Goal: Communication & Community: Answer question/provide support

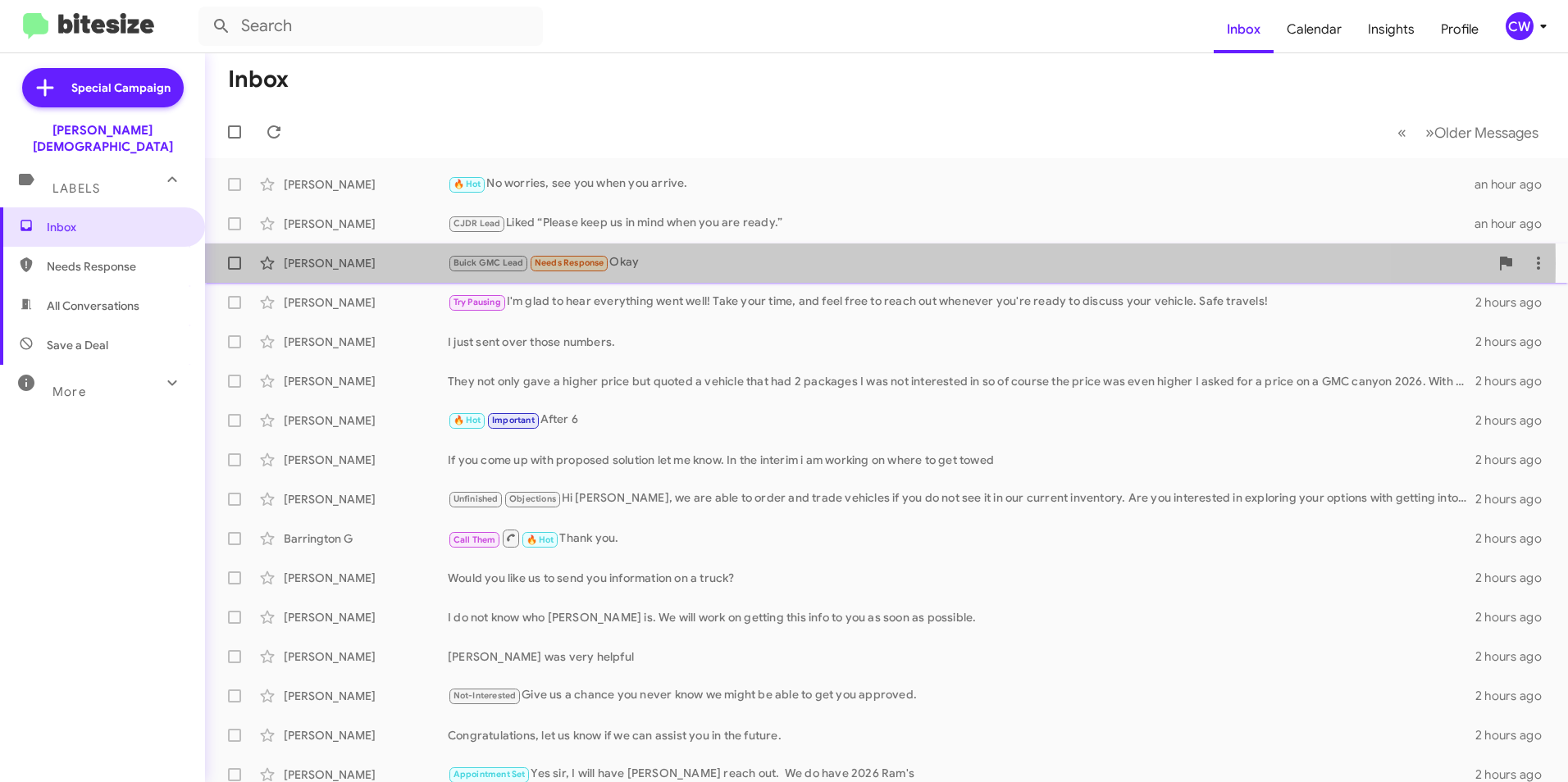
click at [640, 264] on div "Buick GMC Lead Needs Response Okay" at bounding box center [968, 263] width 1042 height 19
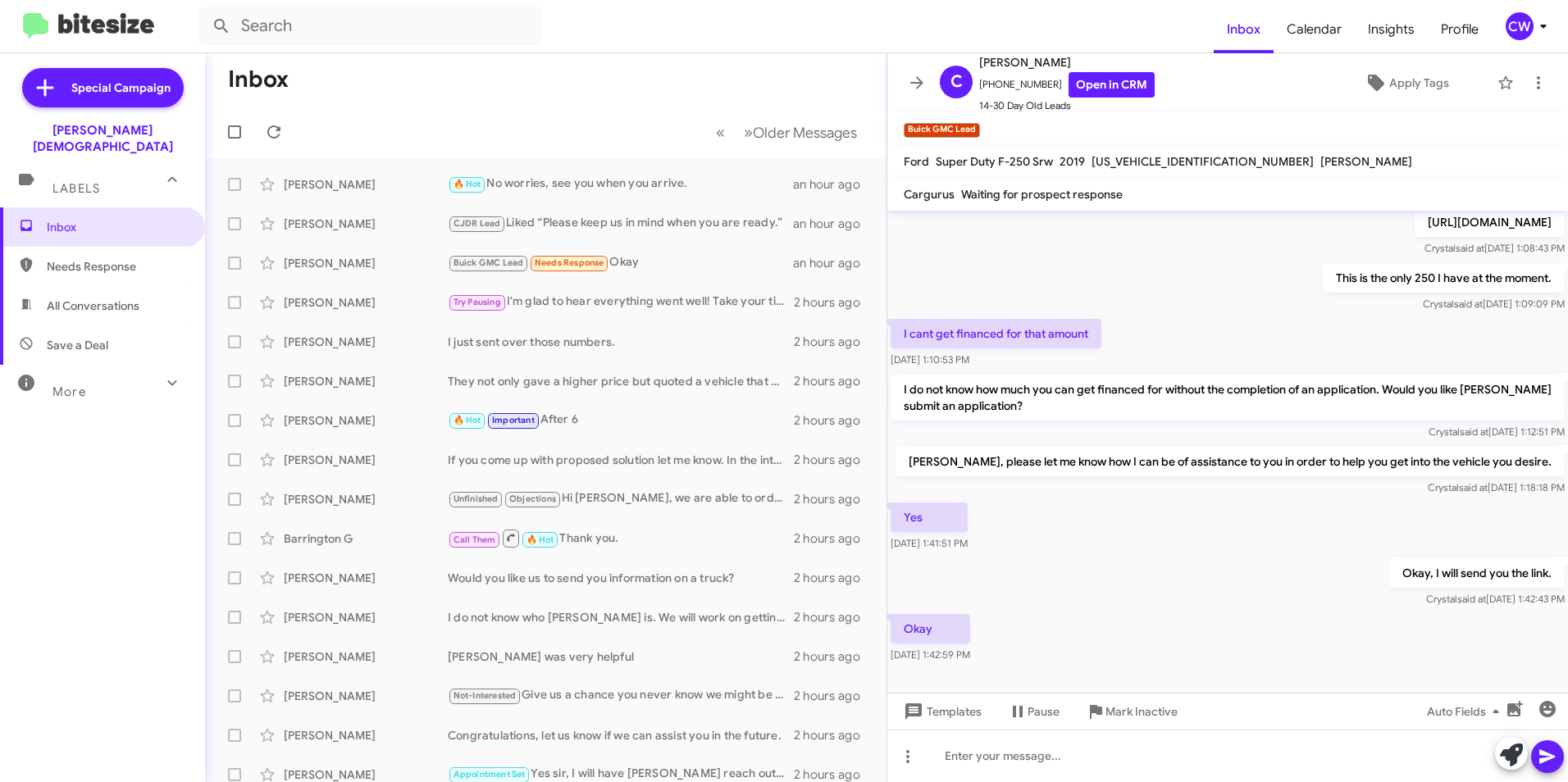
scroll to position [409, 0]
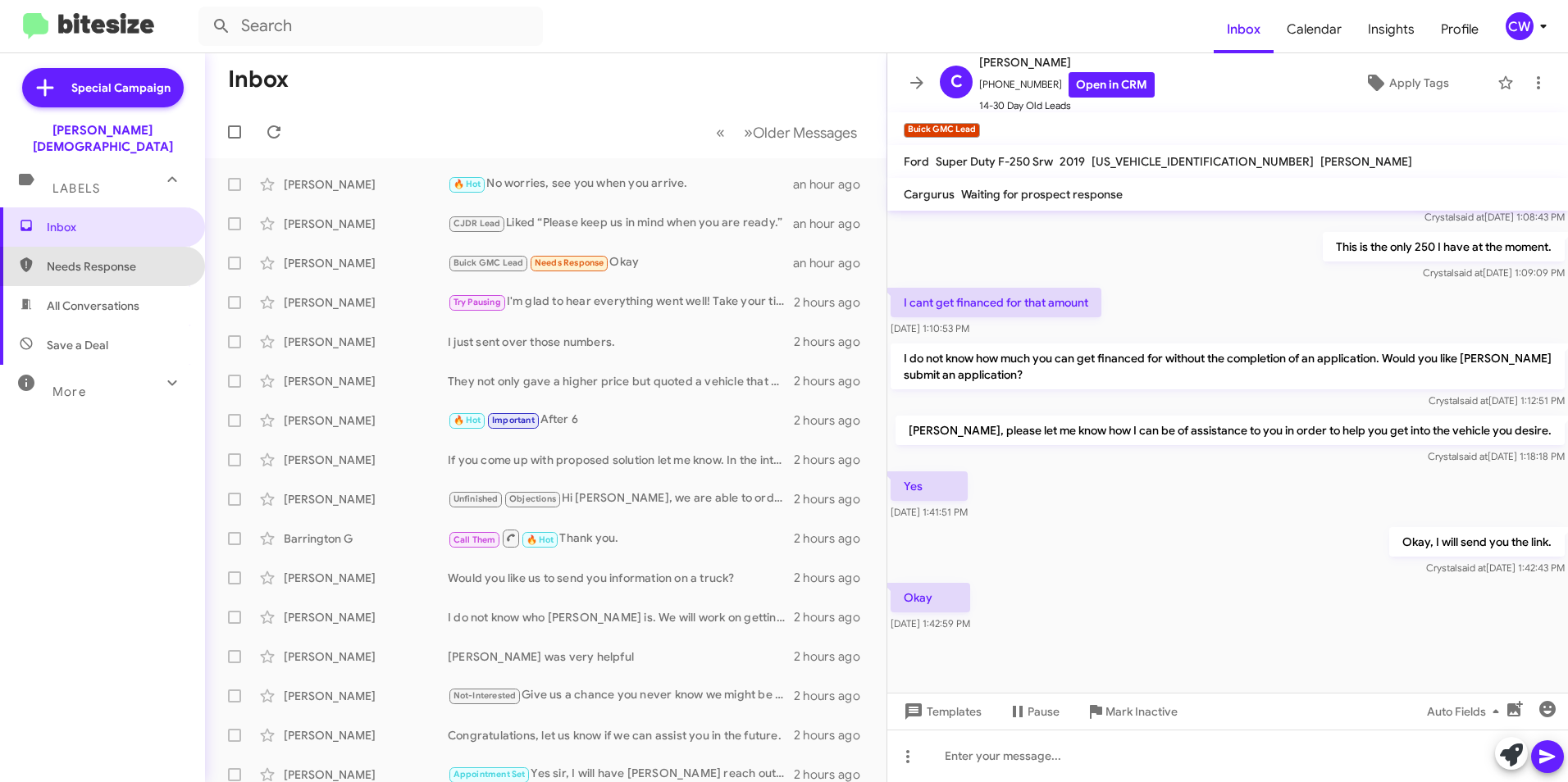
click at [133, 259] on span "Needs Response" at bounding box center [116, 267] width 139 height 16
type input "in:needs-response"
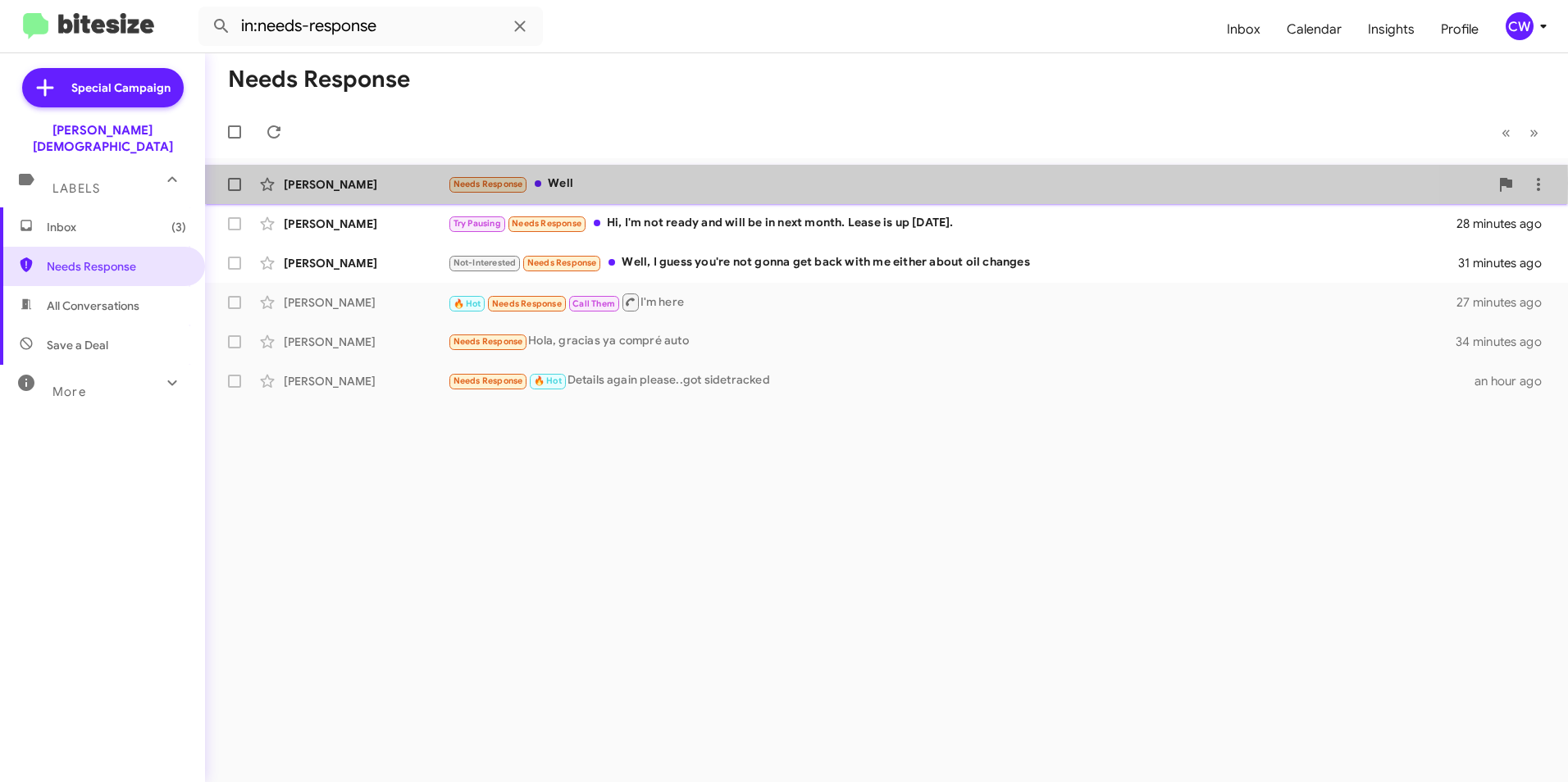
click at [566, 183] on div "Needs Response Well" at bounding box center [968, 184] width 1042 height 19
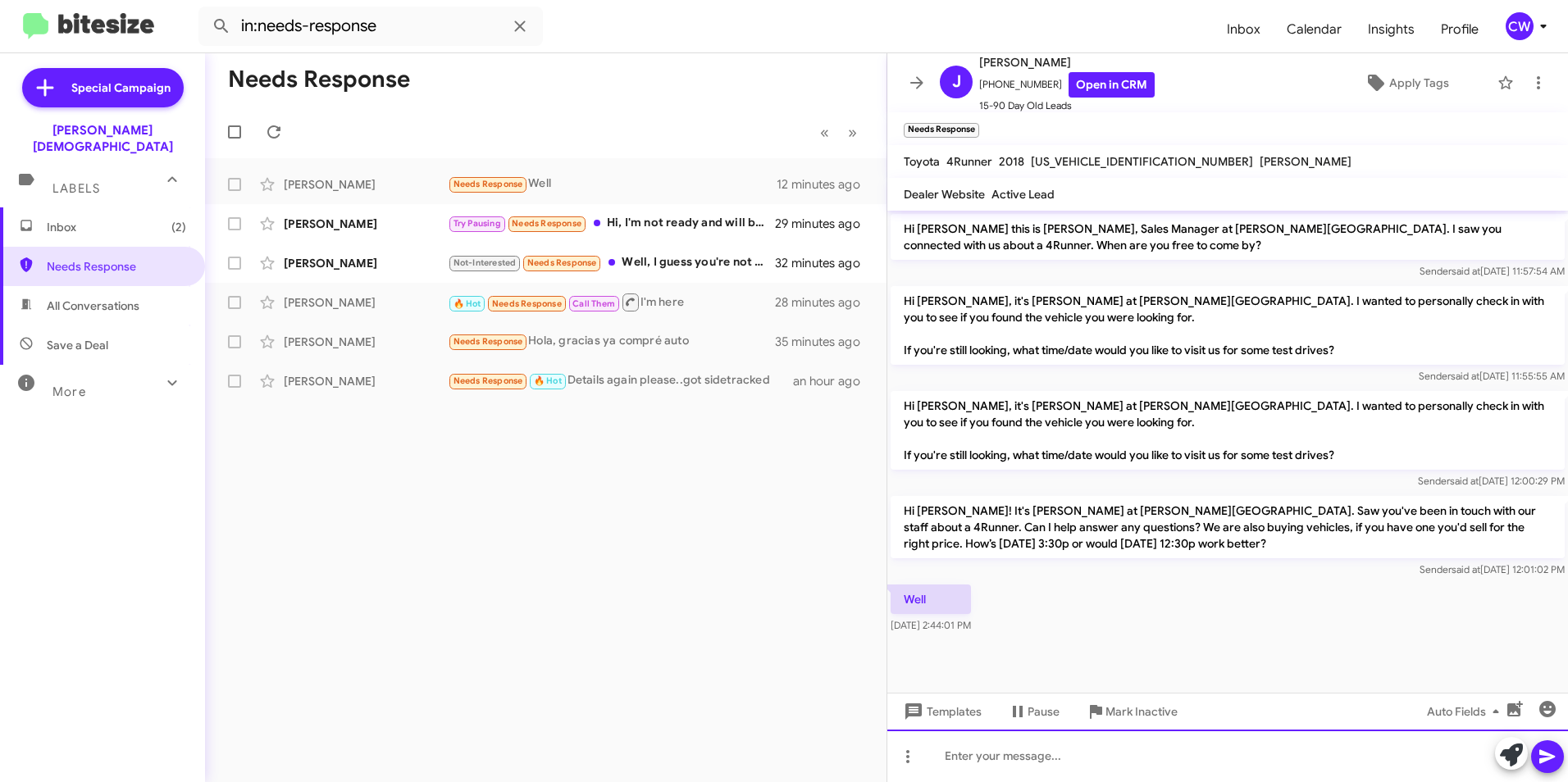
click at [1116, 766] on div at bounding box center [1228, 755] width 681 height 53
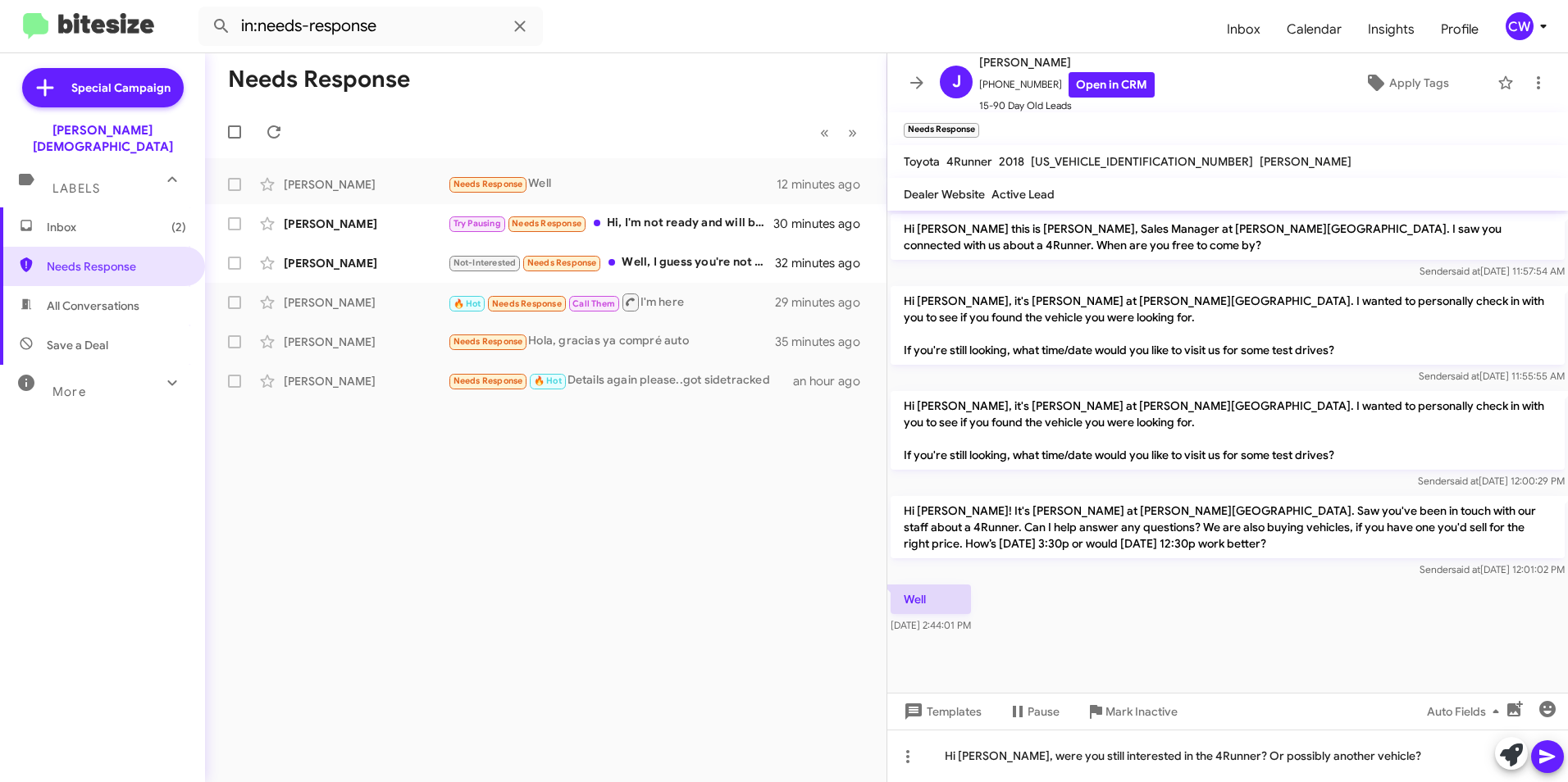
click at [1545, 759] on icon at bounding box center [1547, 757] width 16 height 14
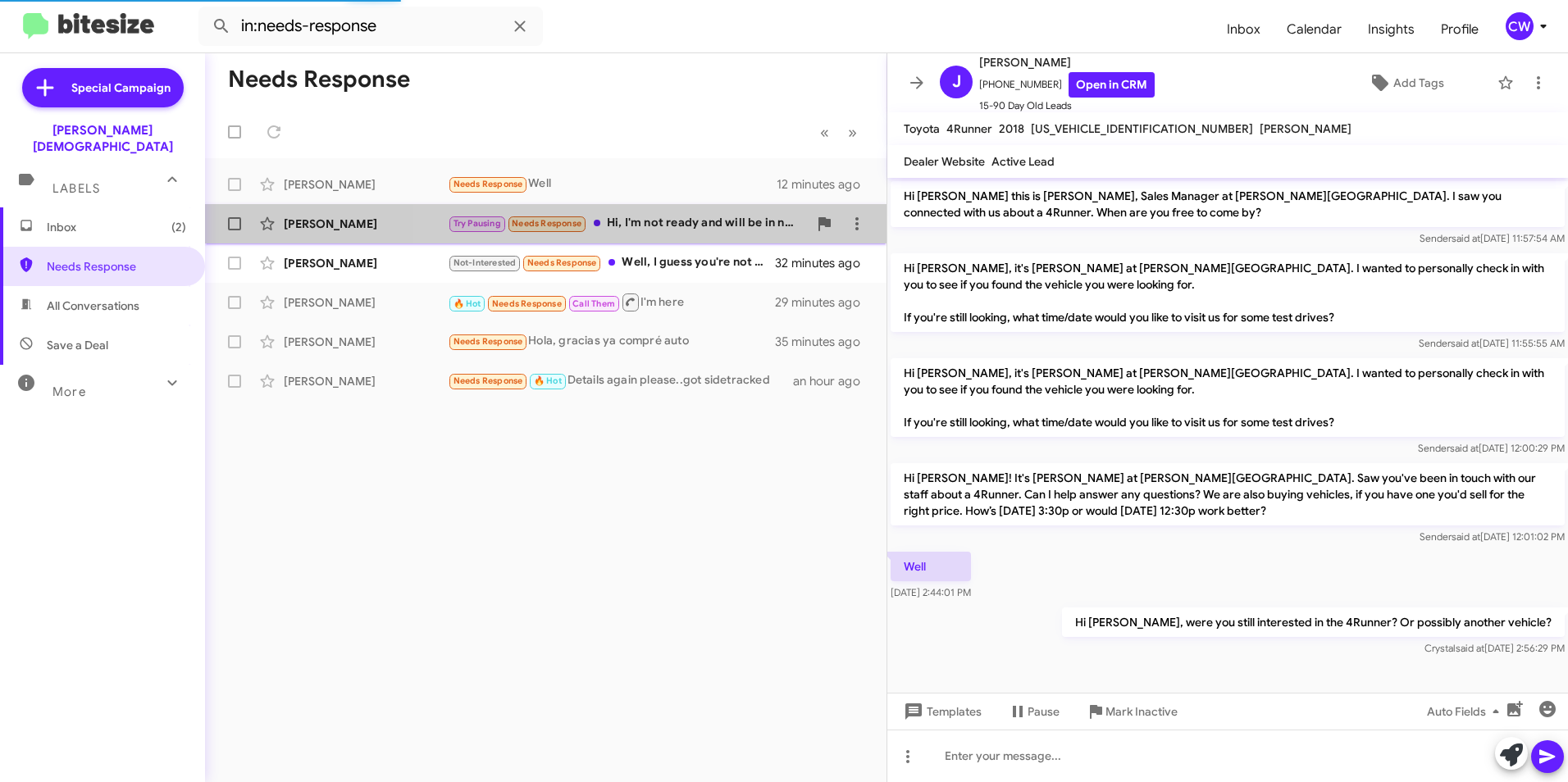
click at [687, 220] on div "Try Pausing Needs Response Hi, I'm not ready and will be in next month. Lease i…" at bounding box center [628, 223] width 360 height 19
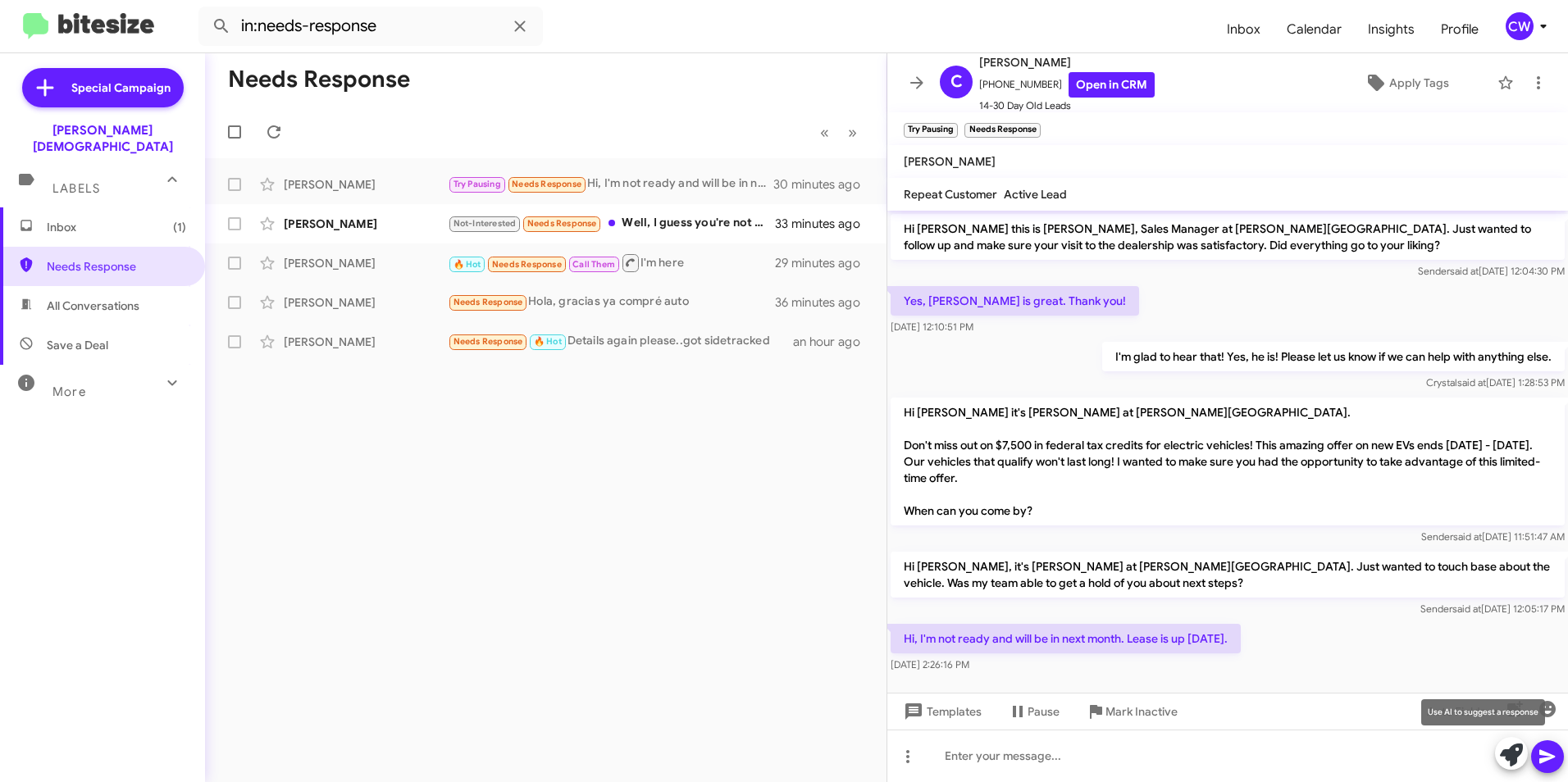
click at [1511, 753] on icon at bounding box center [1510, 754] width 23 height 23
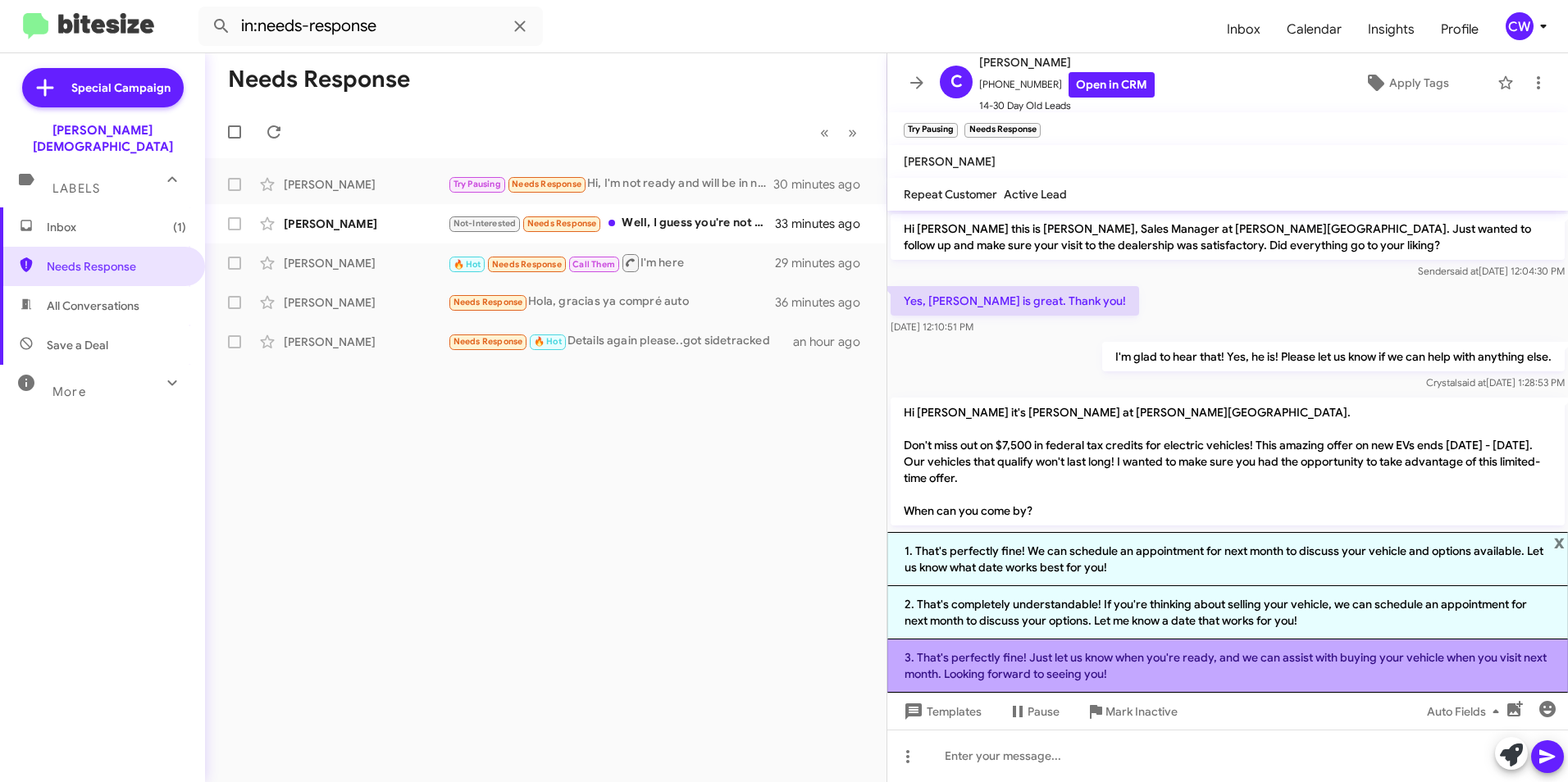
click at [1264, 669] on li "3. That's perfectly fine! Just let us know when you're ready, and we can assist…" at bounding box center [1228, 667] width 681 height 54
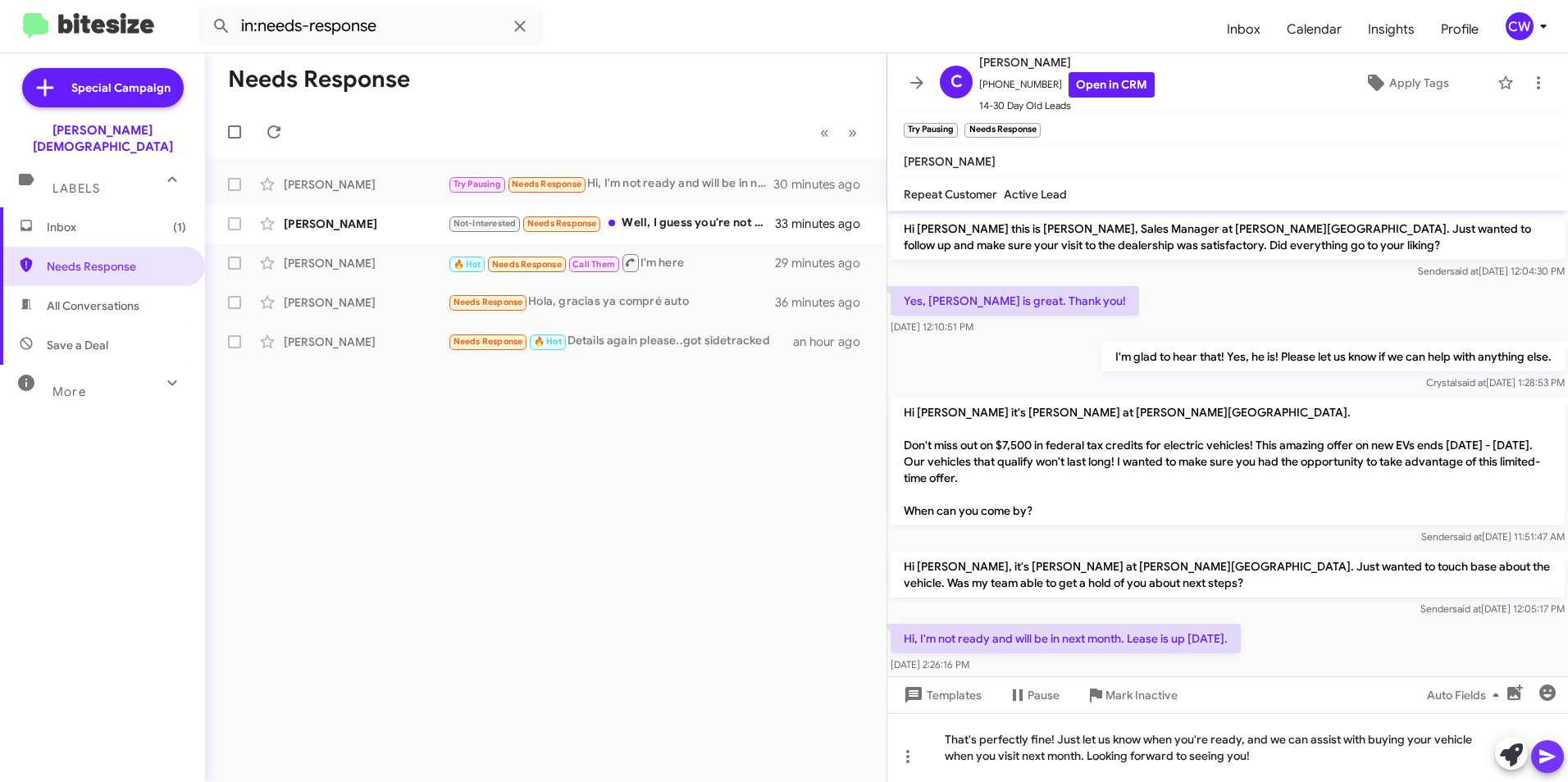
click at [1552, 762] on icon at bounding box center [1547, 757] width 20 height 20
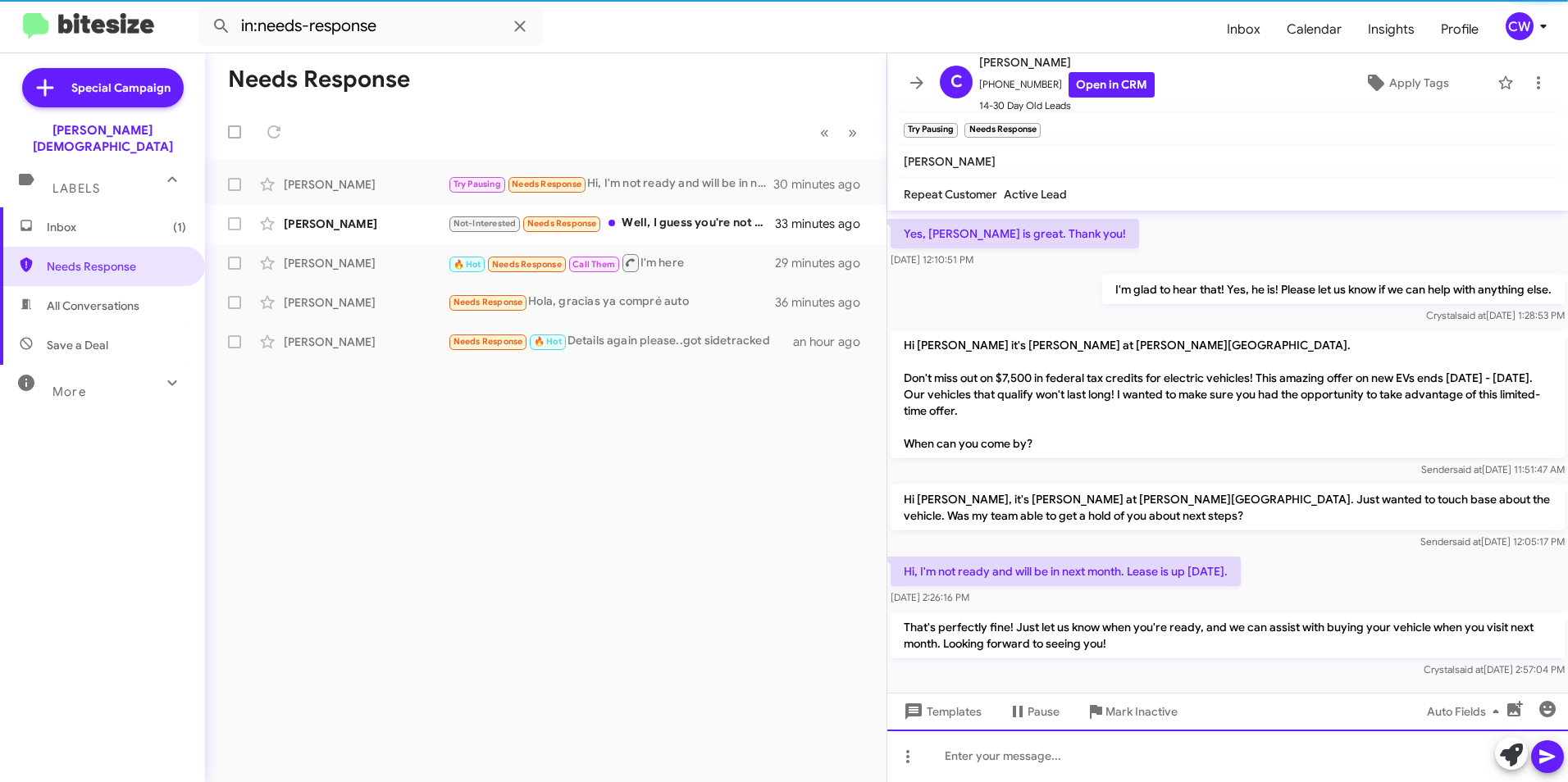
scroll to position [85, 0]
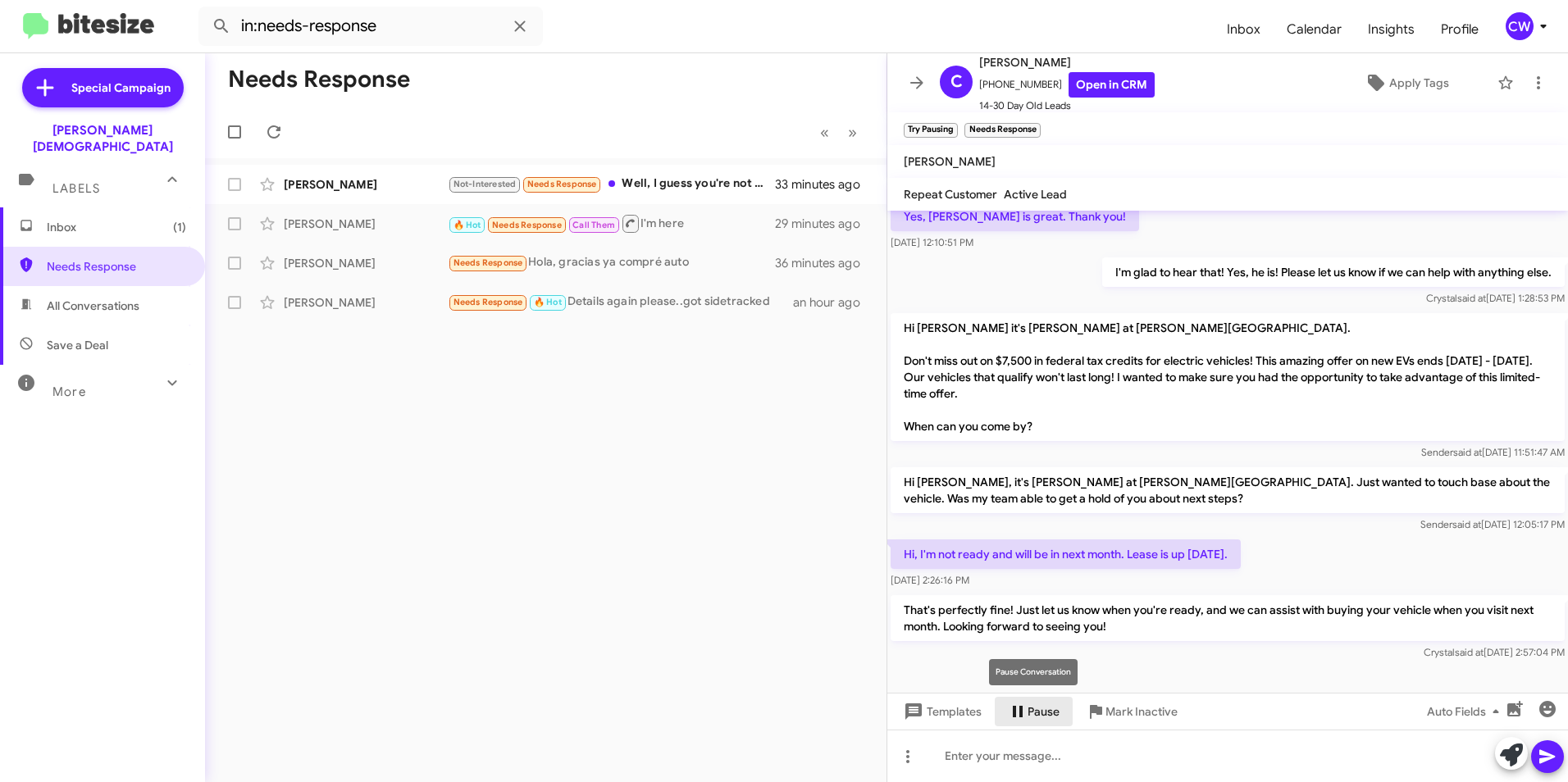
click at [1025, 710] on icon at bounding box center [1018, 711] width 20 height 20
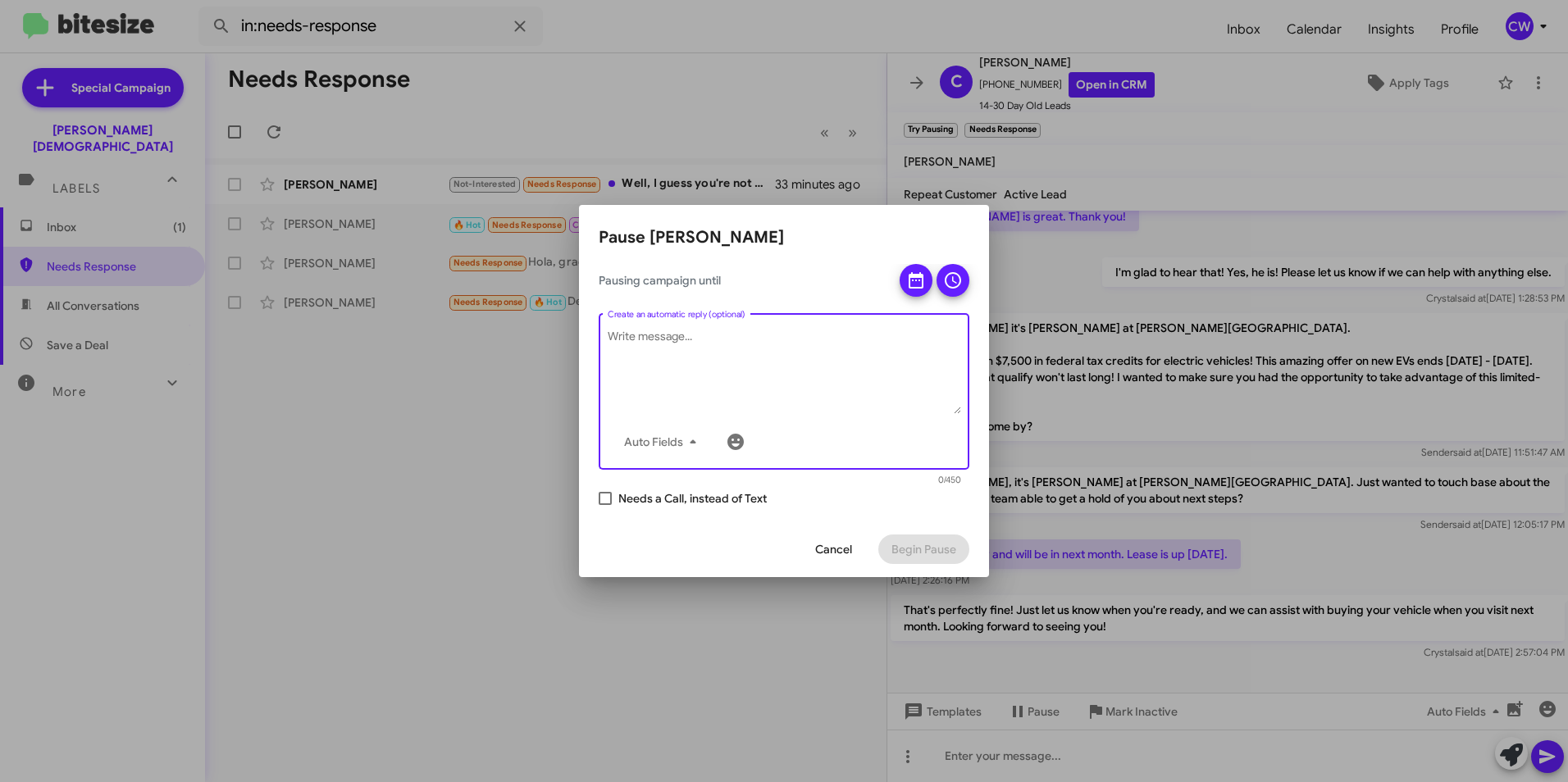
click at [815, 366] on textarea "Create an automatic reply (optional)" at bounding box center [784, 371] width 353 height 86
click at [832, 359] on textarea "Hello [PERSON_NAME], we touched base in October, and you stated that your lease…" at bounding box center [784, 371] width 353 height 86
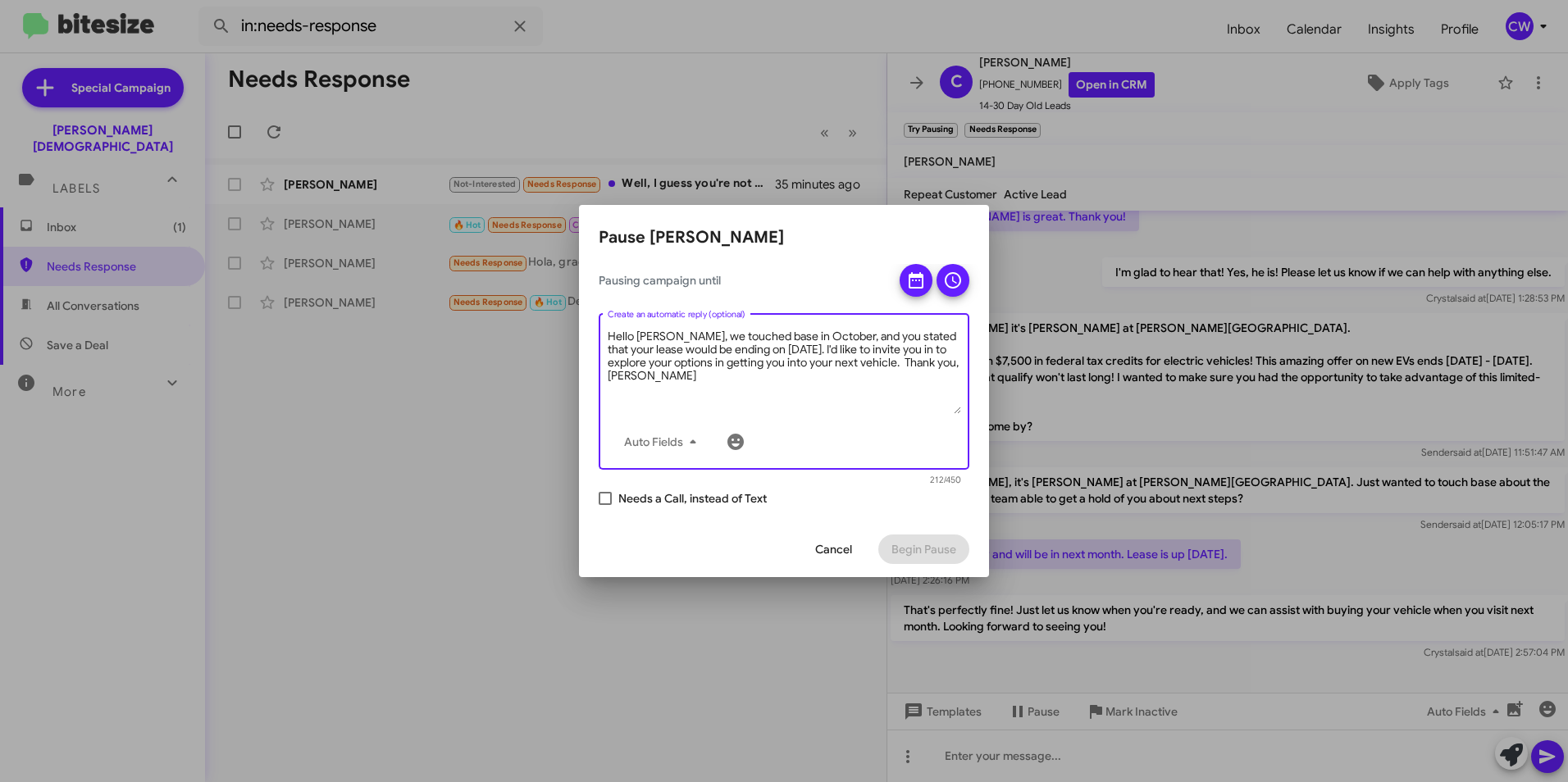
click at [899, 361] on textarea "Hello [PERSON_NAME], we touched base in October, and you stated that your lease…" at bounding box center [784, 371] width 353 height 86
type textarea "Hello [PERSON_NAME], we touched base in October, and you stated that your lease…"
click at [608, 498] on span at bounding box center [605, 497] width 13 height 13
click at [605, 505] on input "Needs a Call, instead of Text" at bounding box center [604, 505] width 1 height 1
checkbox input "true"
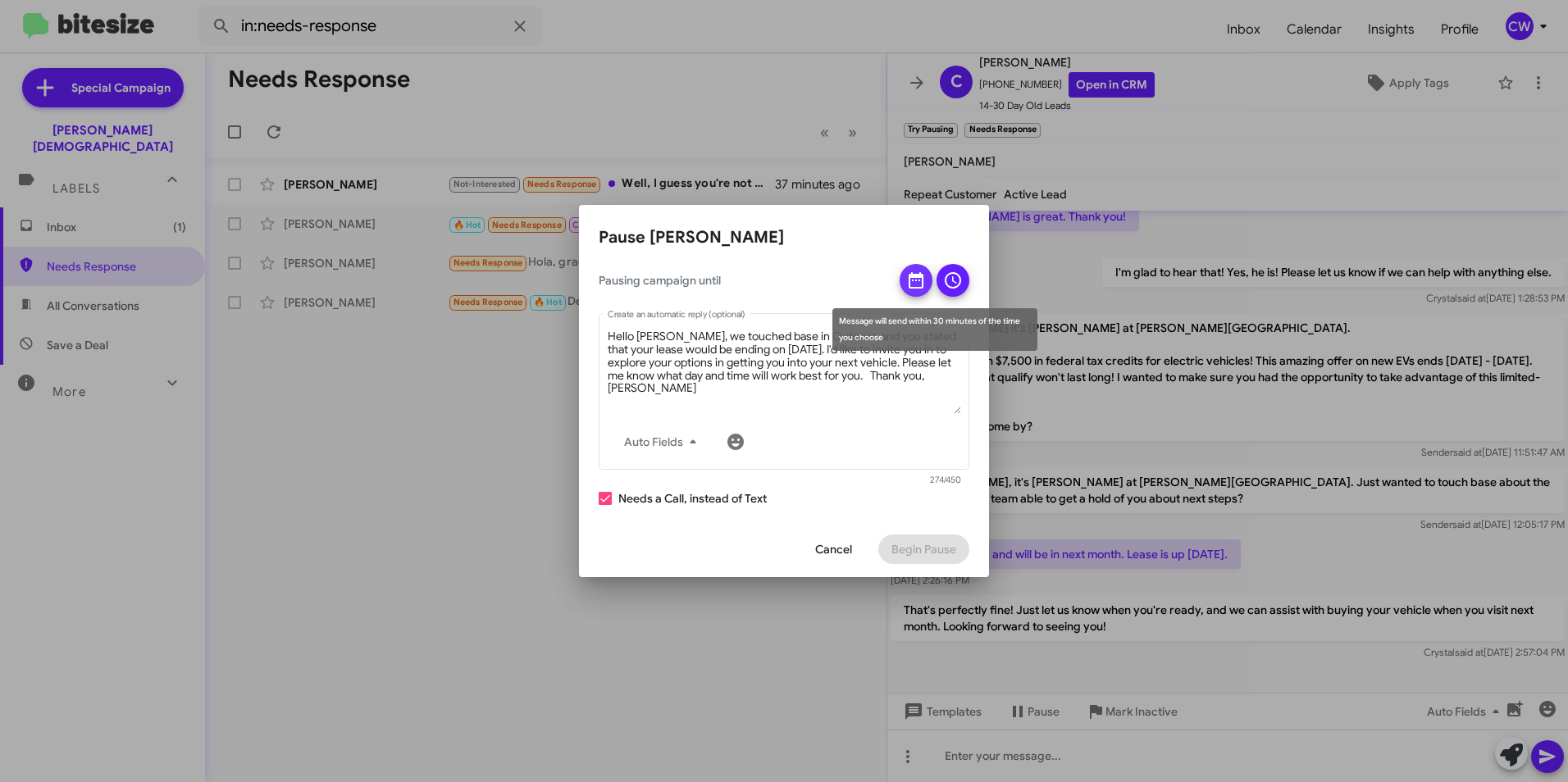
click at [917, 283] on icon at bounding box center [916, 281] width 20 height 20
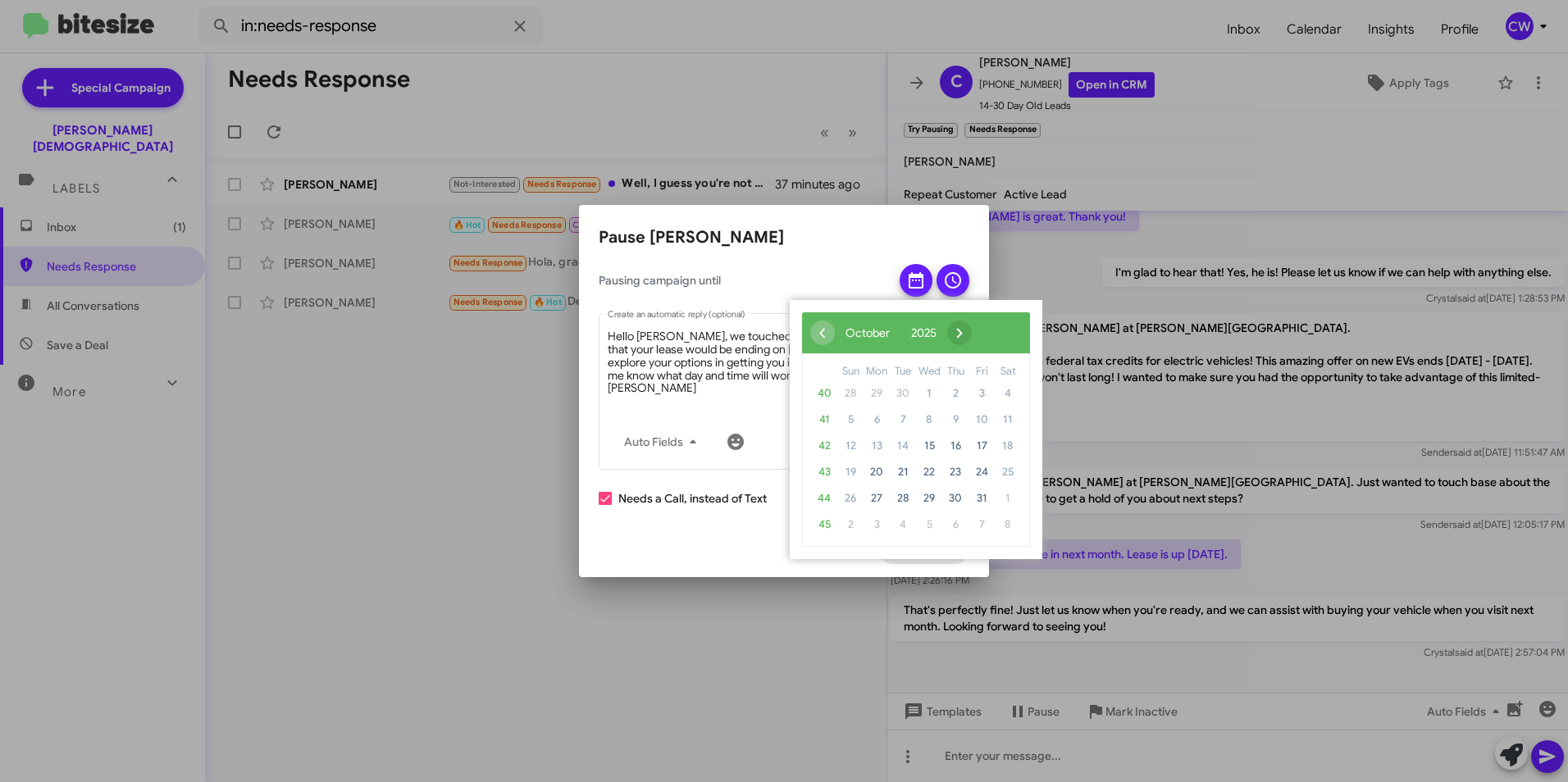
click at [971, 335] on span "›" at bounding box center [959, 332] width 25 height 25
click at [981, 335] on span "›" at bounding box center [969, 332] width 25 height 25
click at [897, 420] on span "9" at bounding box center [902, 420] width 26 height 26
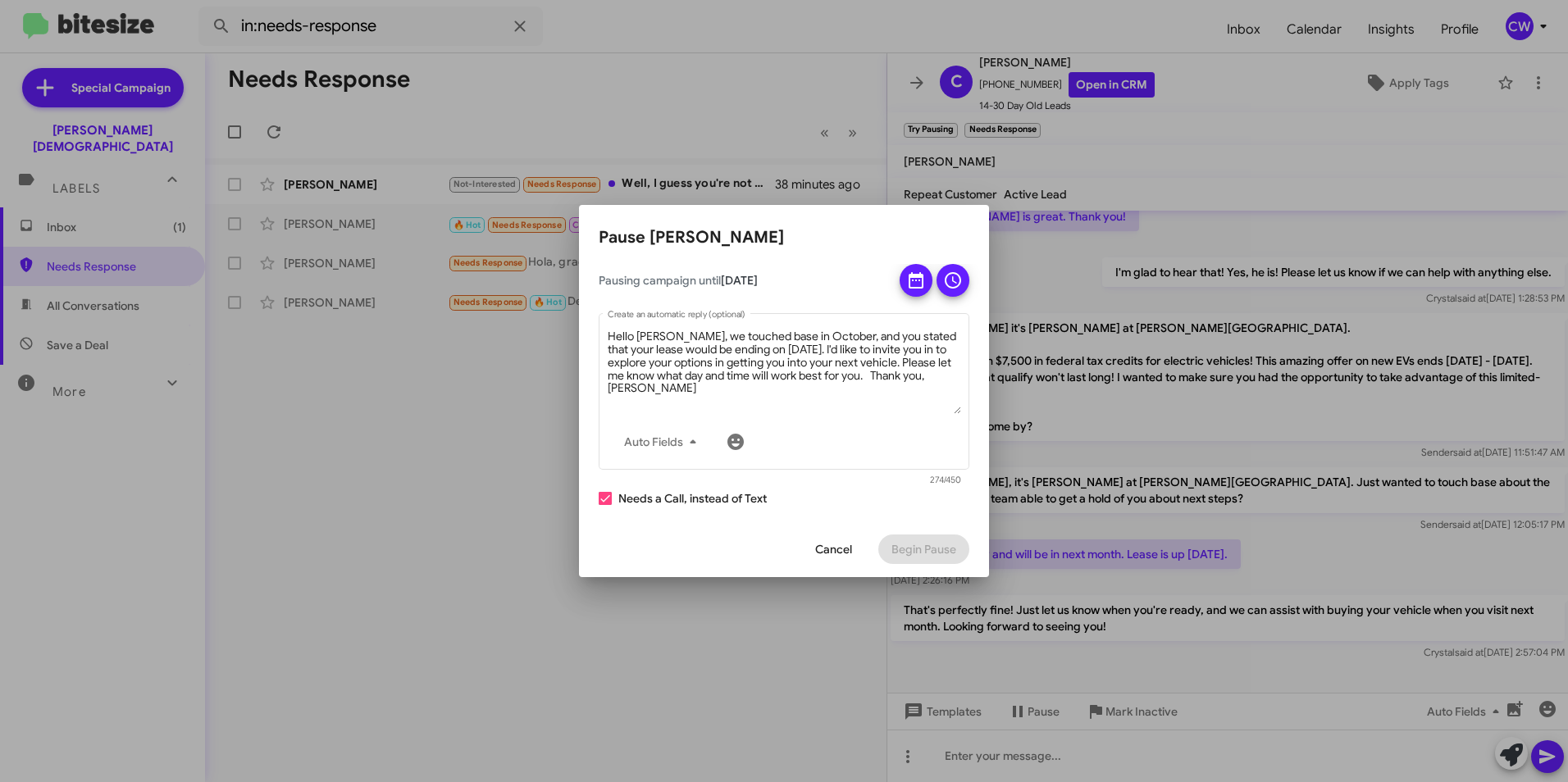
click at [832, 655] on div at bounding box center [784, 391] width 1568 height 782
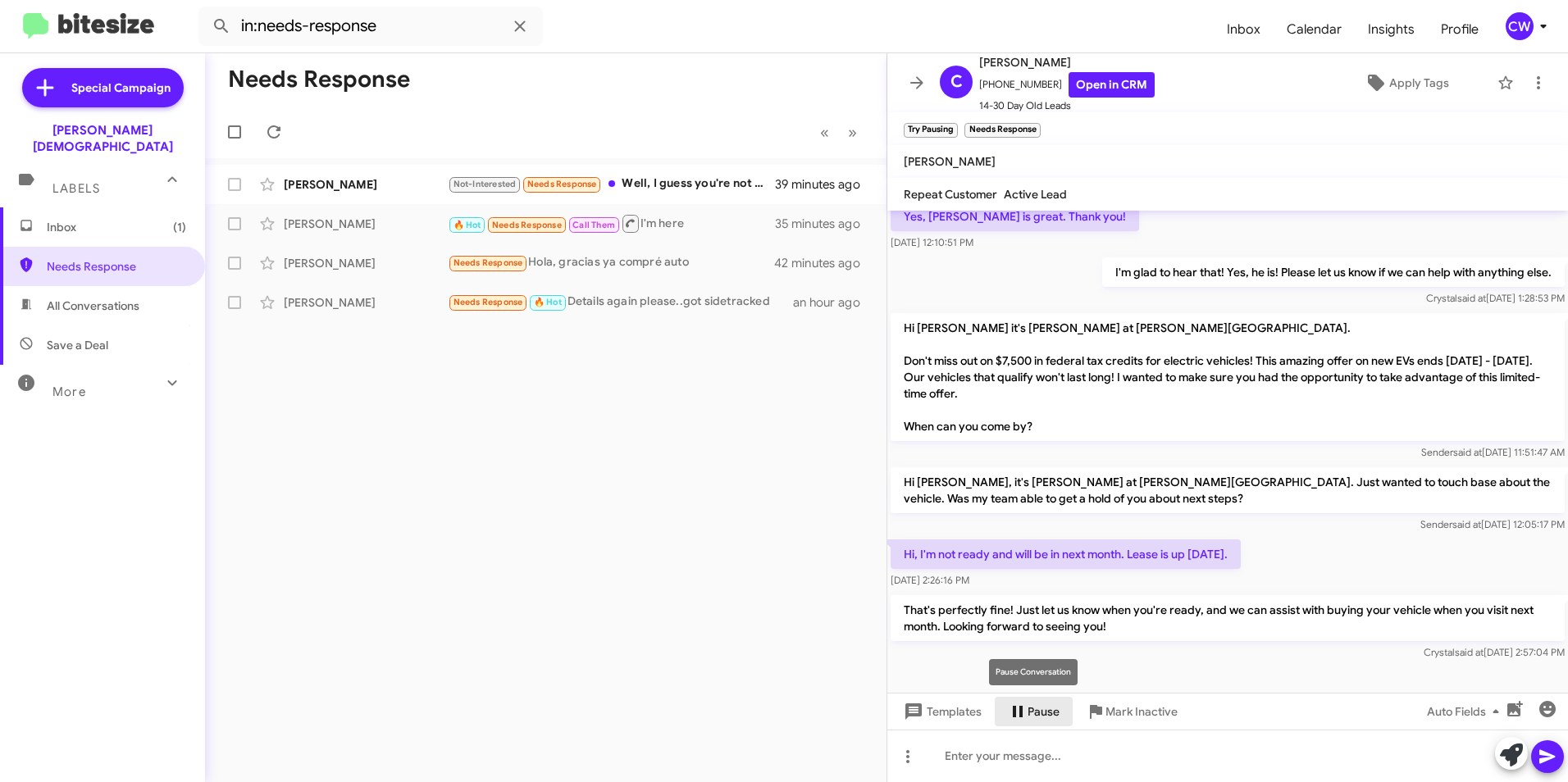
click at [1050, 714] on span "Pause" at bounding box center [1043, 711] width 32 height 30
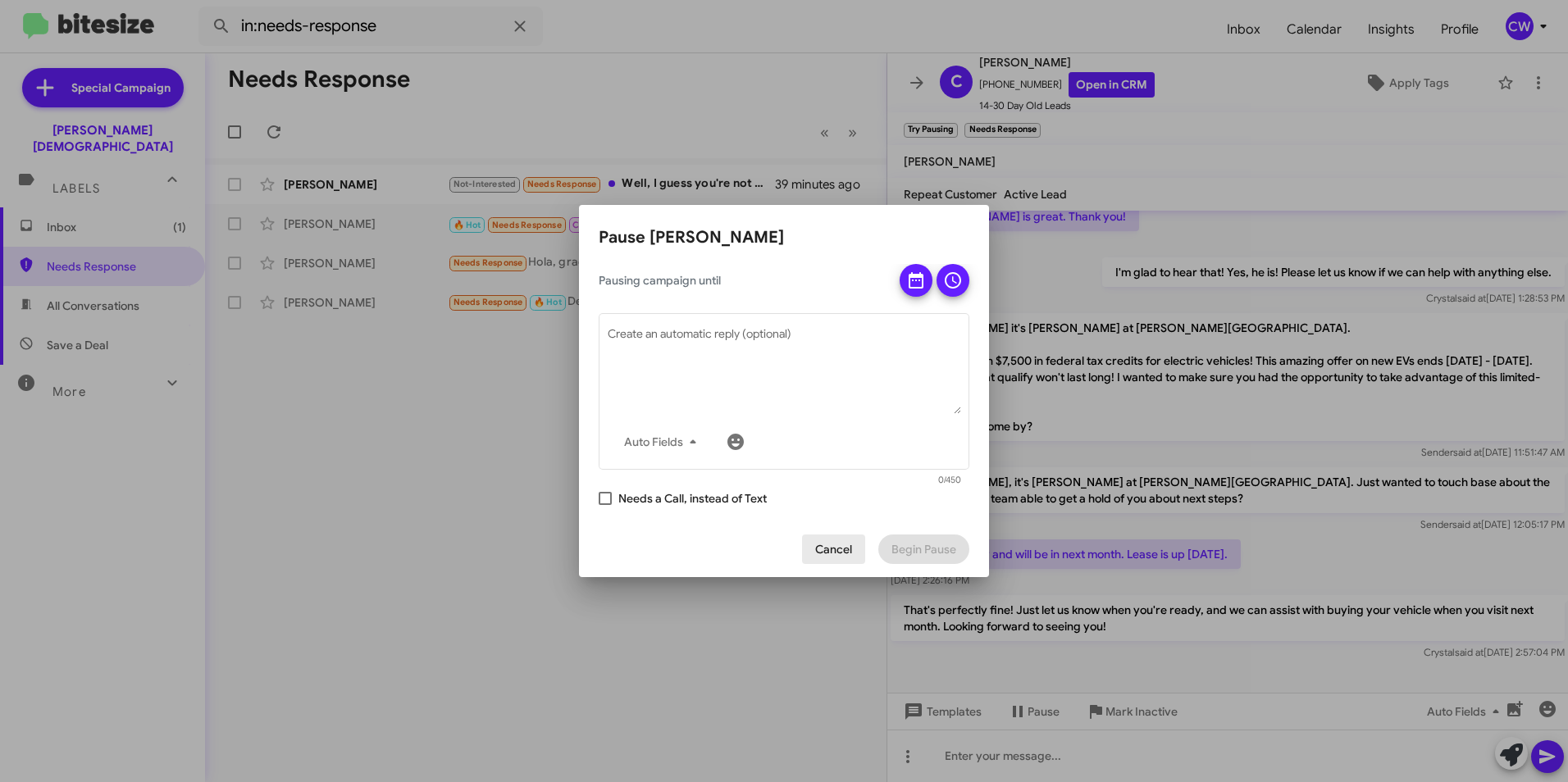
click at [835, 554] on span "Cancel" at bounding box center [833, 549] width 37 height 30
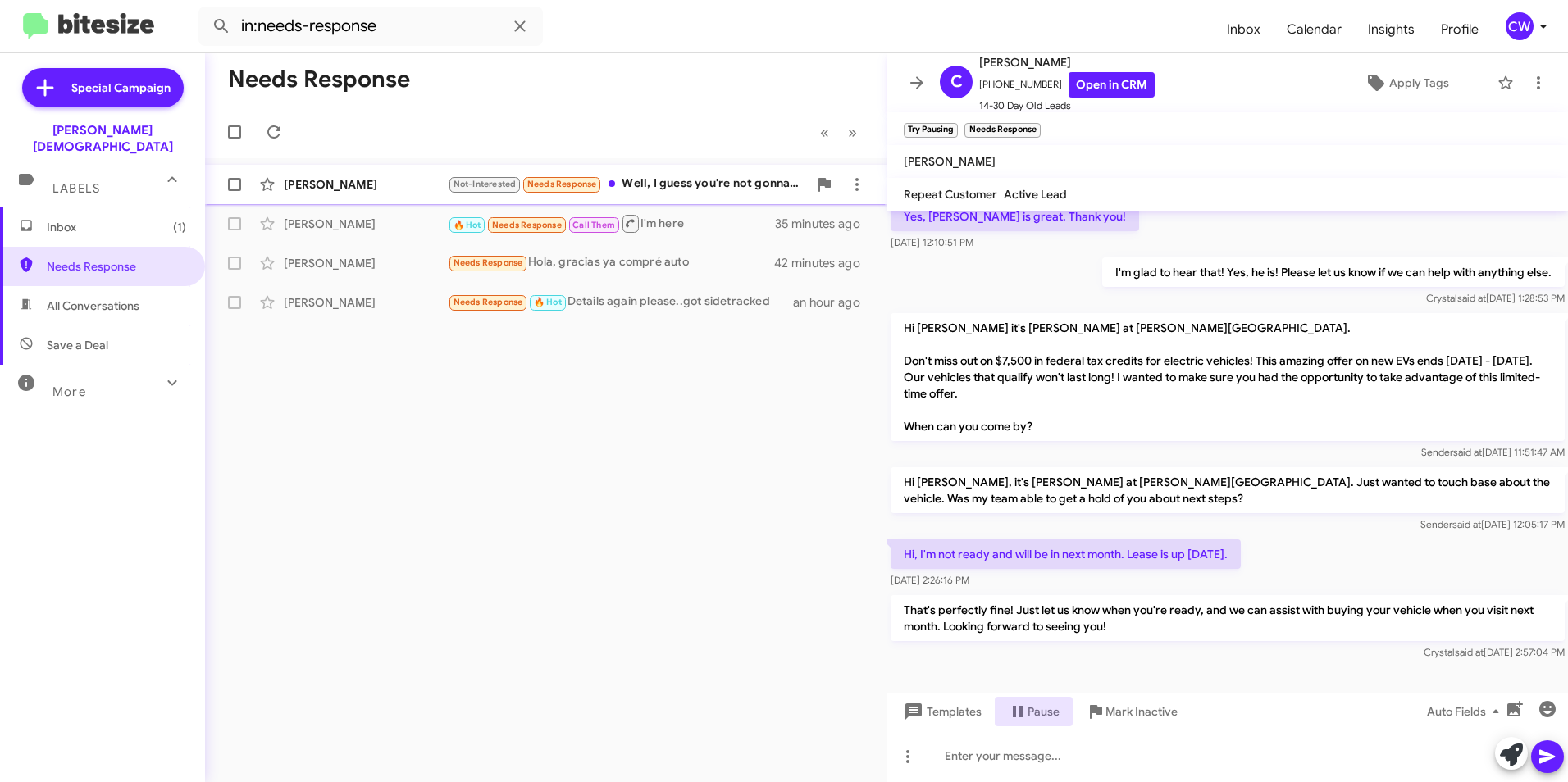
click at [668, 184] on div "Not-Interested Needs Response Well, I guess you're not gonna get back with me e…" at bounding box center [628, 184] width 360 height 19
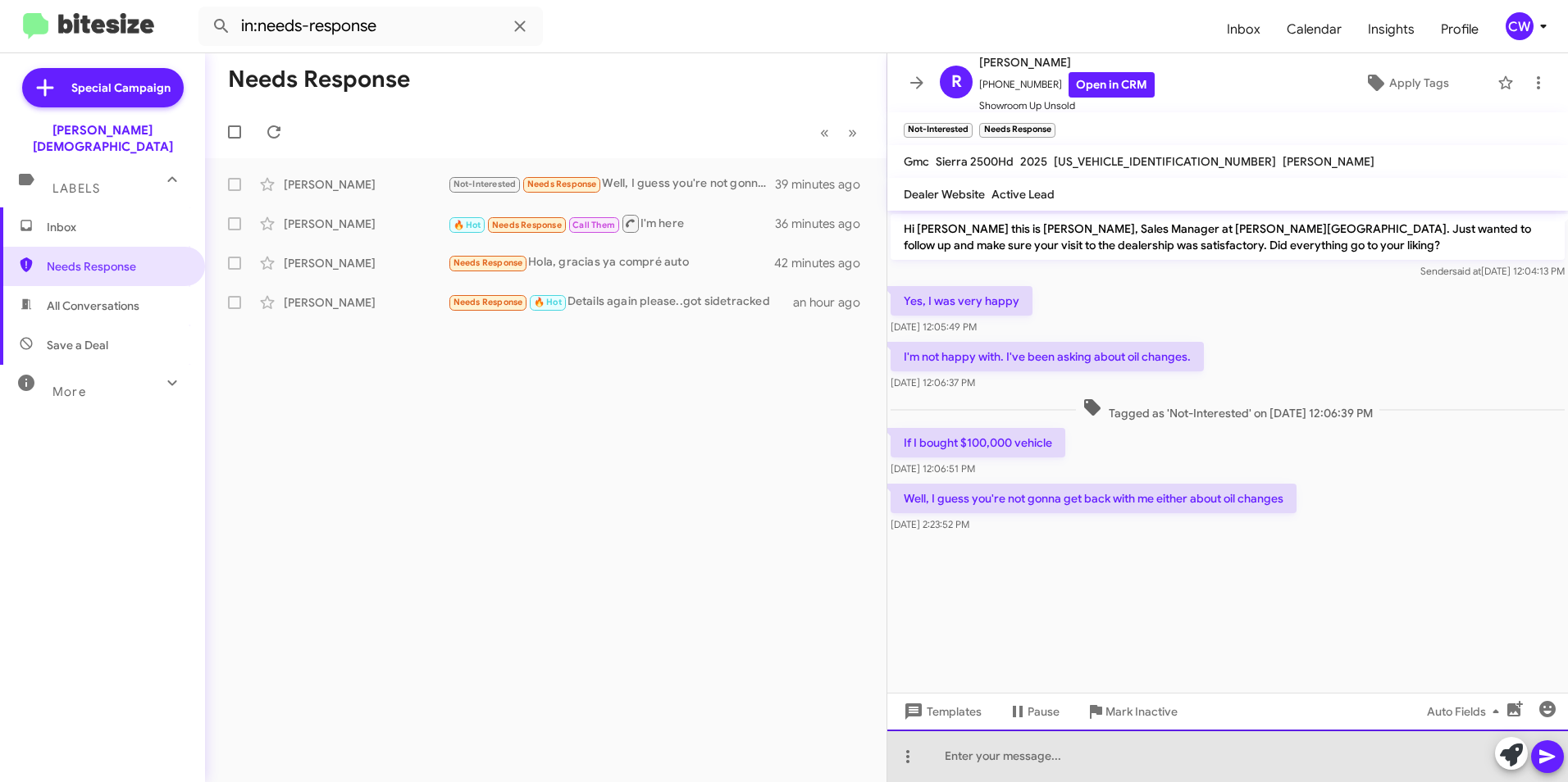
click at [990, 768] on div at bounding box center [1228, 755] width 681 height 53
click at [1261, 758] on div "Hello [PERSON_NAME], I am absolutely going to get back with you!" at bounding box center [1228, 755] width 681 height 53
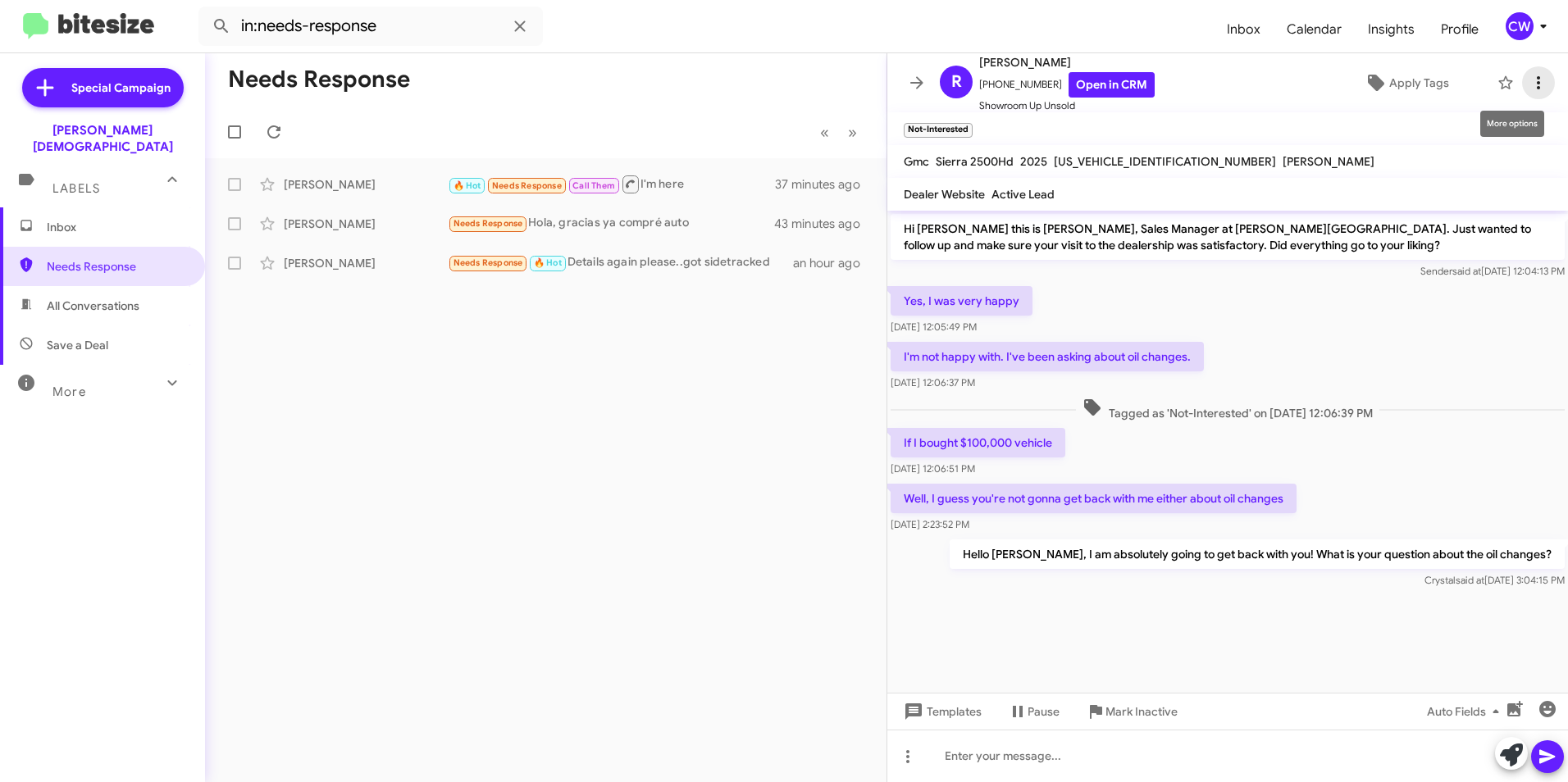
click at [1528, 86] on icon at bounding box center [1538, 83] width 20 height 20
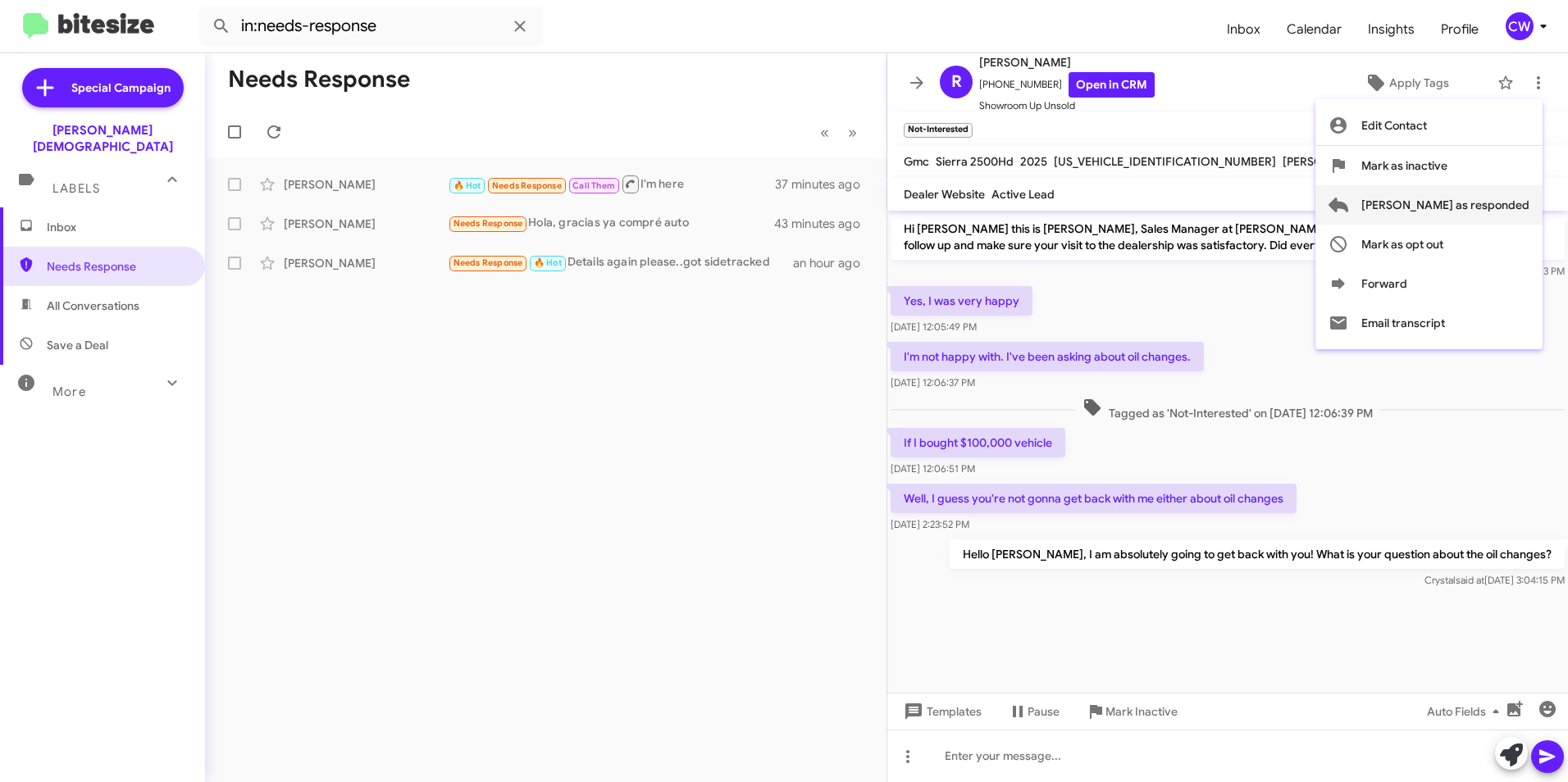
click at [1497, 207] on span "[PERSON_NAME] as responded" at bounding box center [1445, 205] width 168 height 40
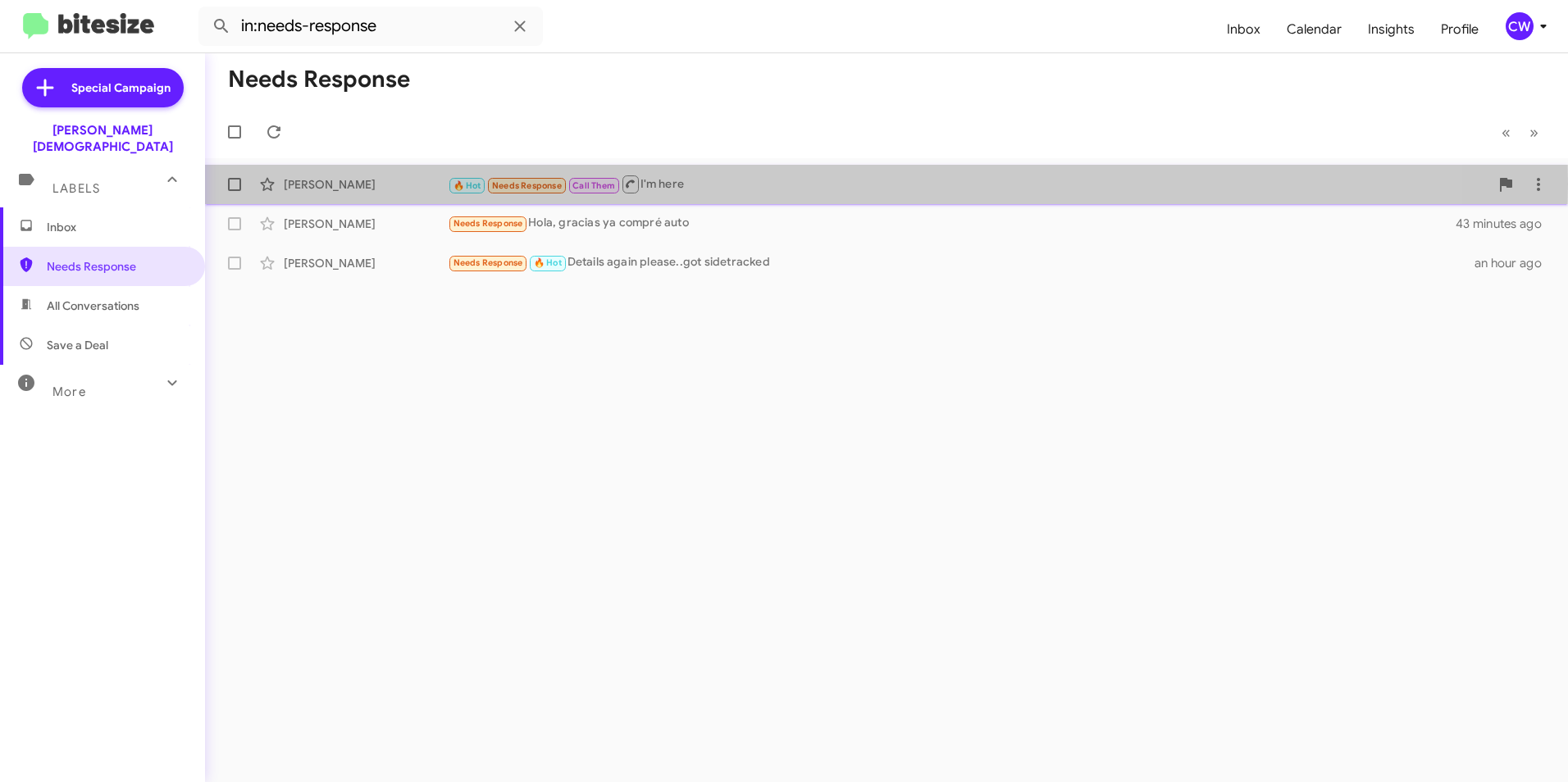
click at [682, 184] on div "🔥 Hot Needs Response Call Them I'm here" at bounding box center [968, 184] width 1042 height 21
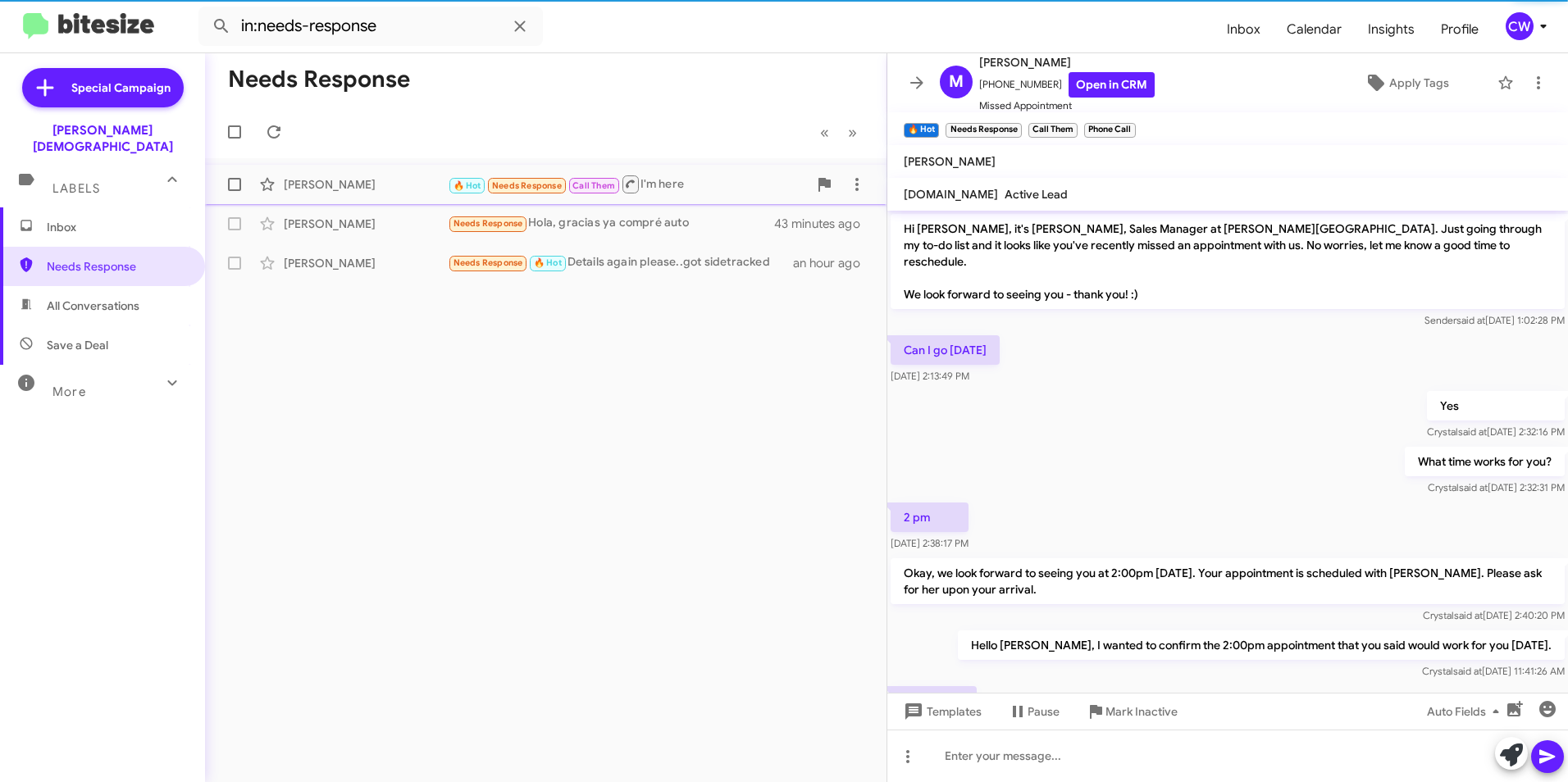
scroll to position [303, 0]
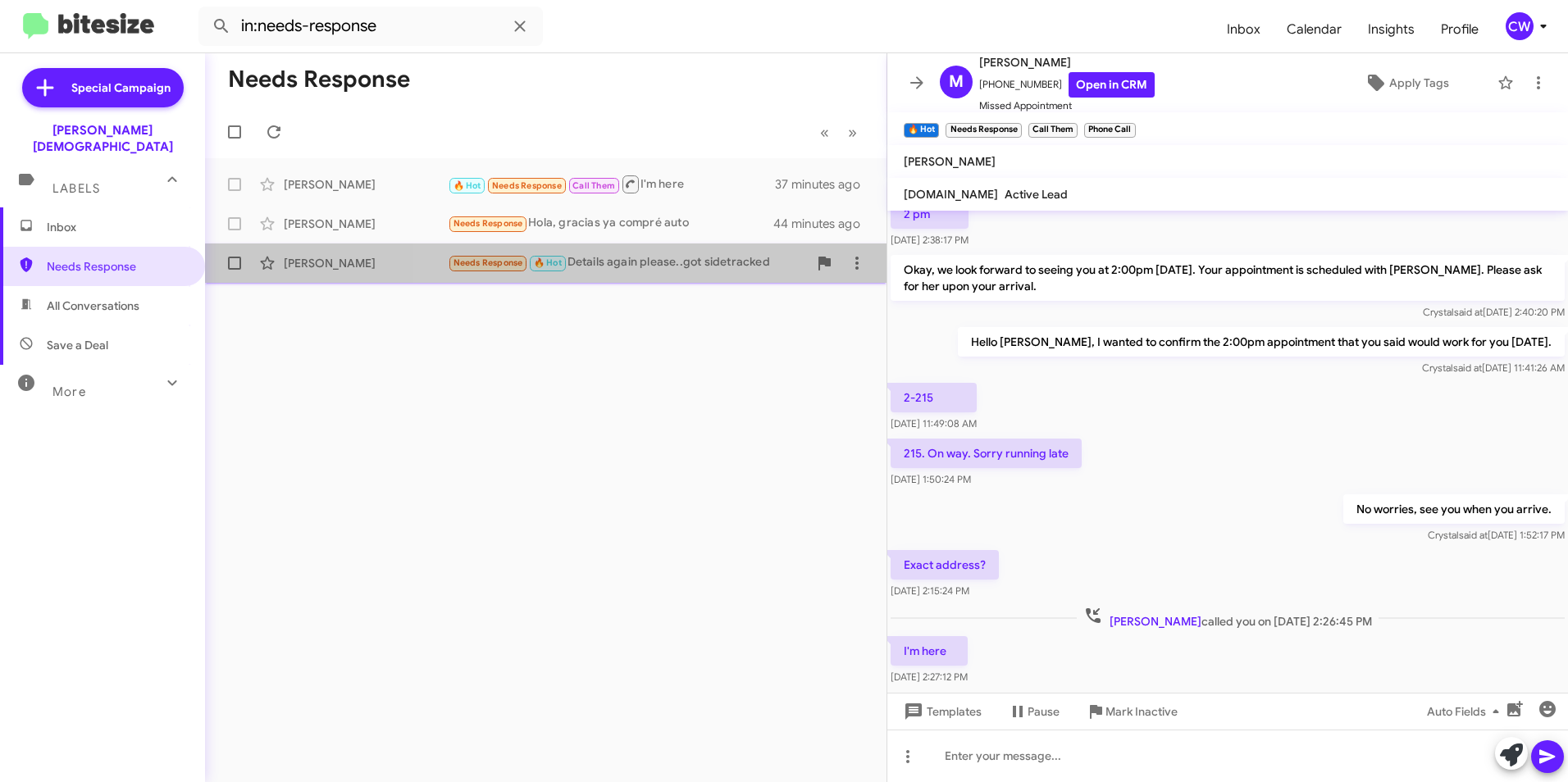
click at [641, 266] on div "Needs Response 🔥 Hot Details again please..got sidetracked" at bounding box center [628, 263] width 360 height 19
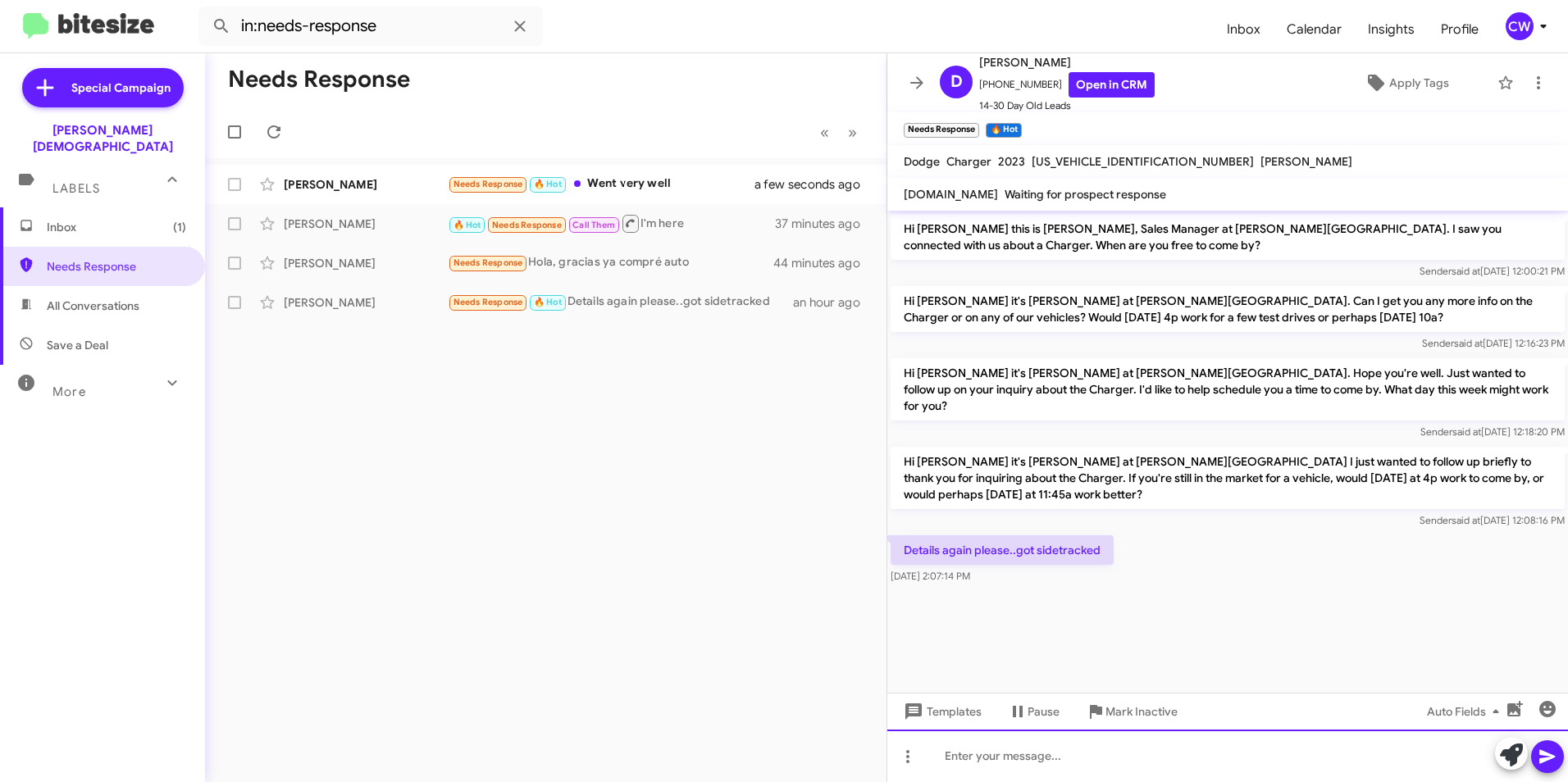
click at [1115, 766] on div at bounding box center [1228, 755] width 681 height 53
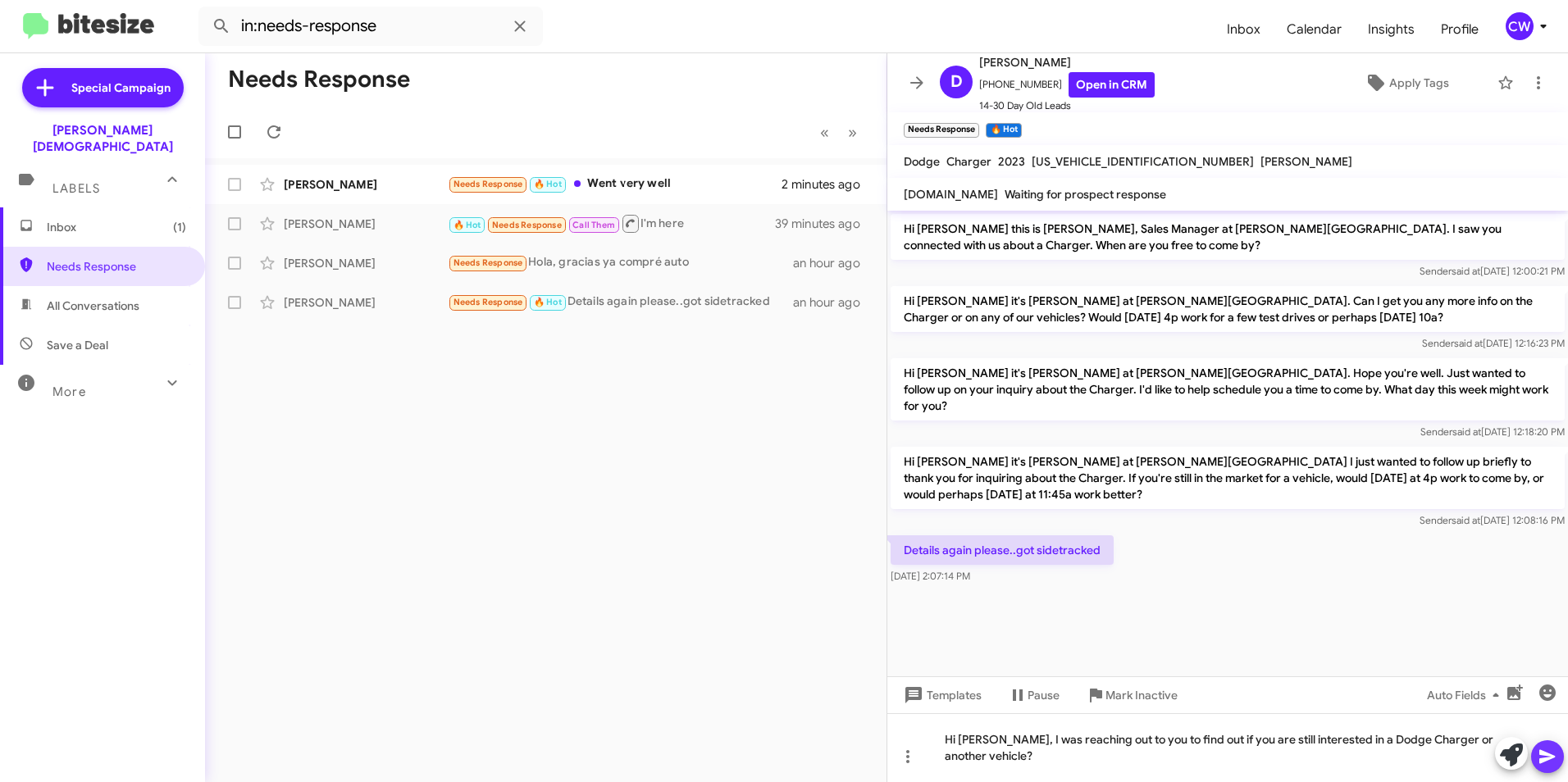
click at [1550, 762] on icon at bounding box center [1547, 757] width 20 height 20
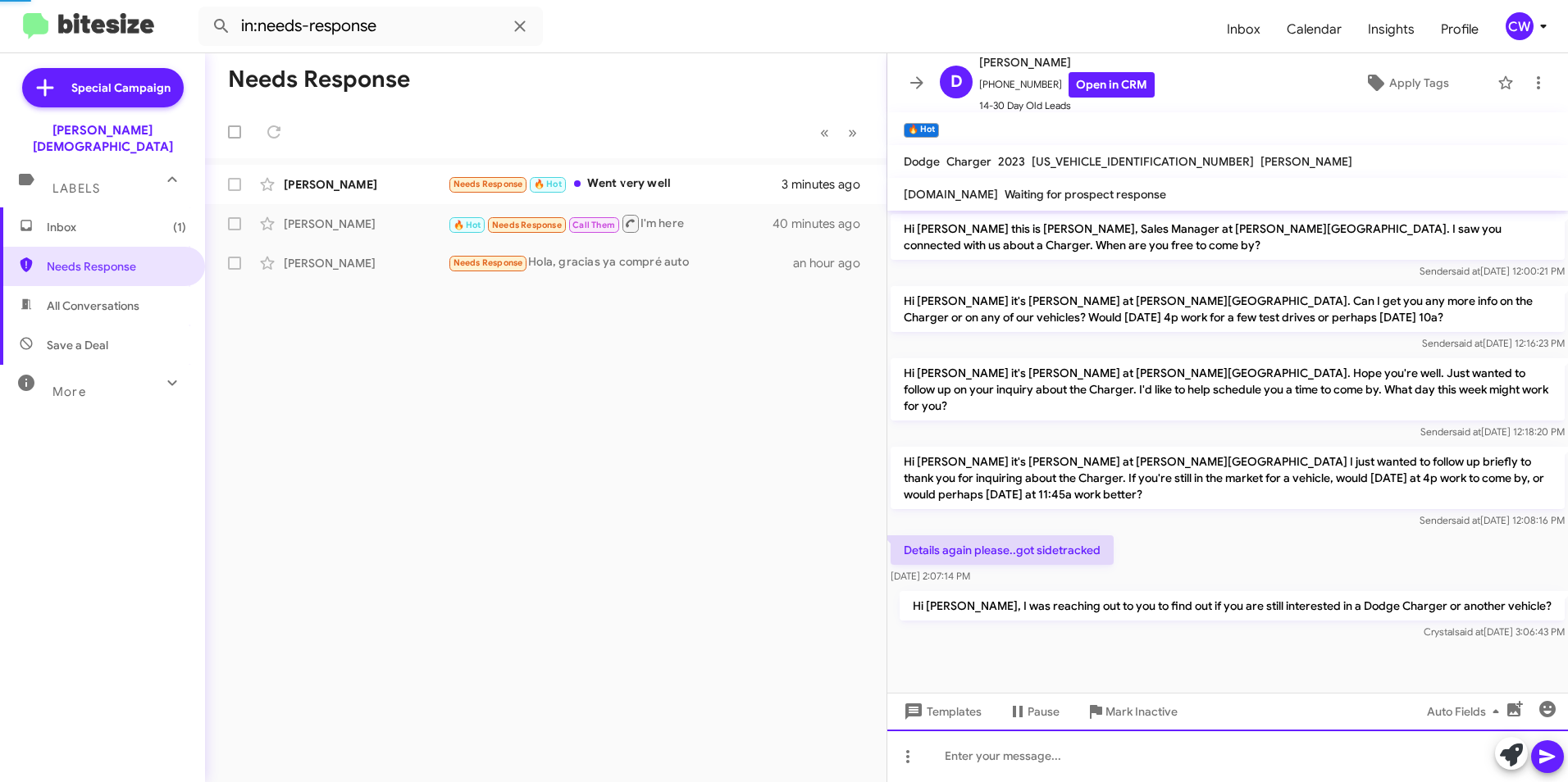
scroll to position [19, 0]
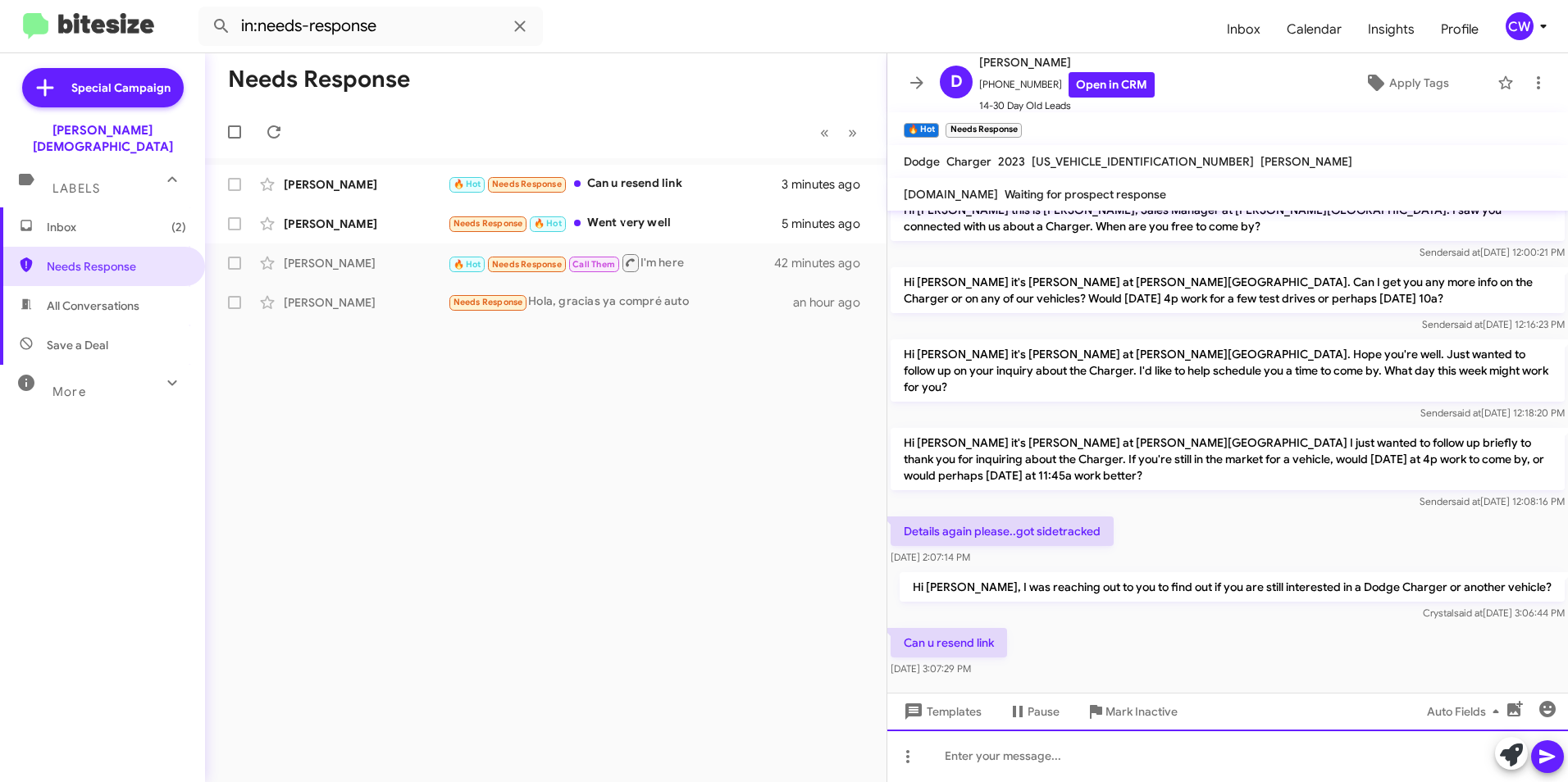
click at [1006, 763] on div at bounding box center [1228, 755] width 681 height 53
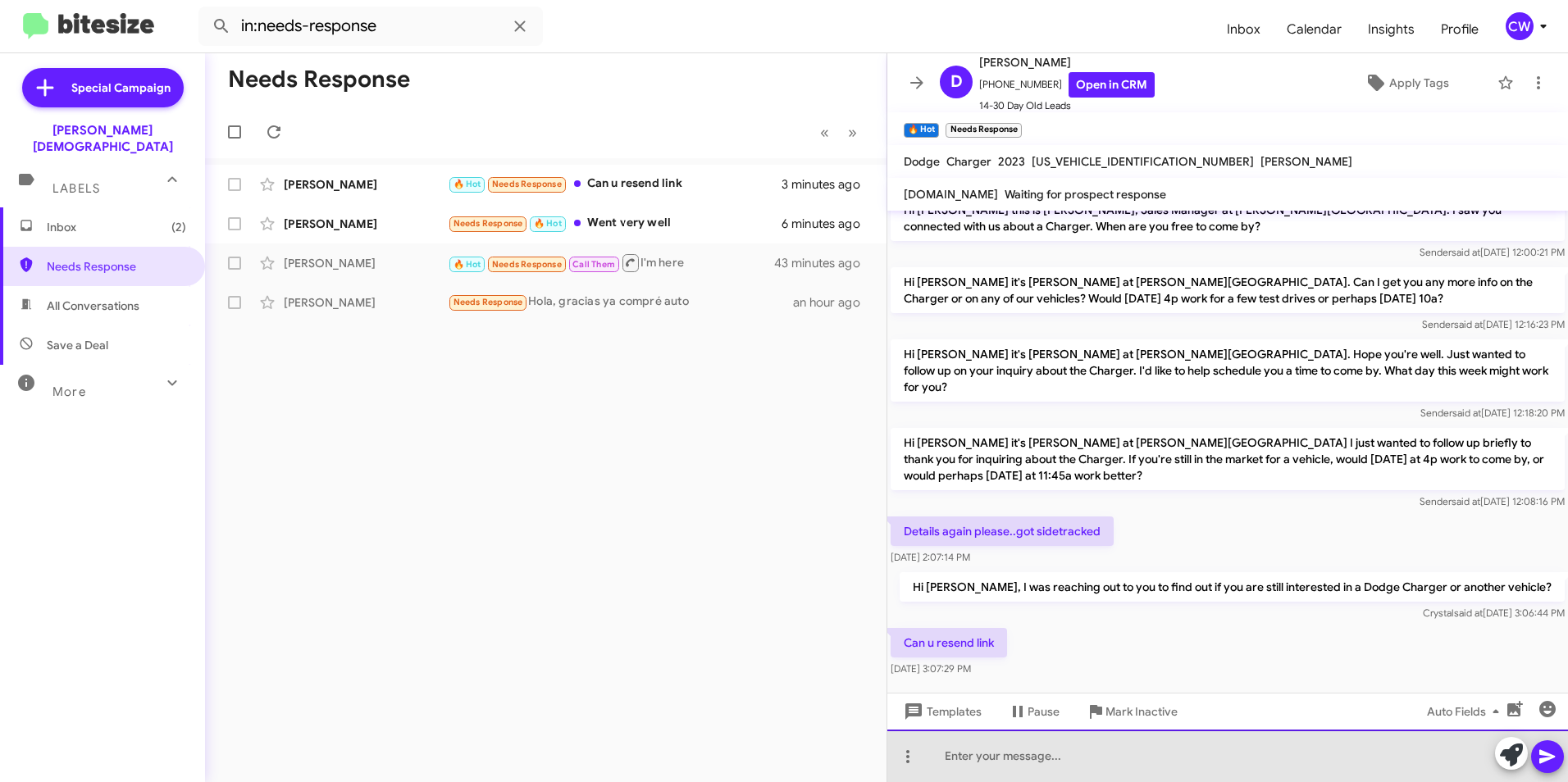
click at [983, 762] on div at bounding box center [1228, 755] width 681 height 53
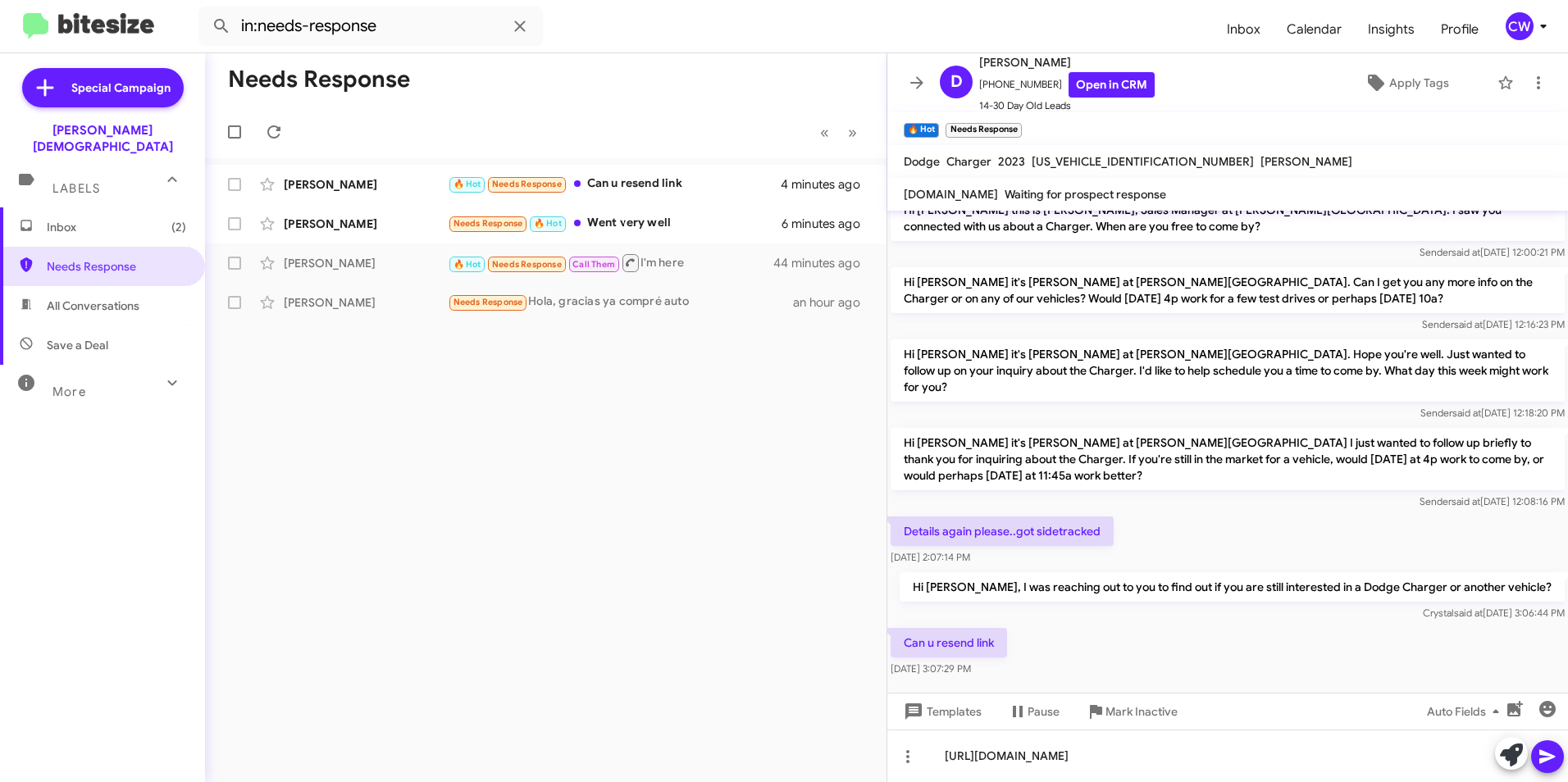
click at [1543, 752] on icon at bounding box center [1547, 757] width 16 height 14
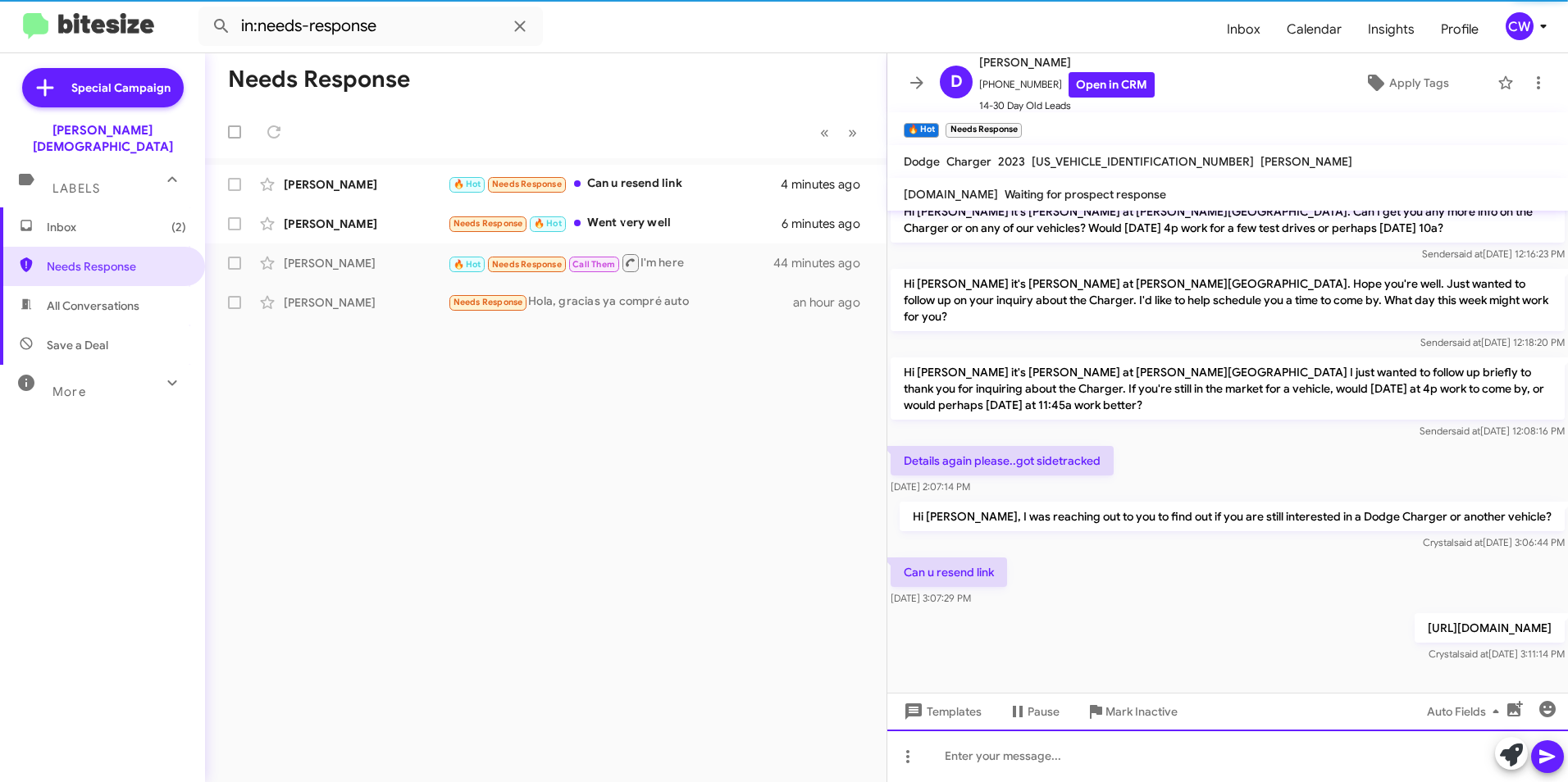
scroll to position [111, 0]
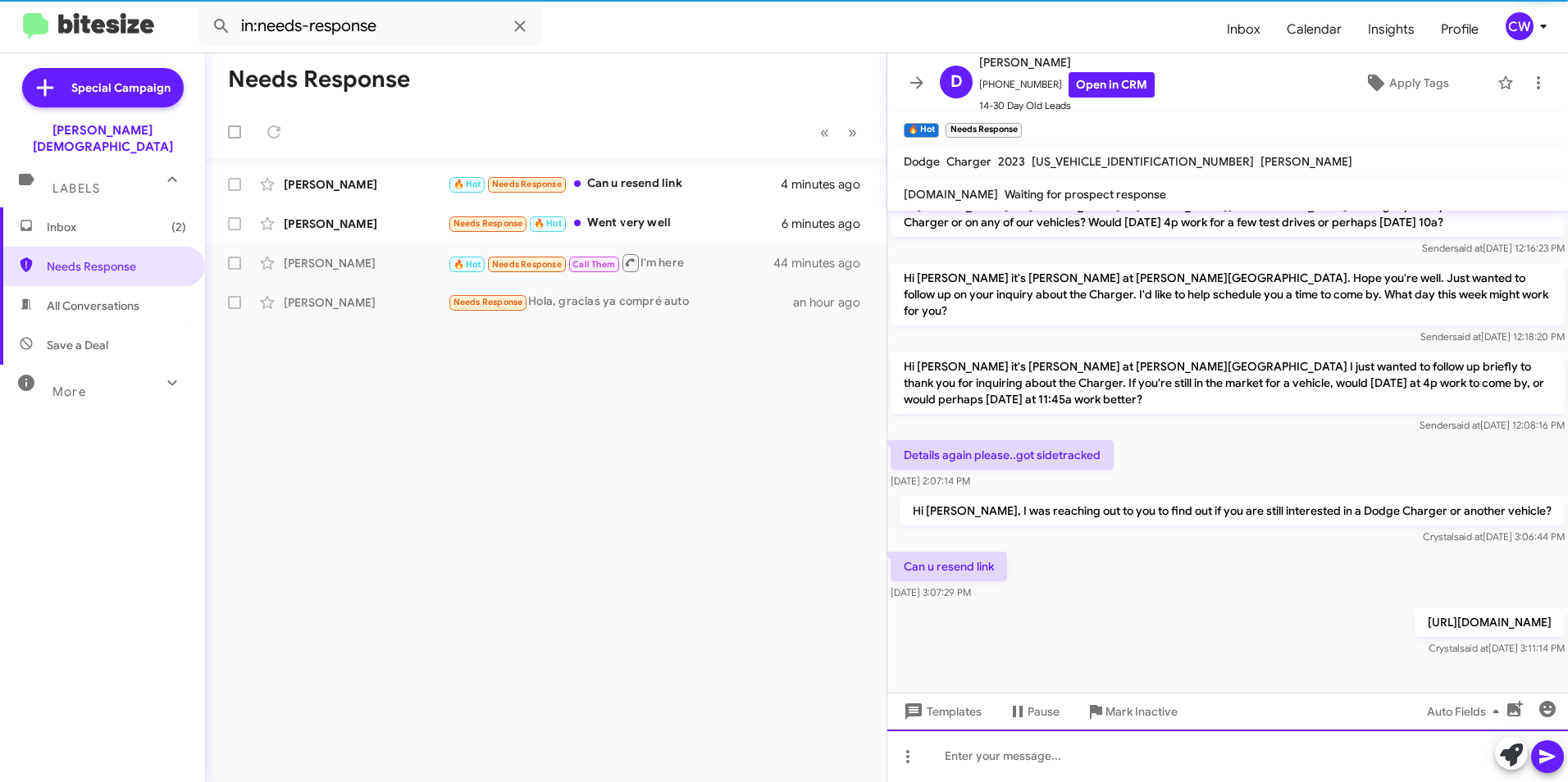
click at [1311, 757] on div at bounding box center [1228, 755] width 681 height 53
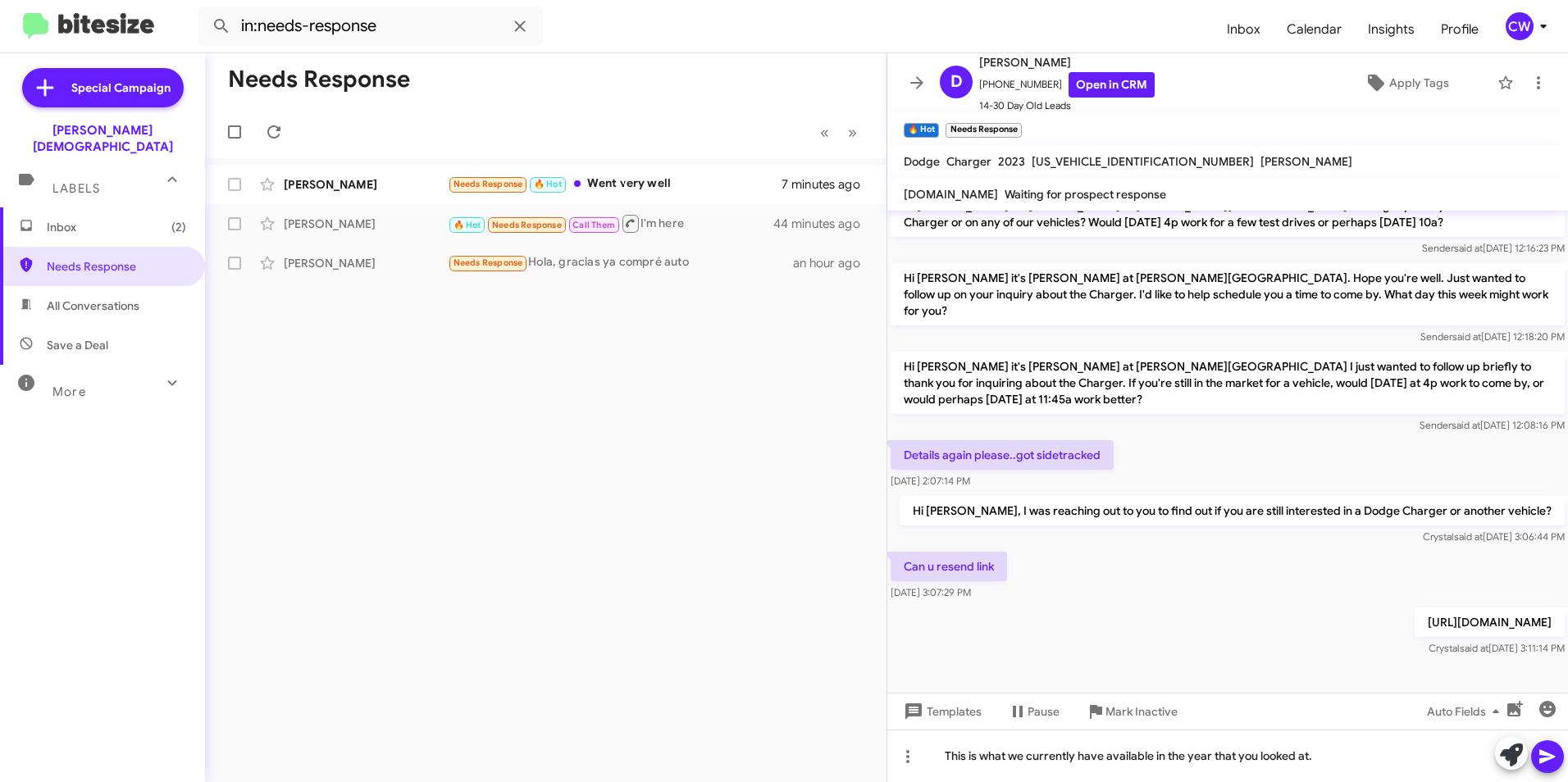
click at [1545, 757] on icon at bounding box center [1547, 757] width 20 height 20
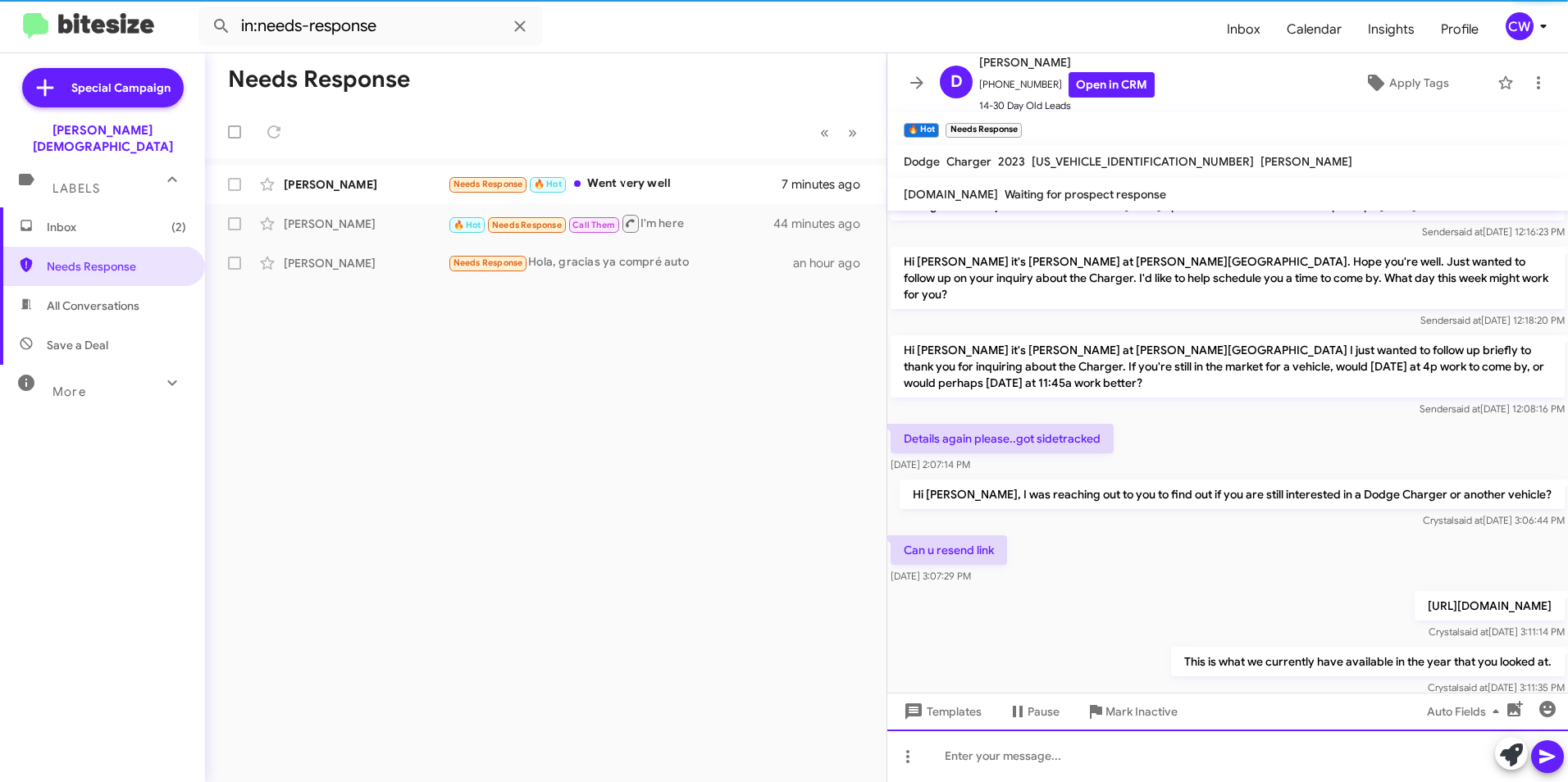
scroll to position [0, 0]
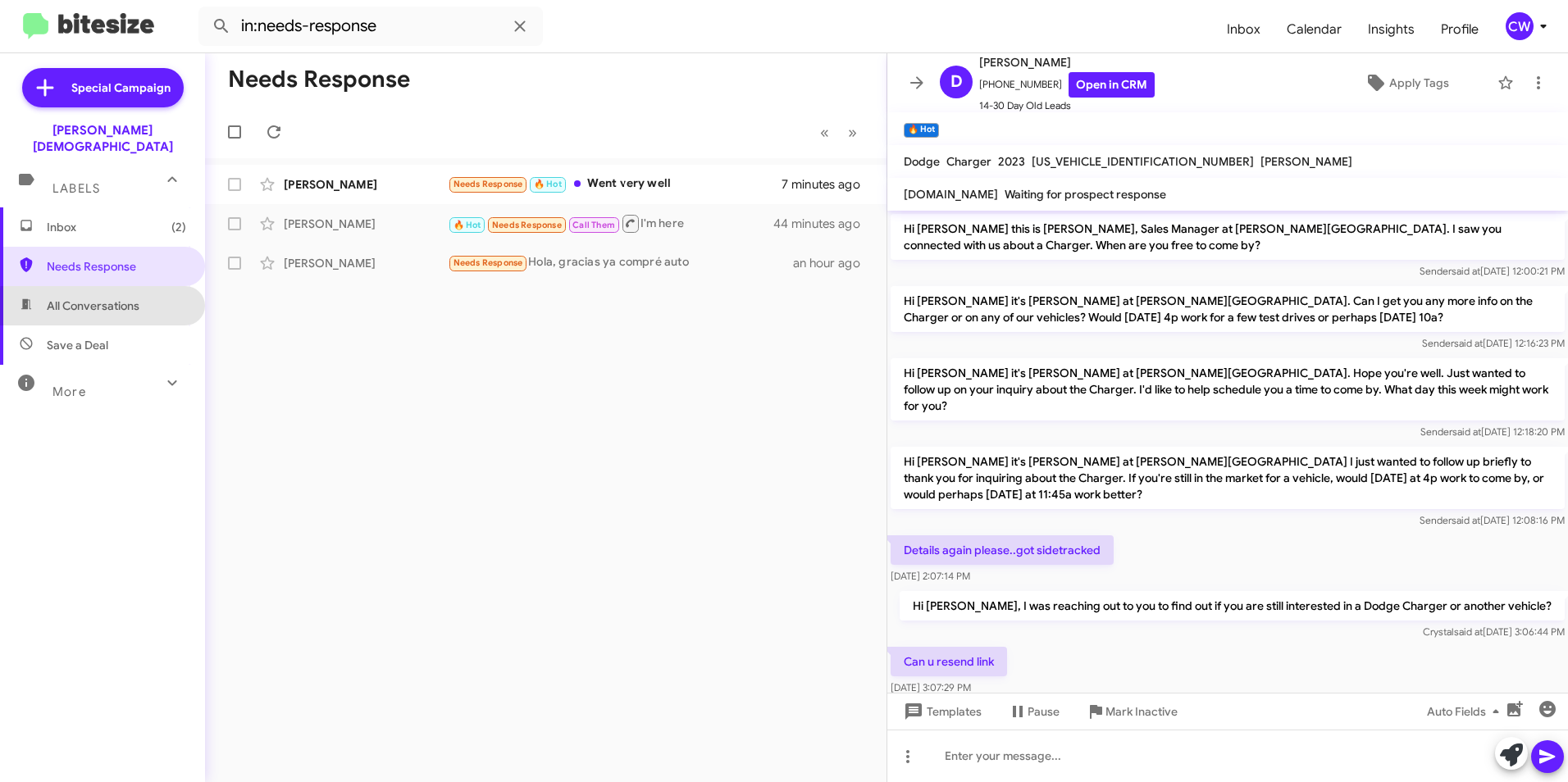
click at [128, 297] on span "All Conversations" at bounding box center [93, 305] width 93 height 16
type input "in:all-conversations"
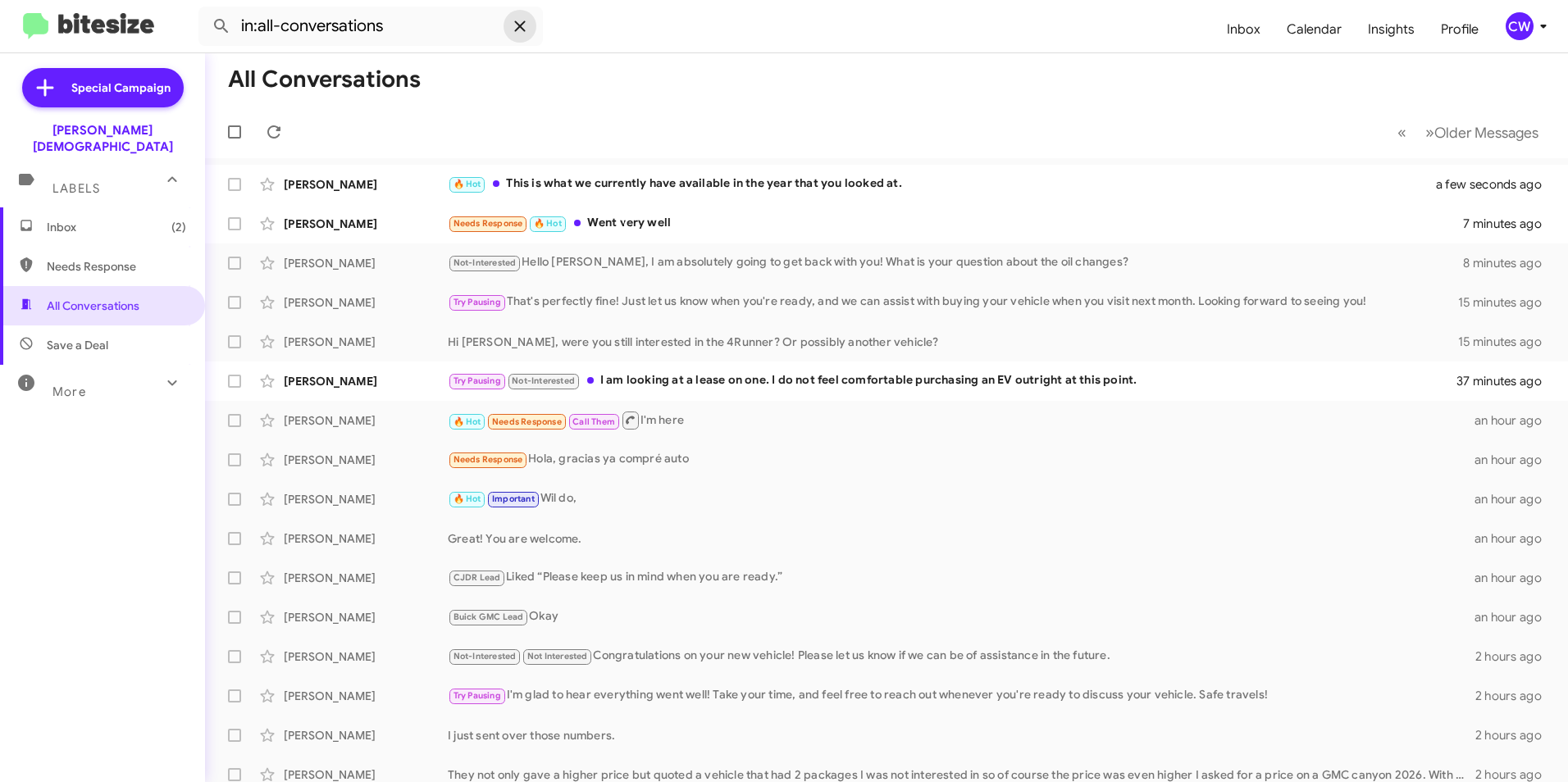
click at [520, 27] on icon at bounding box center [519, 26] width 11 height 11
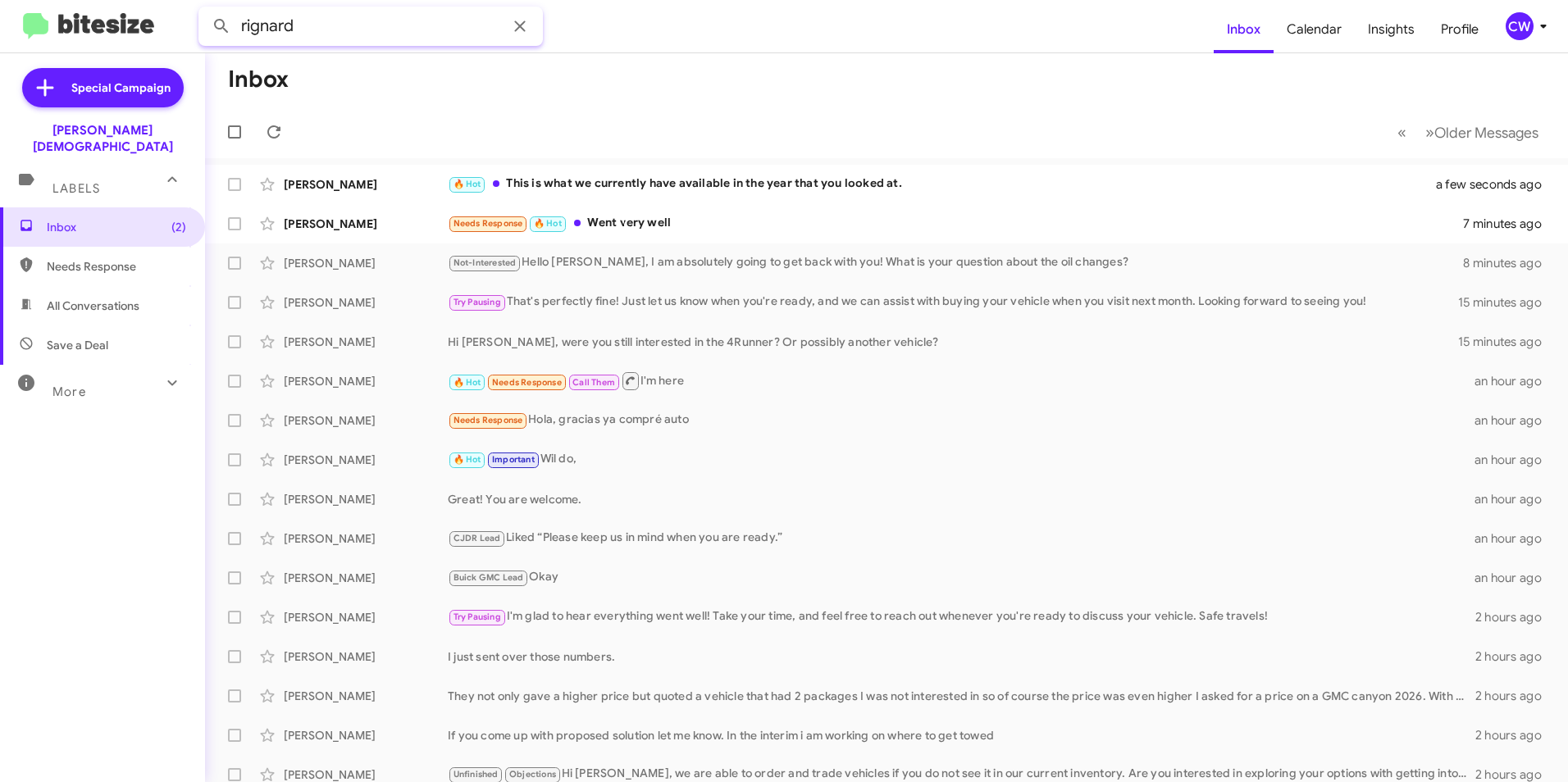
type input "rignard"
click at [205, 10] on button at bounding box center [221, 26] width 33 height 33
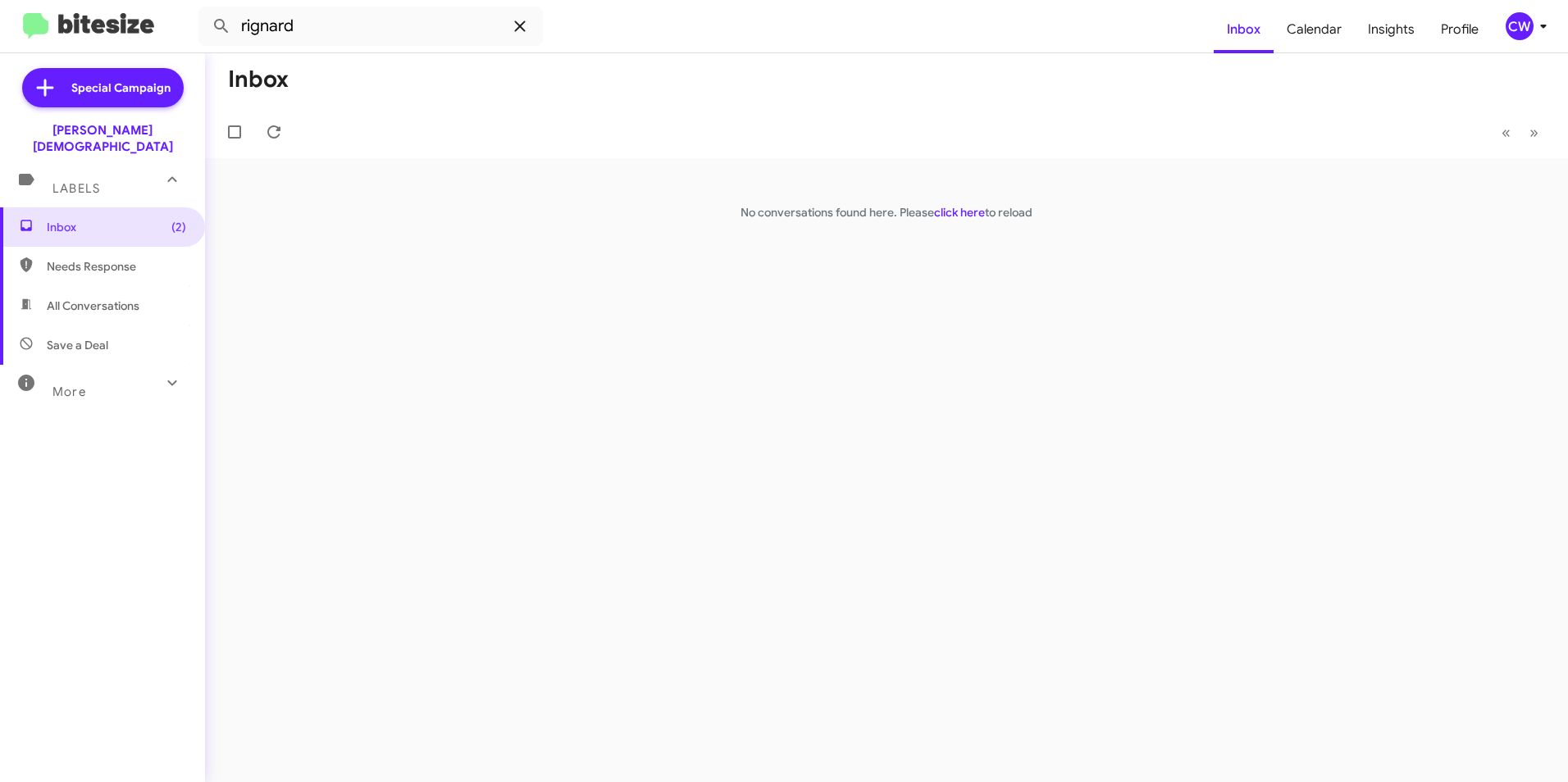
click at [519, 24] on icon at bounding box center [520, 26] width 20 height 20
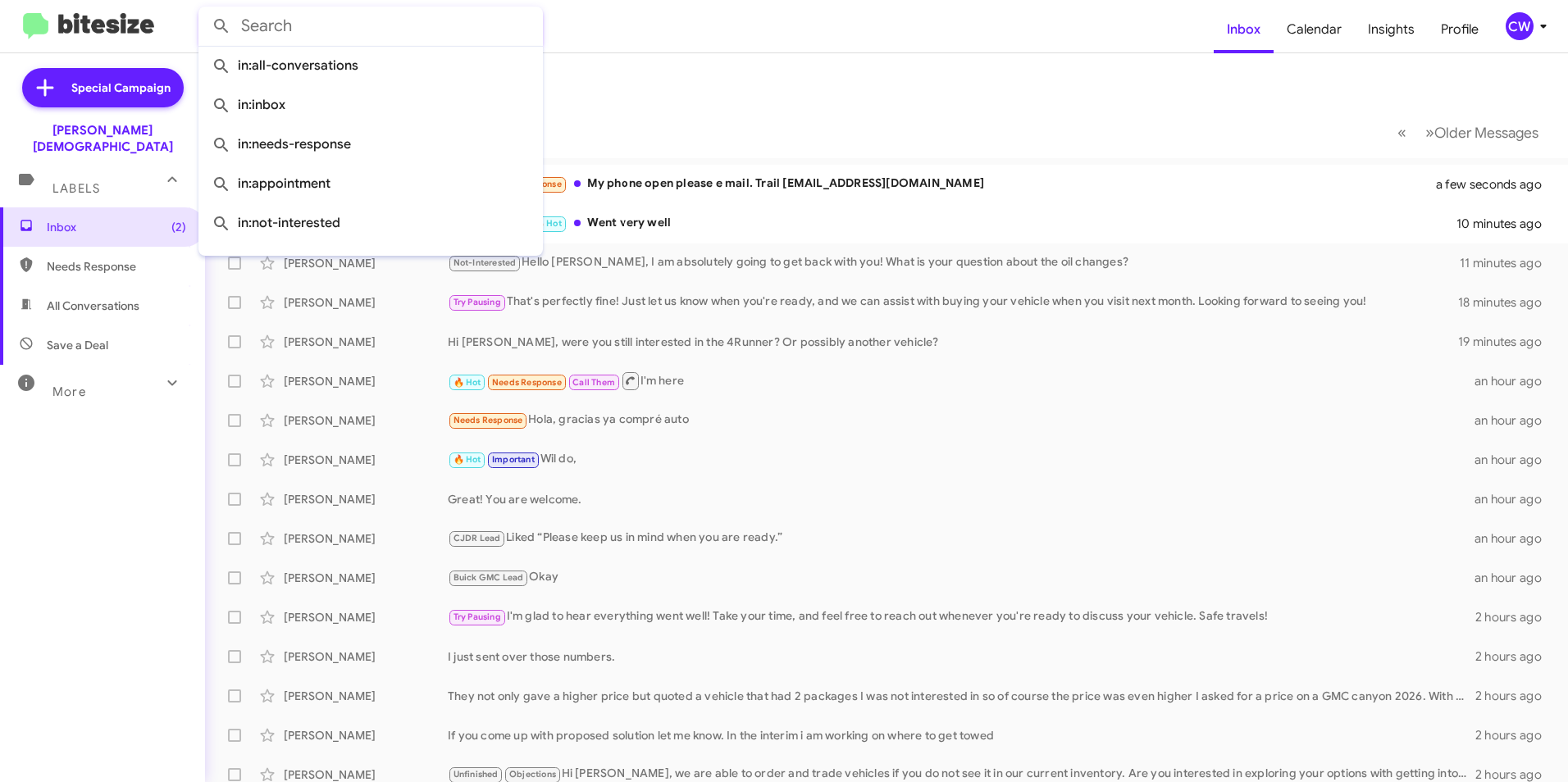
click at [944, 32] on form at bounding box center [705, 27] width 1015 height 40
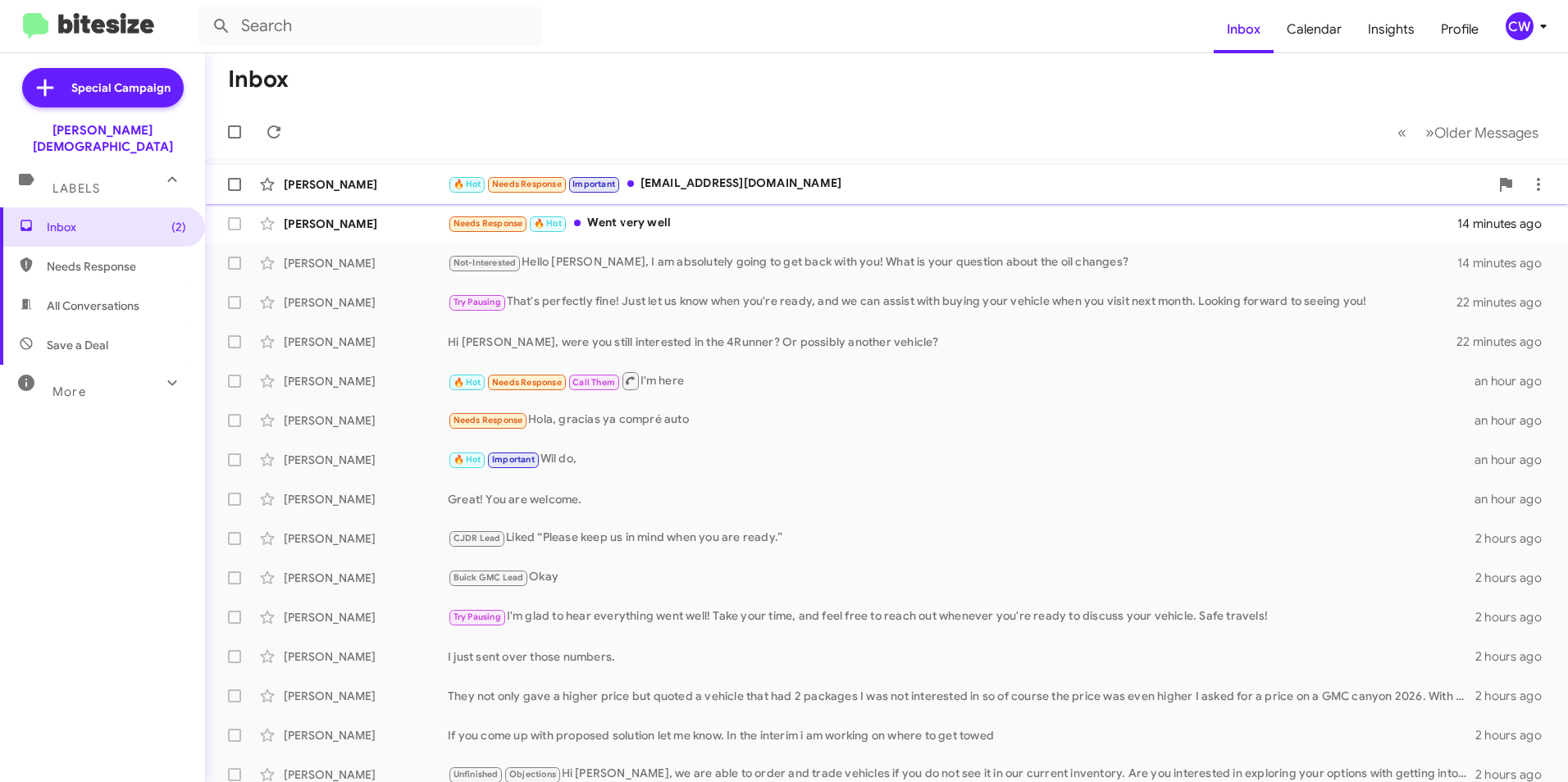
click at [755, 184] on div "🔥 Hot Needs Response Important [EMAIL_ADDRESS][DOMAIN_NAME]" at bounding box center [968, 184] width 1042 height 19
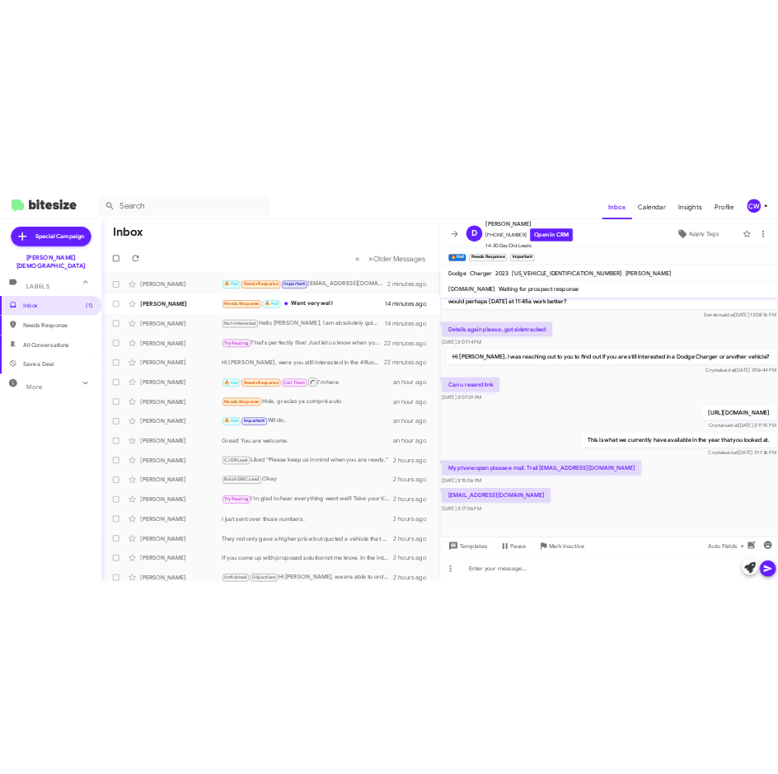
scroll to position [293, 0]
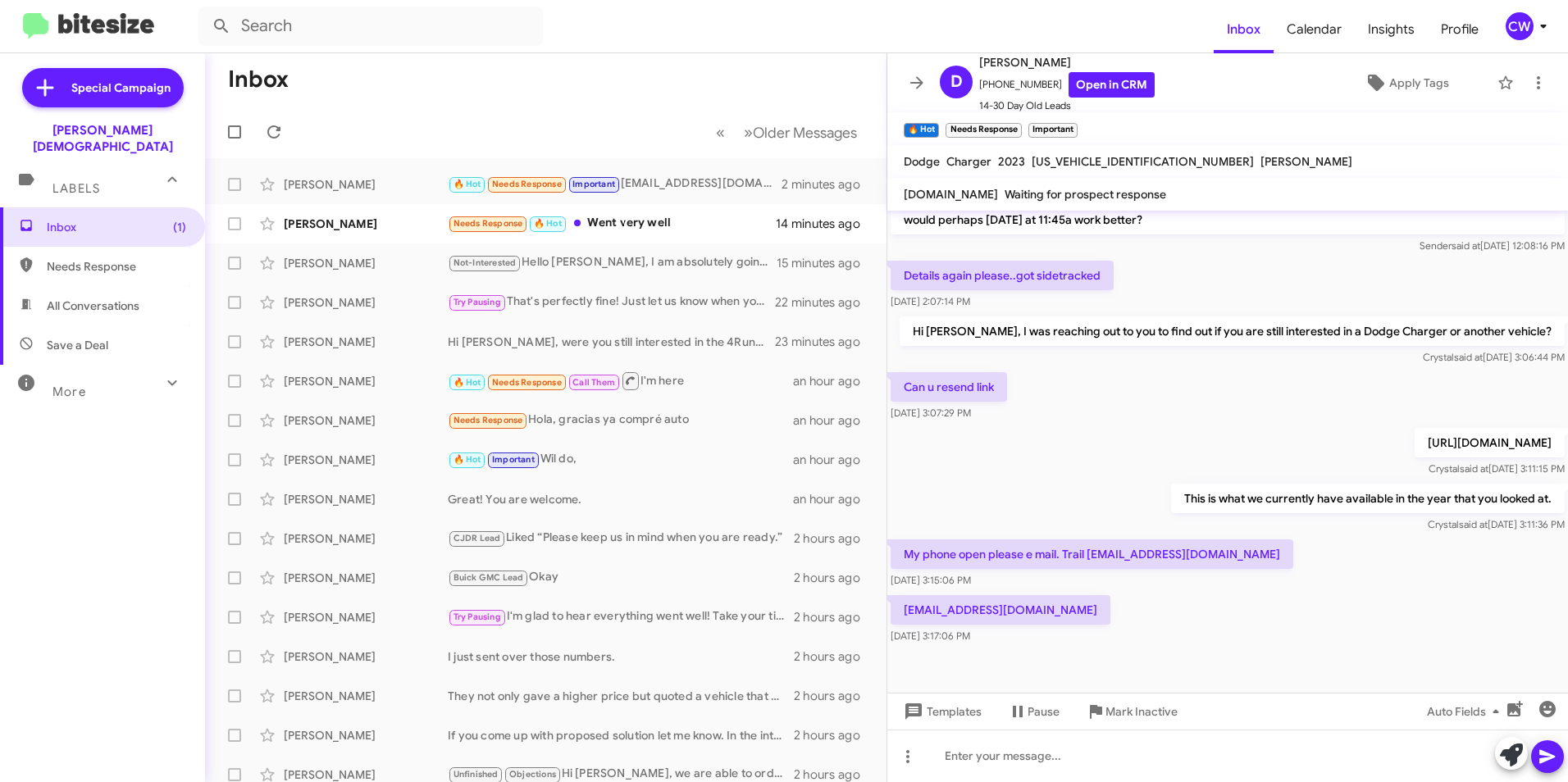
drag, startPoint x: 1464, startPoint y: 440, endPoint x: 899, endPoint y: 413, distance: 565.6
click at [1414, 428] on p "[URL][DOMAIN_NAME]" at bounding box center [1488, 443] width 150 height 30
click at [1088, 91] on link "Open in CRM" at bounding box center [1111, 86] width 87 height 26
copy p "[URL][DOMAIN_NAME]"
click at [1063, 490] on div "This is what we currently have available in the year that you looked at. [PERSO…" at bounding box center [1228, 508] width 681 height 56
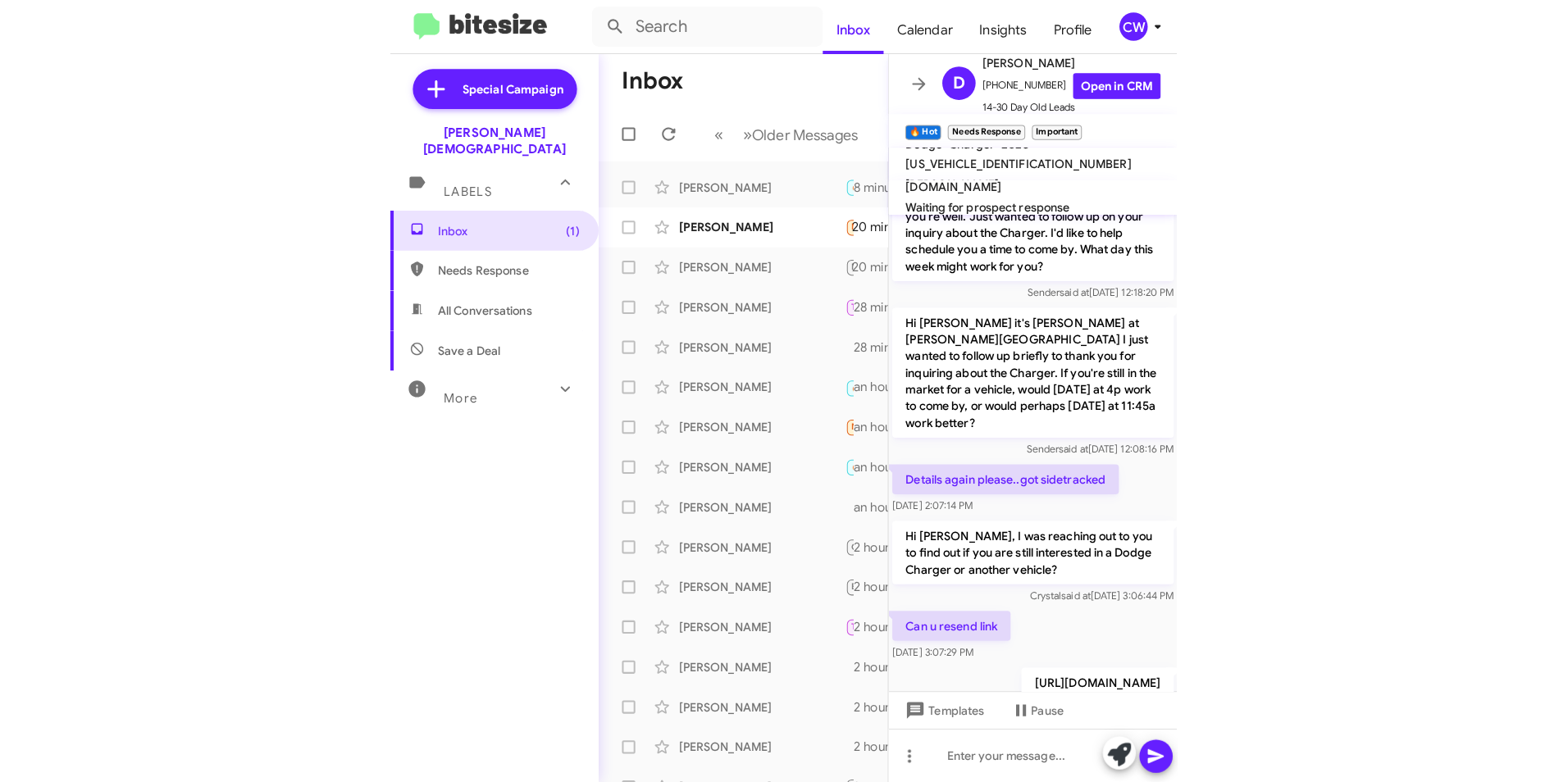
scroll to position [472, 0]
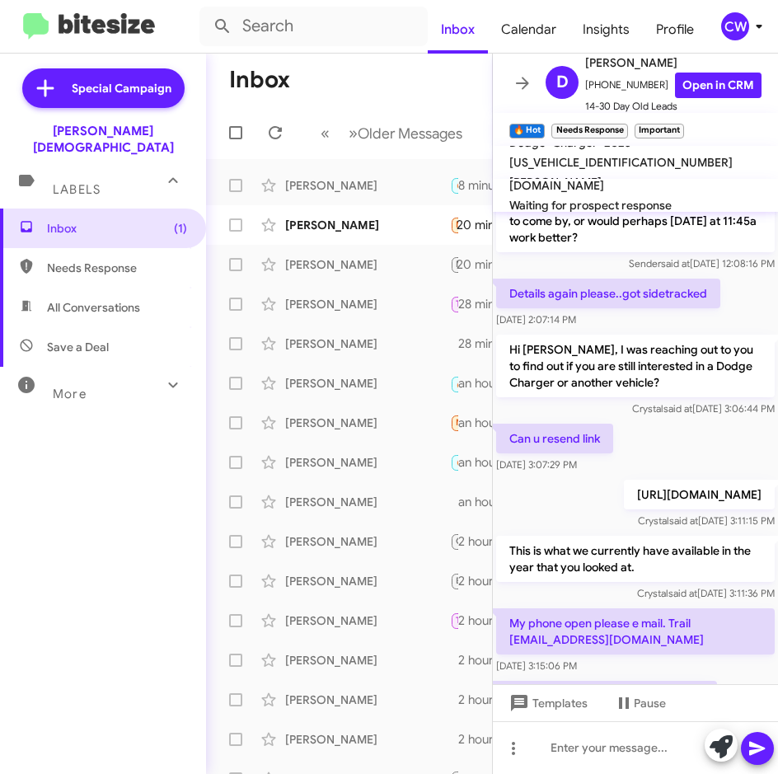
drag, startPoint x: 80, startPoint y: 453, endPoint x: -204, endPoint y: 459, distance: 283.5
click at [0, 459] on html "Inbox Calendar Insights Profile CW Special Campaign [PERSON_NAME] Chapel Labels…" at bounding box center [389, 387] width 778 height 774
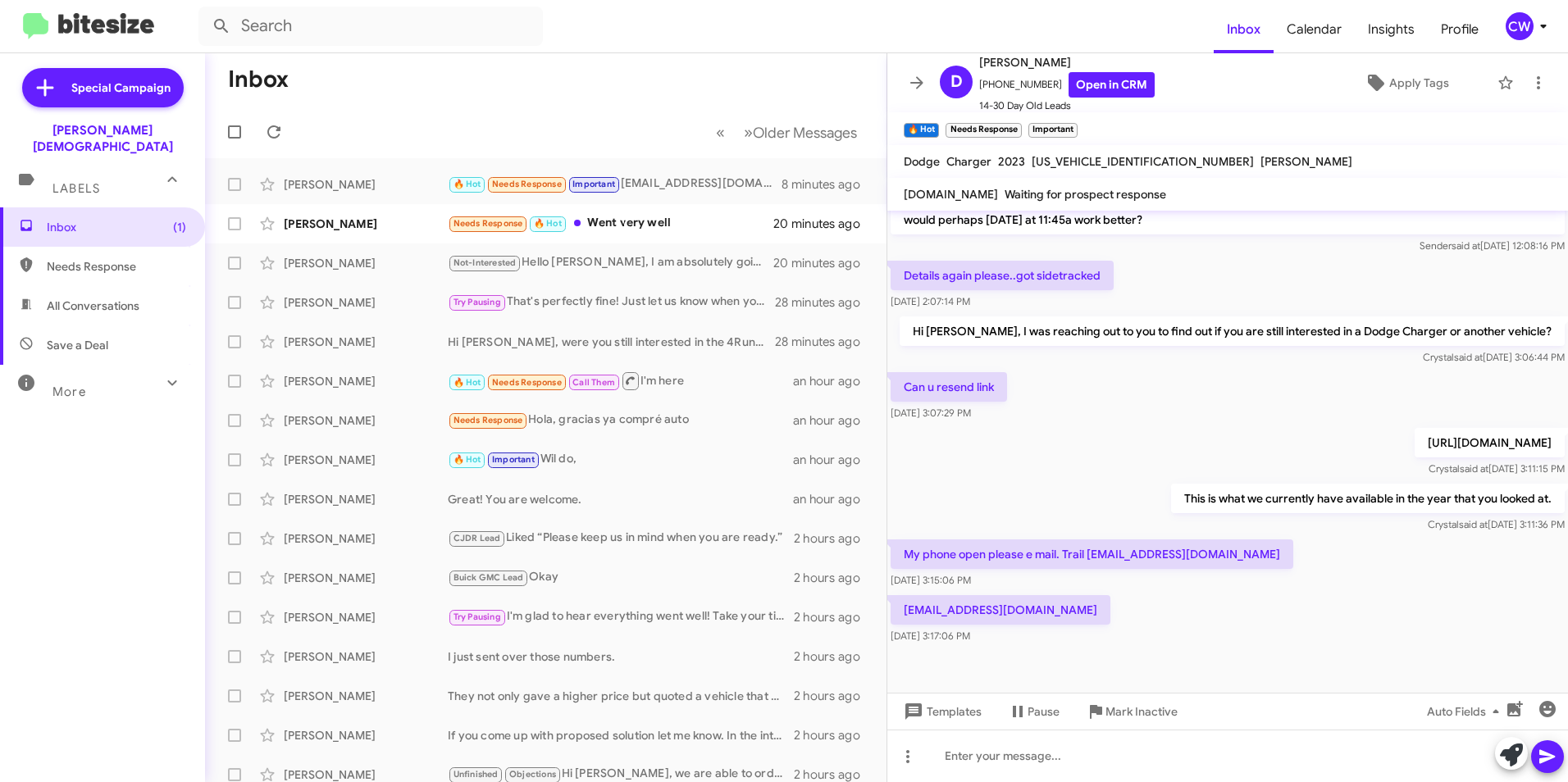
scroll to position [292, 0]
drag, startPoint x: 1054, startPoint y: 611, endPoint x: 901, endPoint y: 618, distance: 153.2
click at [901, 618] on p "[EMAIL_ADDRESS][DOMAIN_NAME]" at bounding box center [1000, 610] width 220 height 30
drag, startPoint x: 901, startPoint y: 618, endPoint x: 977, endPoint y: 608, distance: 76.7
copy p "[EMAIL_ADDRESS][DOMAIN_NAME]"
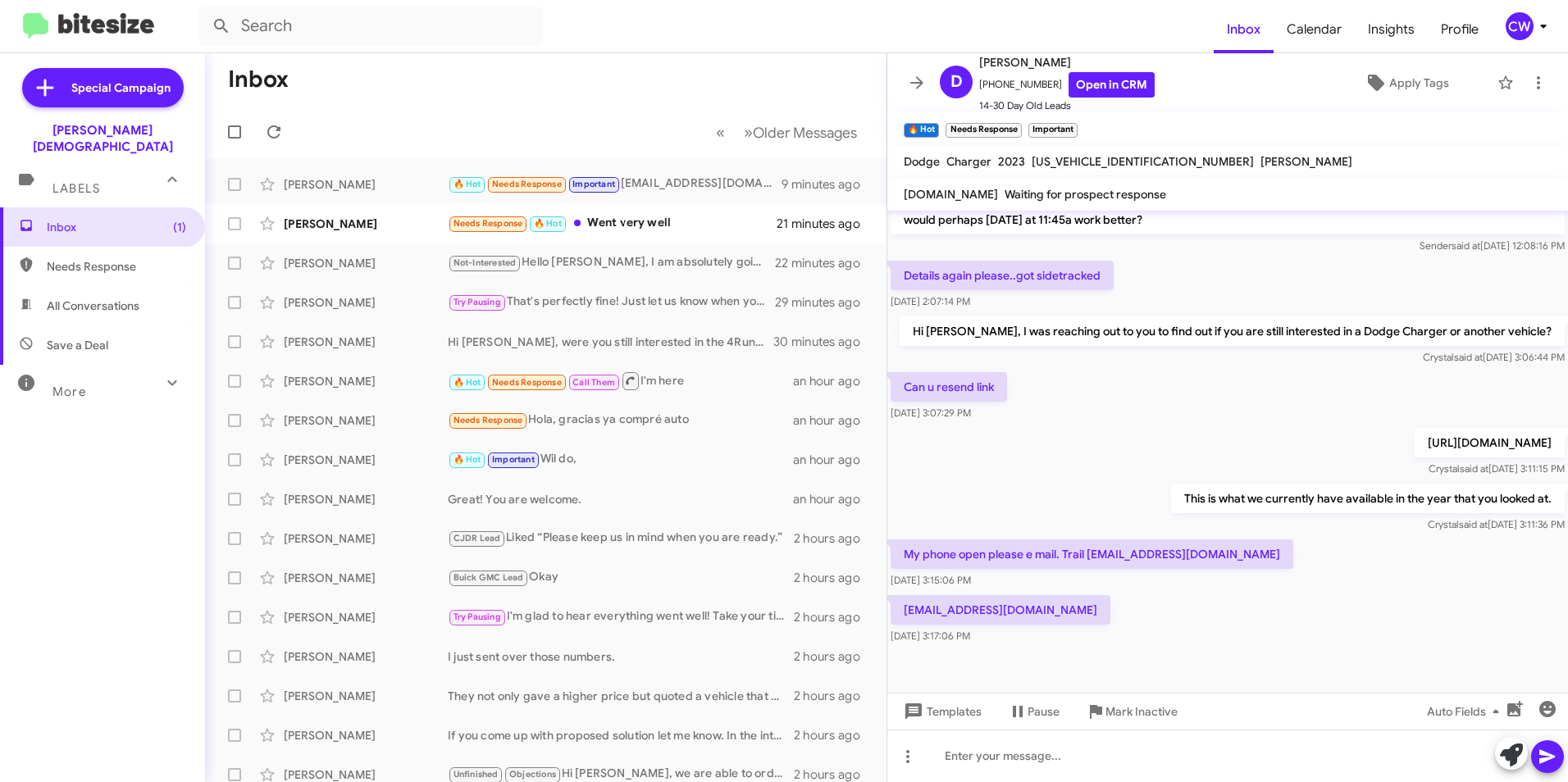
drag, startPoint x: 1455, startPoint y: 438, endPoint x: 1062, endPoint y: 435, distance: 393.0
click at [1414, 435] on p "[URL][DOMAIN_NAME]" at bounding box center [1488, 443] width 150 height 30
drag, startPoint x: 1062, startPoint y: 435, endPoint x: 986, endPoint y: 491, distance: 94.4
click at [986, 491] on div "This is what we currently have available in the year that you looked at. [PERSO…" at bounding box center [1228, 508] width 681 height 56
drag, startPoint x: 906, startPoint y: 408, endPoint x: 1462, endPoint y: 441, distance: 557.0
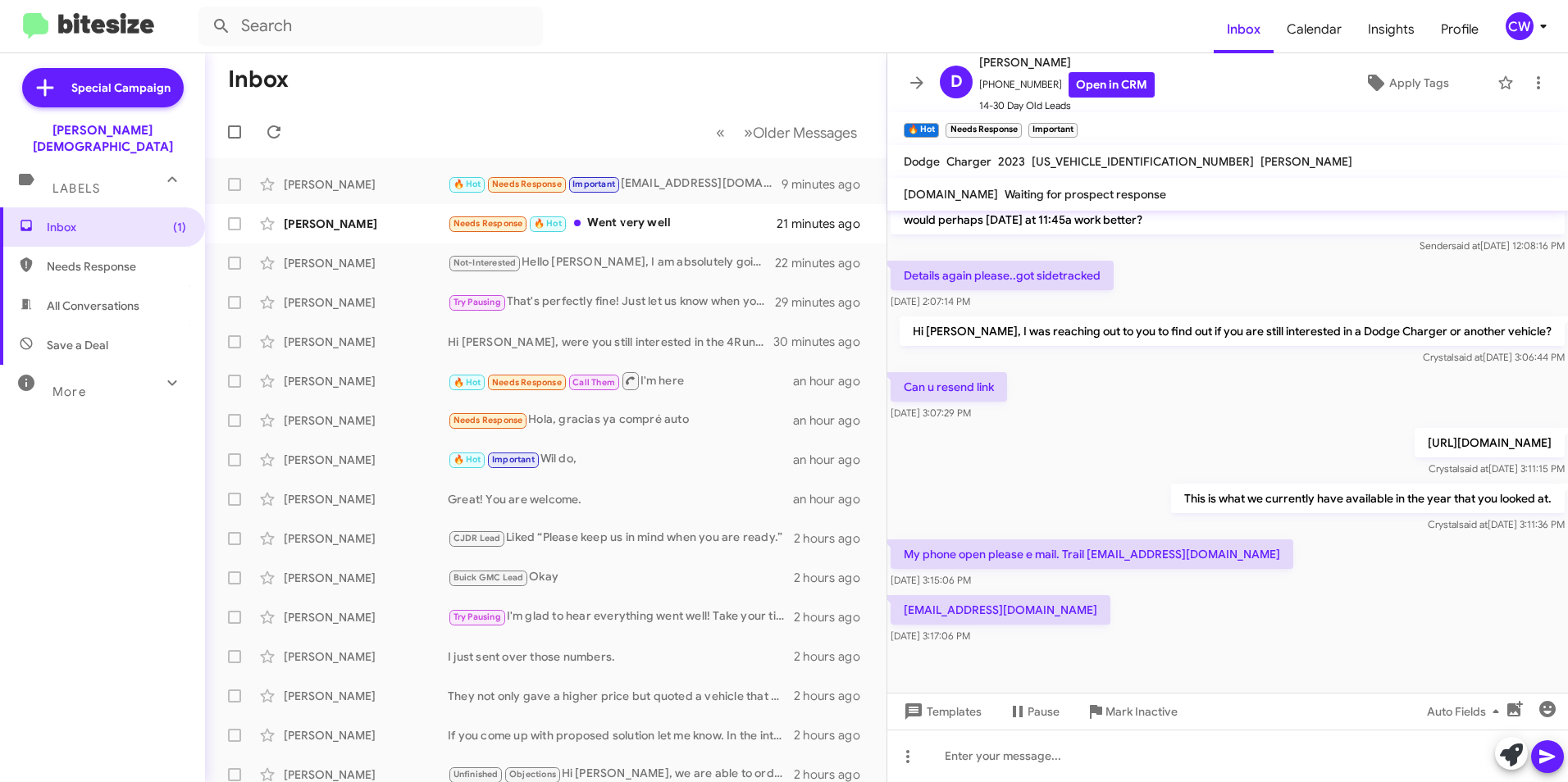
click at [1462, 441] on p "[URL][DOMAIN_NAME]" at bounding box center [1488, 443] width 150 height 30
drag, startPoint x: 1462, startPoint y: 441, endPoint x: 1410, endPoint y: 436, distance: 52.2
copy p "[URL][DOMAIN_NAME]"
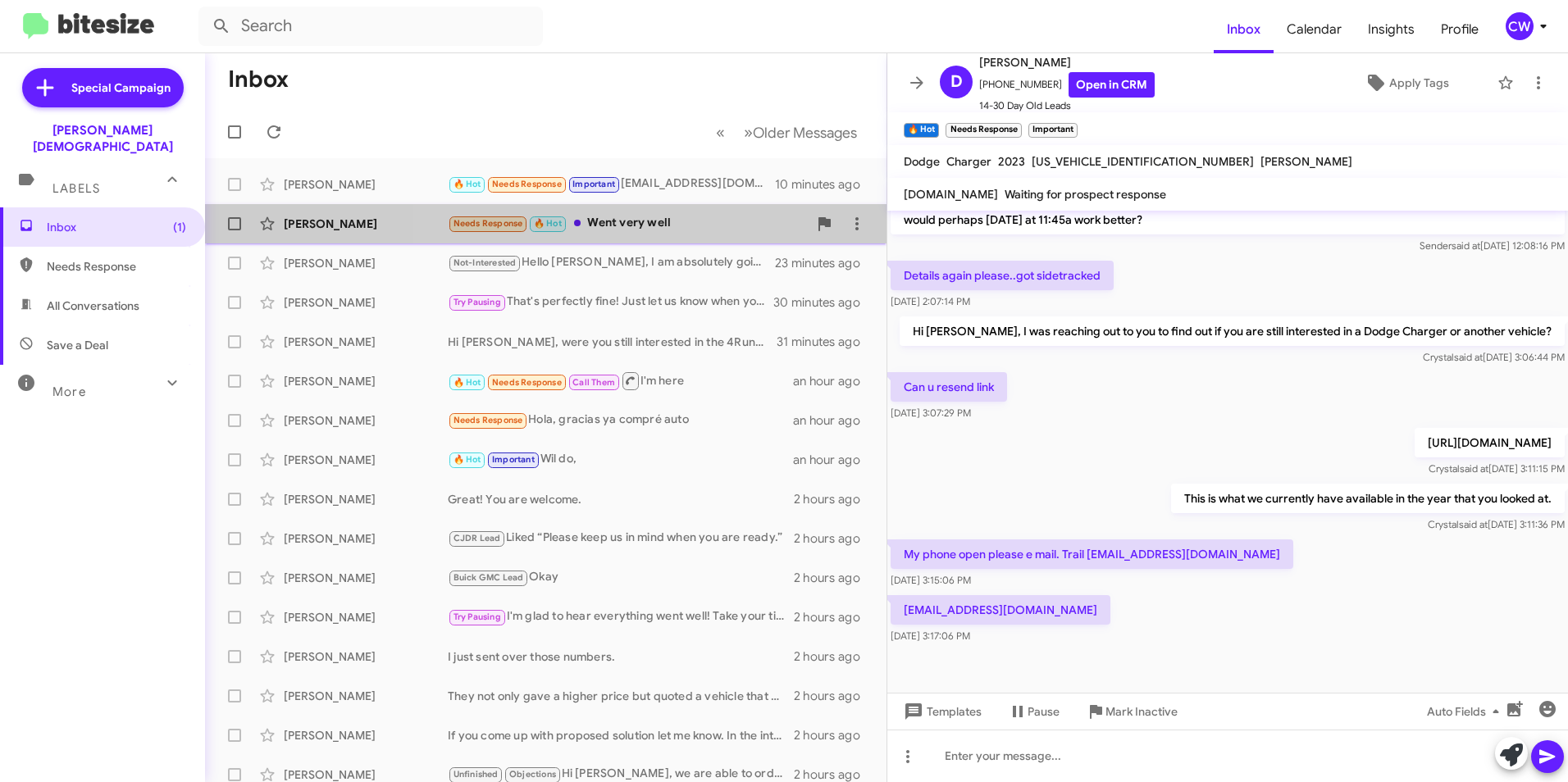
click at [599, 221] on div "Needs Response 🔥 Hot Went very well" at bounding box center [628, 223] width 360 height 19
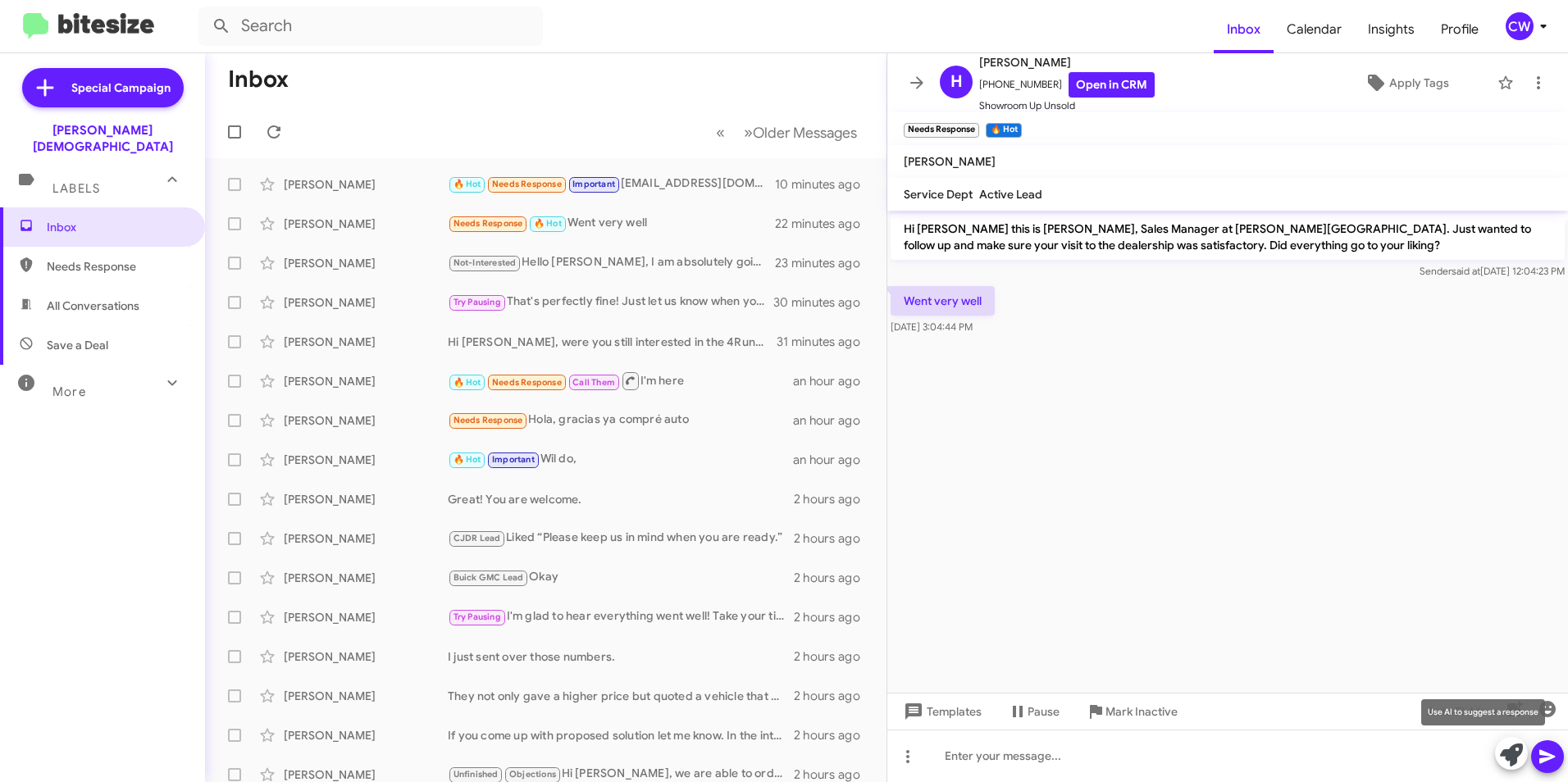
click at [1507, 752] on icon at bounding box center [1510, 754] width 23 height 23
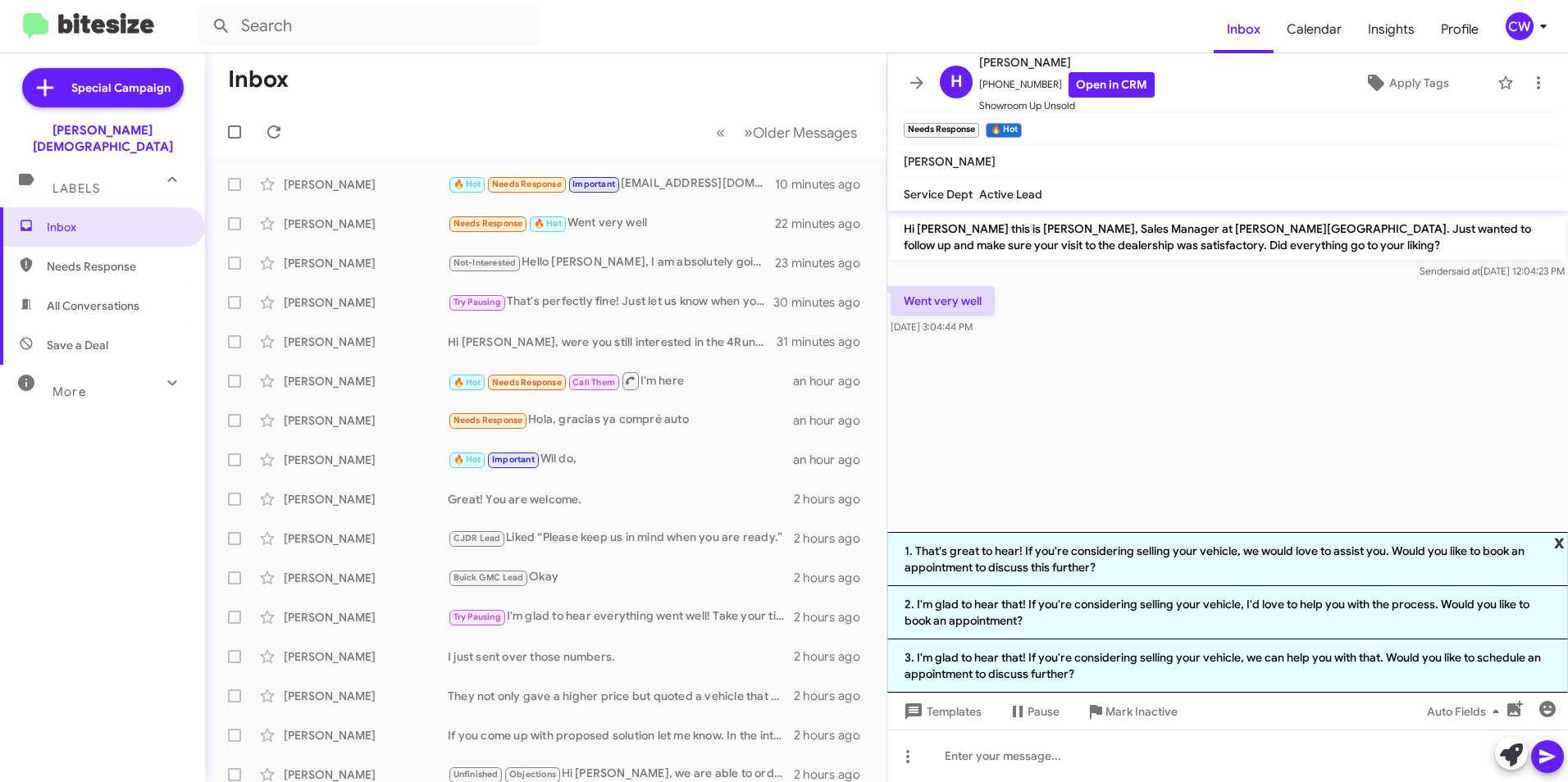
click at [1558, 540] on span "x" at bounding box center [1559, 542] width 11 height 20
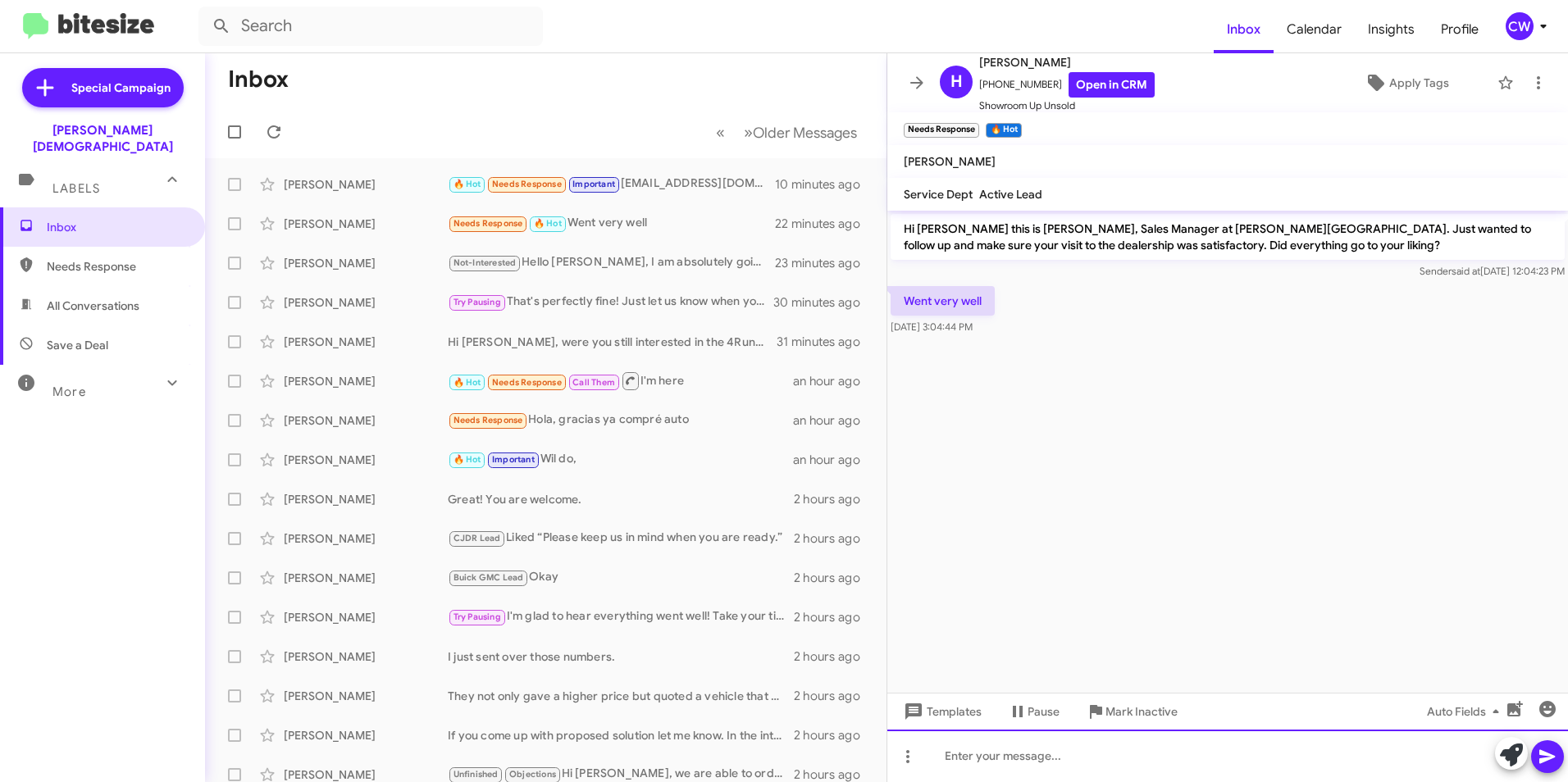
click at [971, 752] on div at bounding box center [1228, 755] width 681 height 53
click at [1551, 759] on icon at bounding box center [1547, 757] width 20 height 20
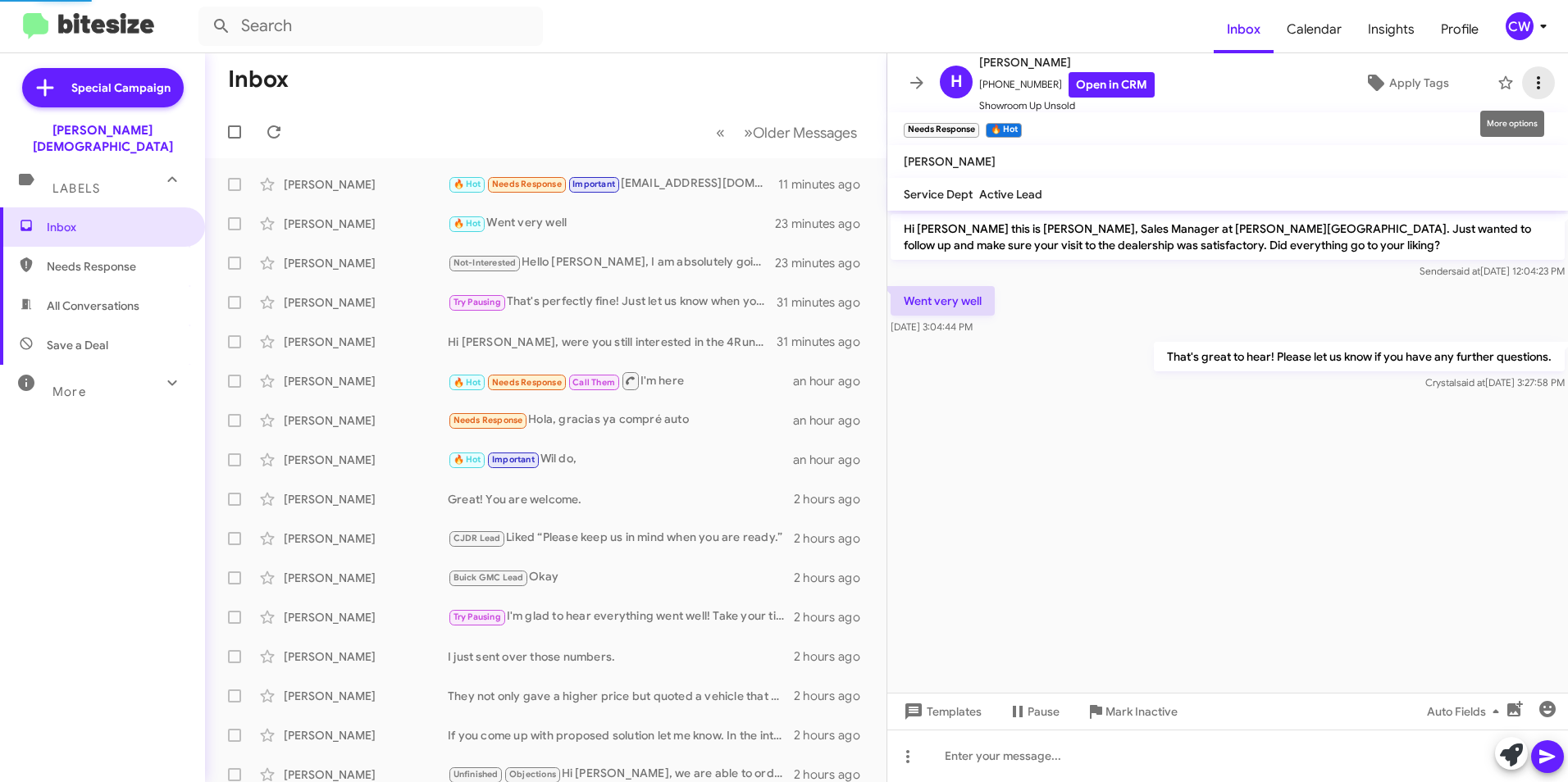
click at [1529, 81] on icon at bounding box center [1538, 83] width 20 height 20
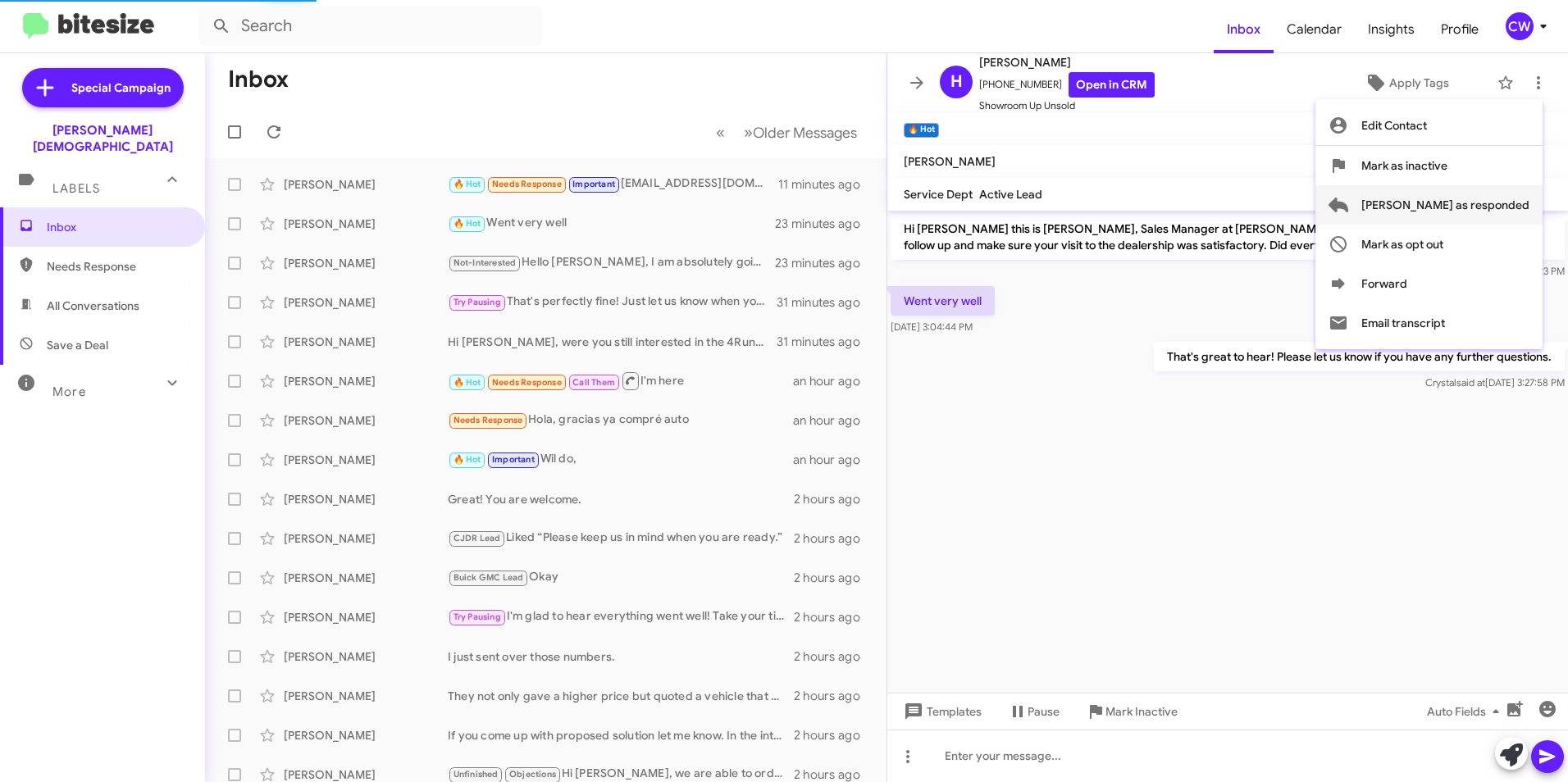
click at [1483, 204] on span "[PERSON_NAME] as responded" at bounding box center [1445, 205] width 168 height 40
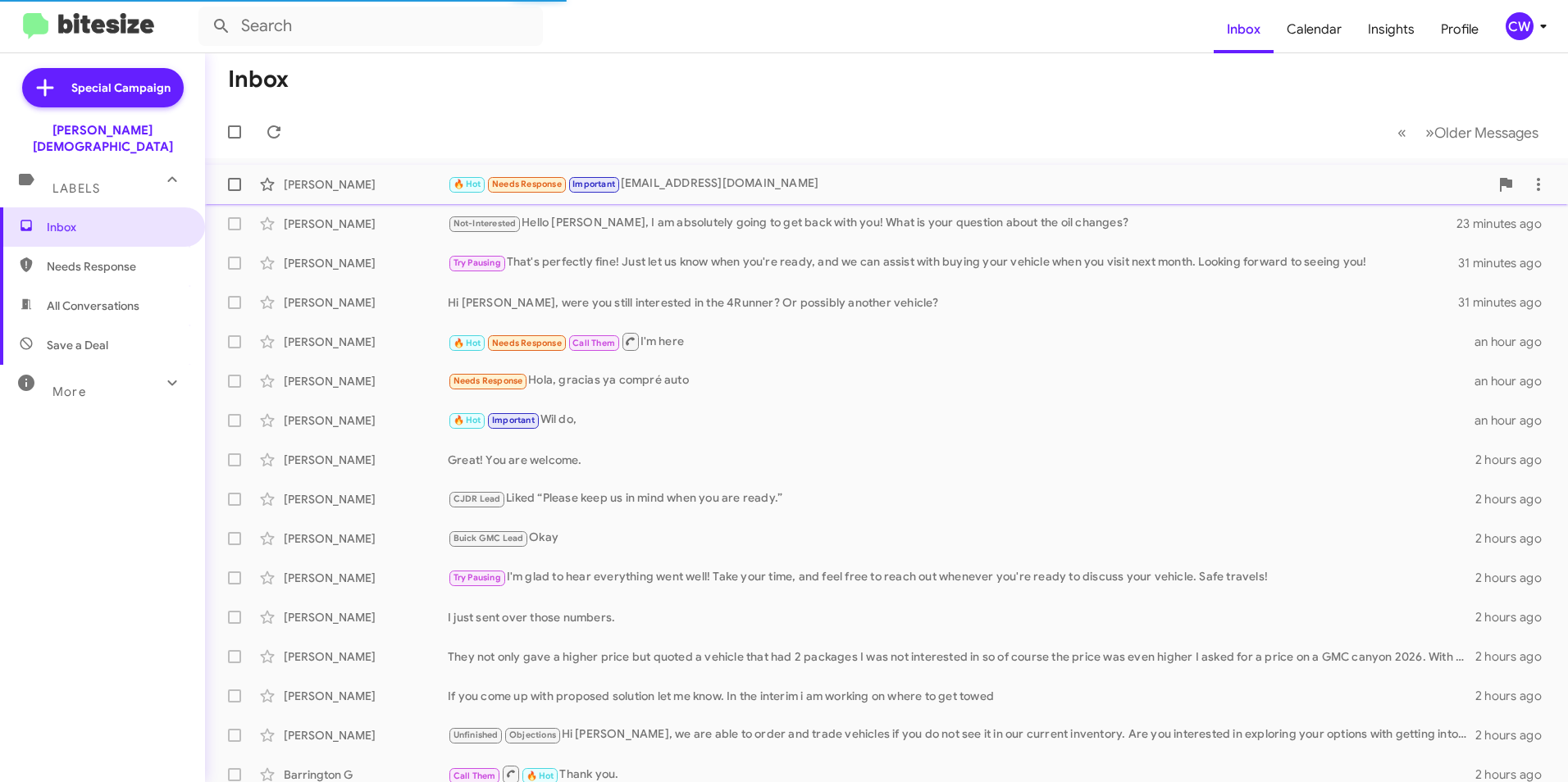
click at [663, 184] on div "🔥 Hot Needs Response Important [EMAIL_ADDRESS][DOMAIN_NAME]" at bounding box center [968, 184] width 1042 height 19
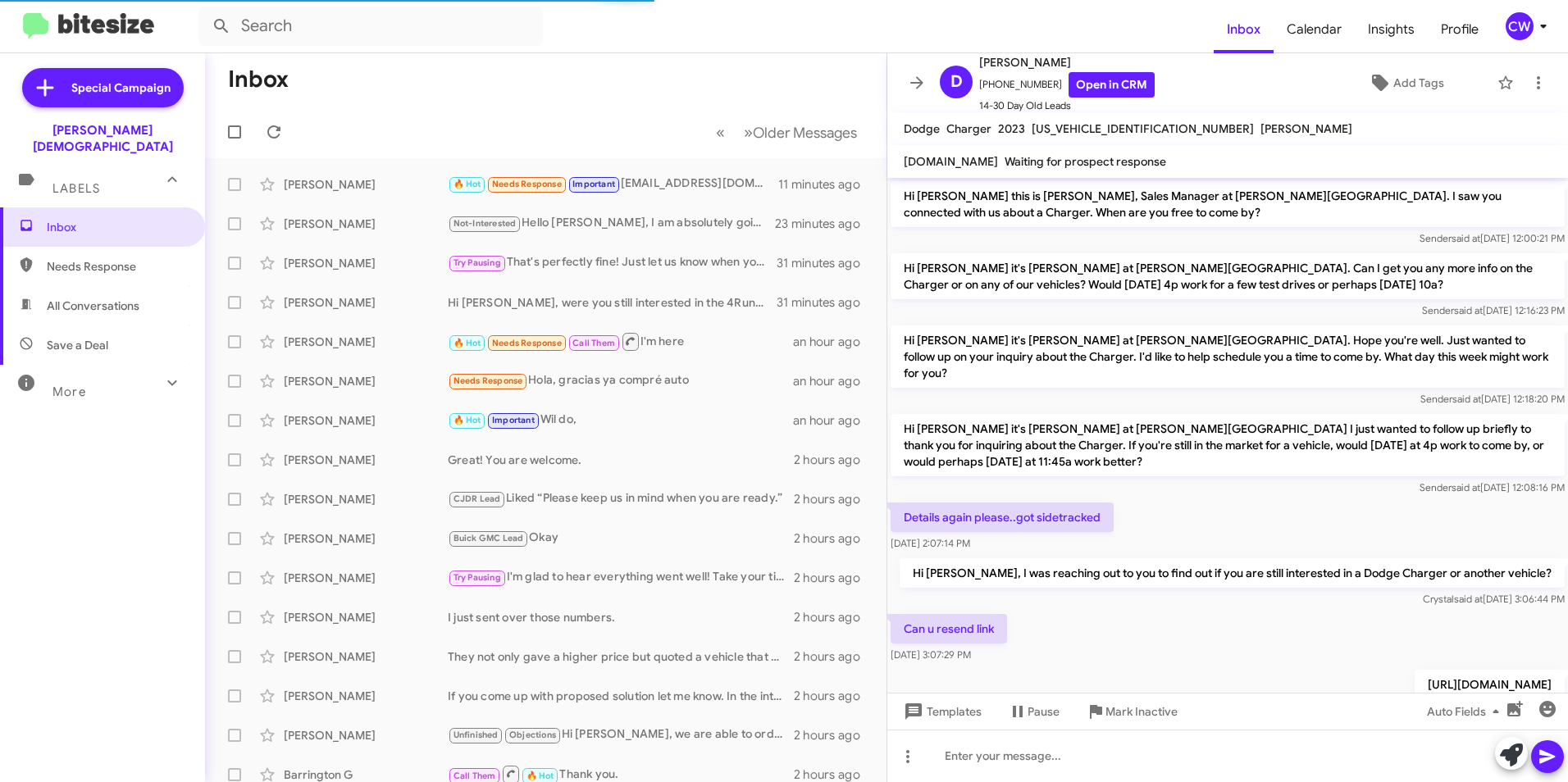
scroll to position [193, 0]
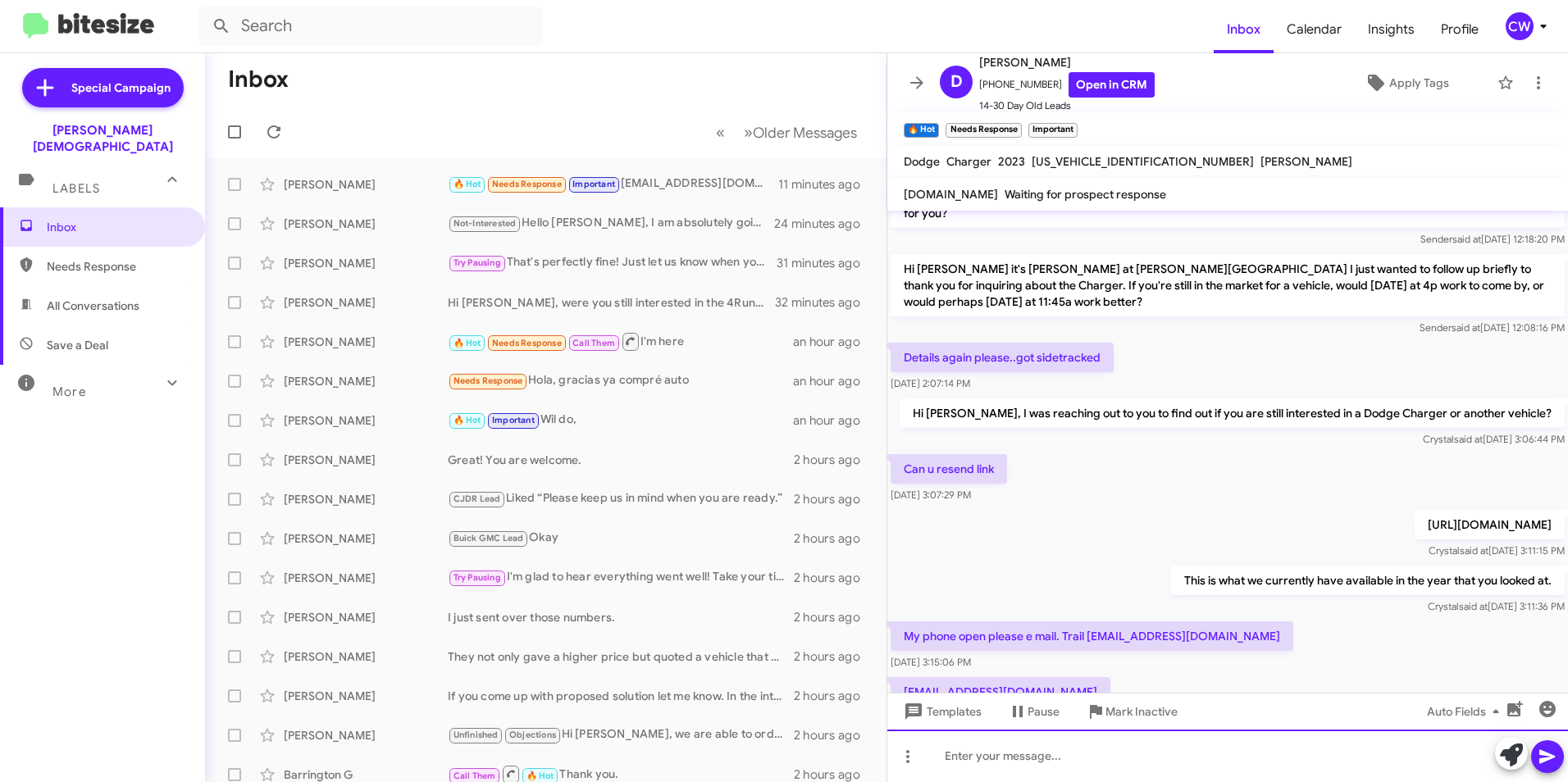
click at [1120, 766] on div at bounding box center [1228, 755] width 681 height 53
click at [1544, 759] on icon at bounding box center [1547, 757] width 16 height 14
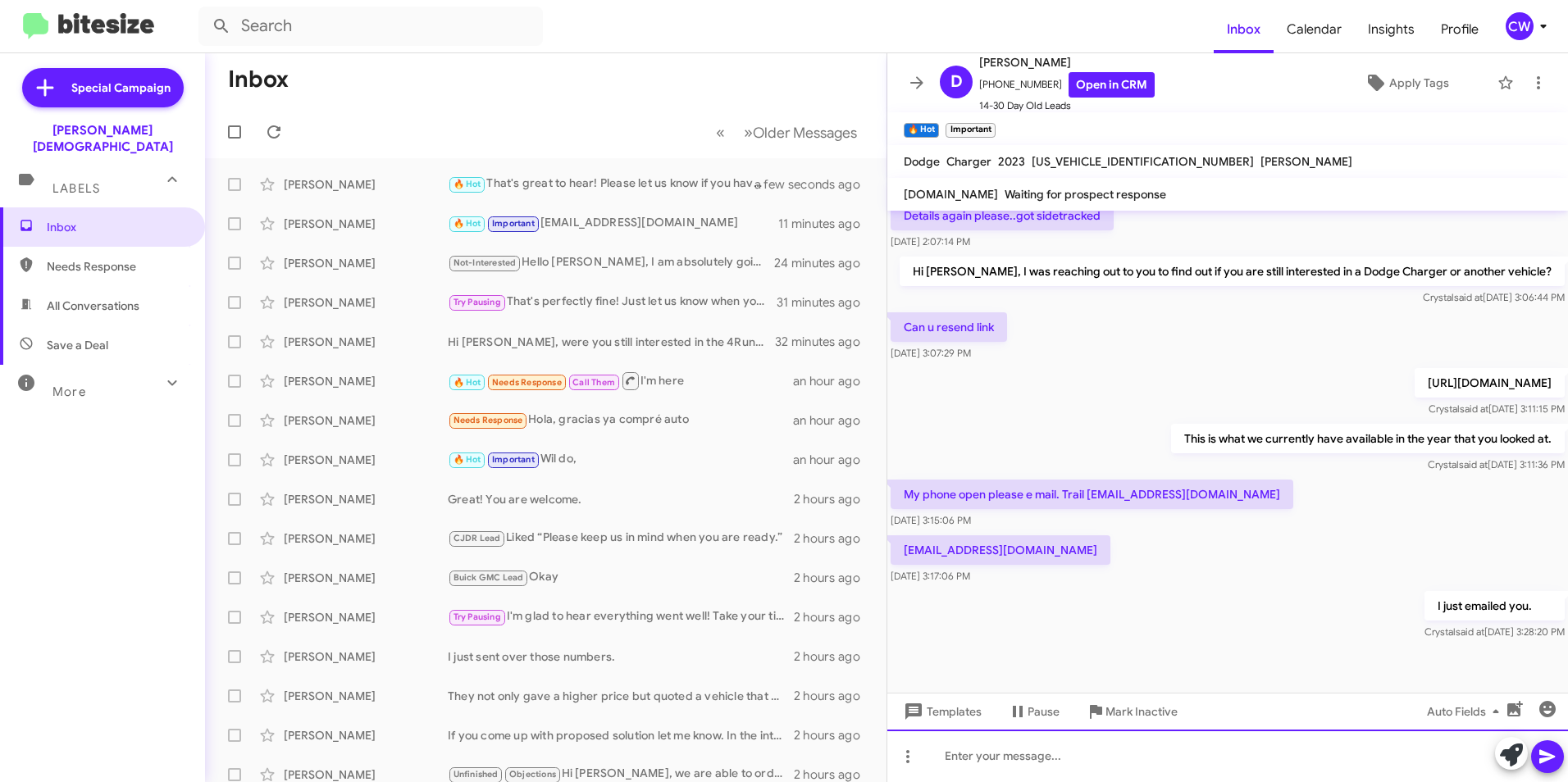
scroll to position [351, 0]
click at [1528, 81] on icon at bounding box center [1538, 83] width 20 height 20
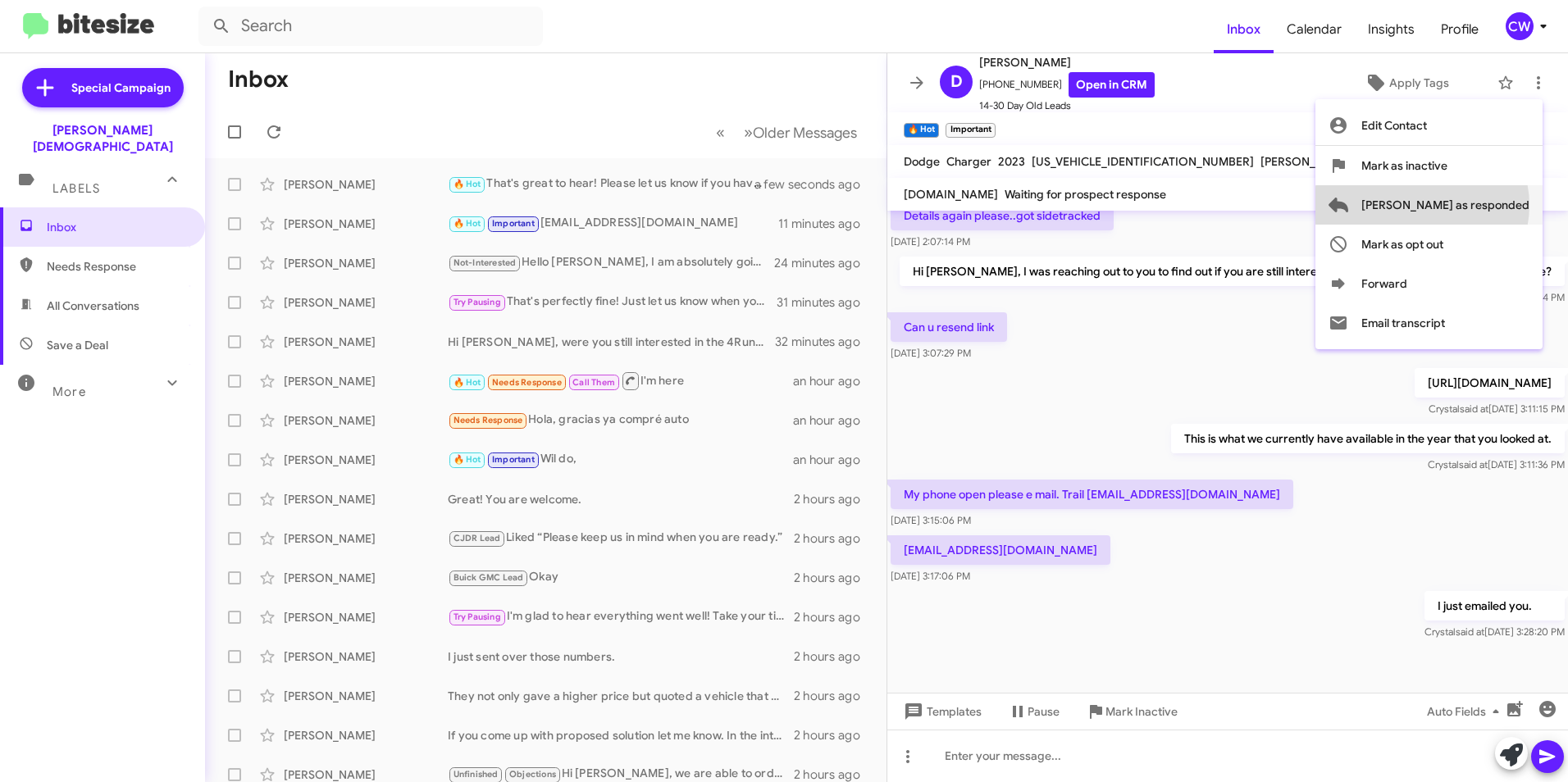
click at [1487, 205] on span "[PERSON_NAME] as responded" at bounding box center [1445, 205] width 168 height 40
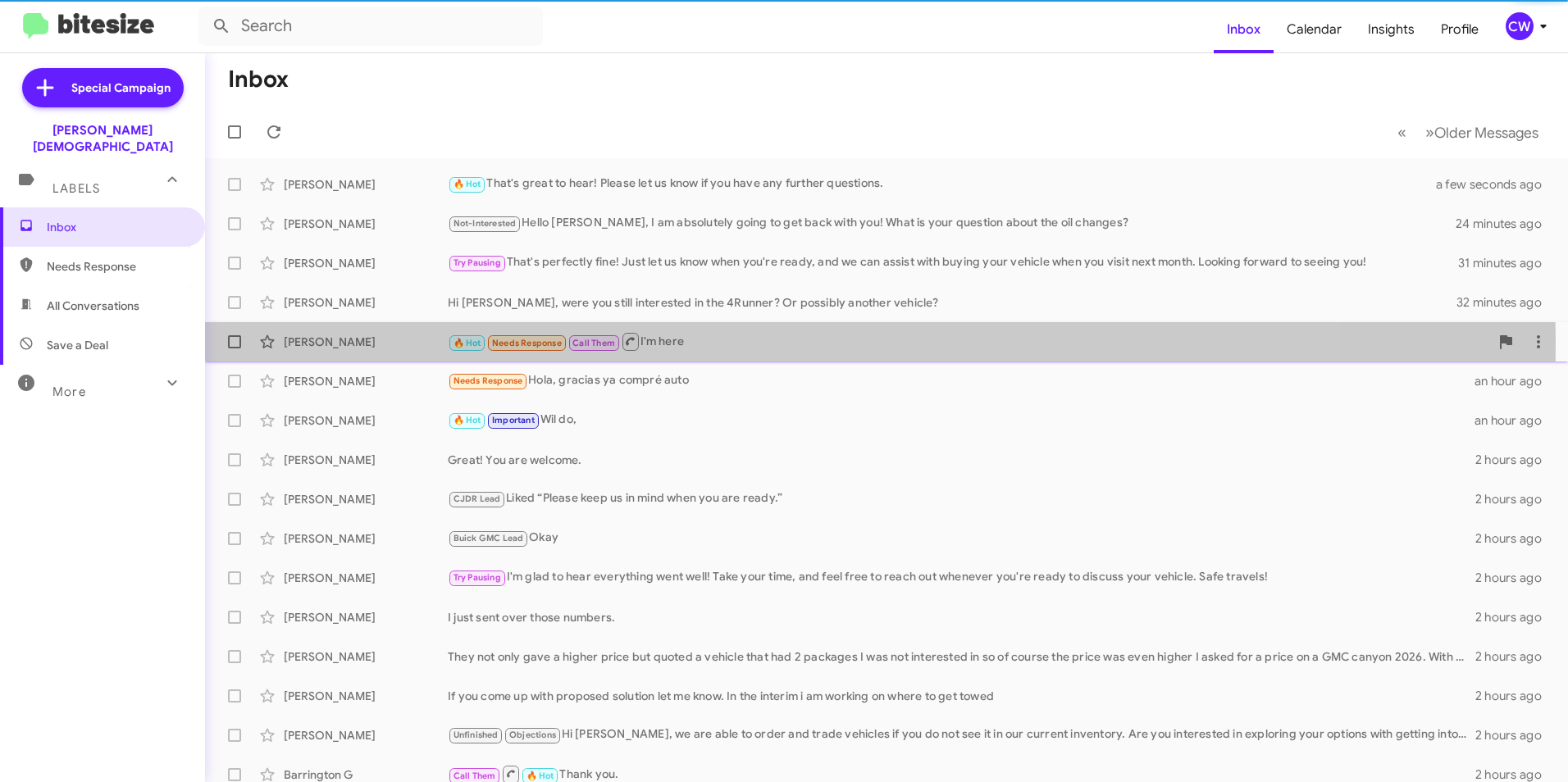
click at [510, 343] on span "Needs Response" at bounding box center [526, 342] width 70 height 11
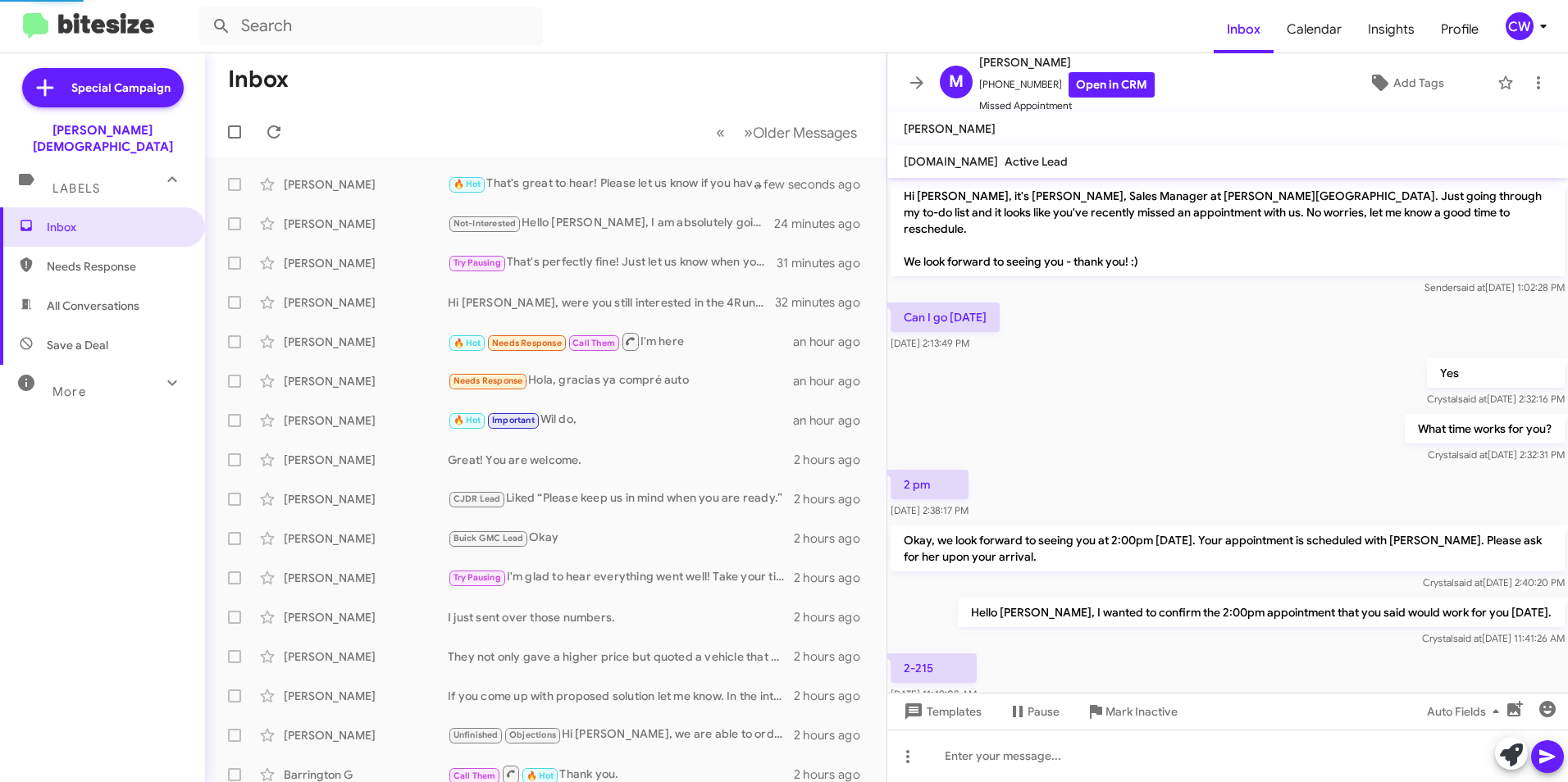
scroll to position [303, 0]
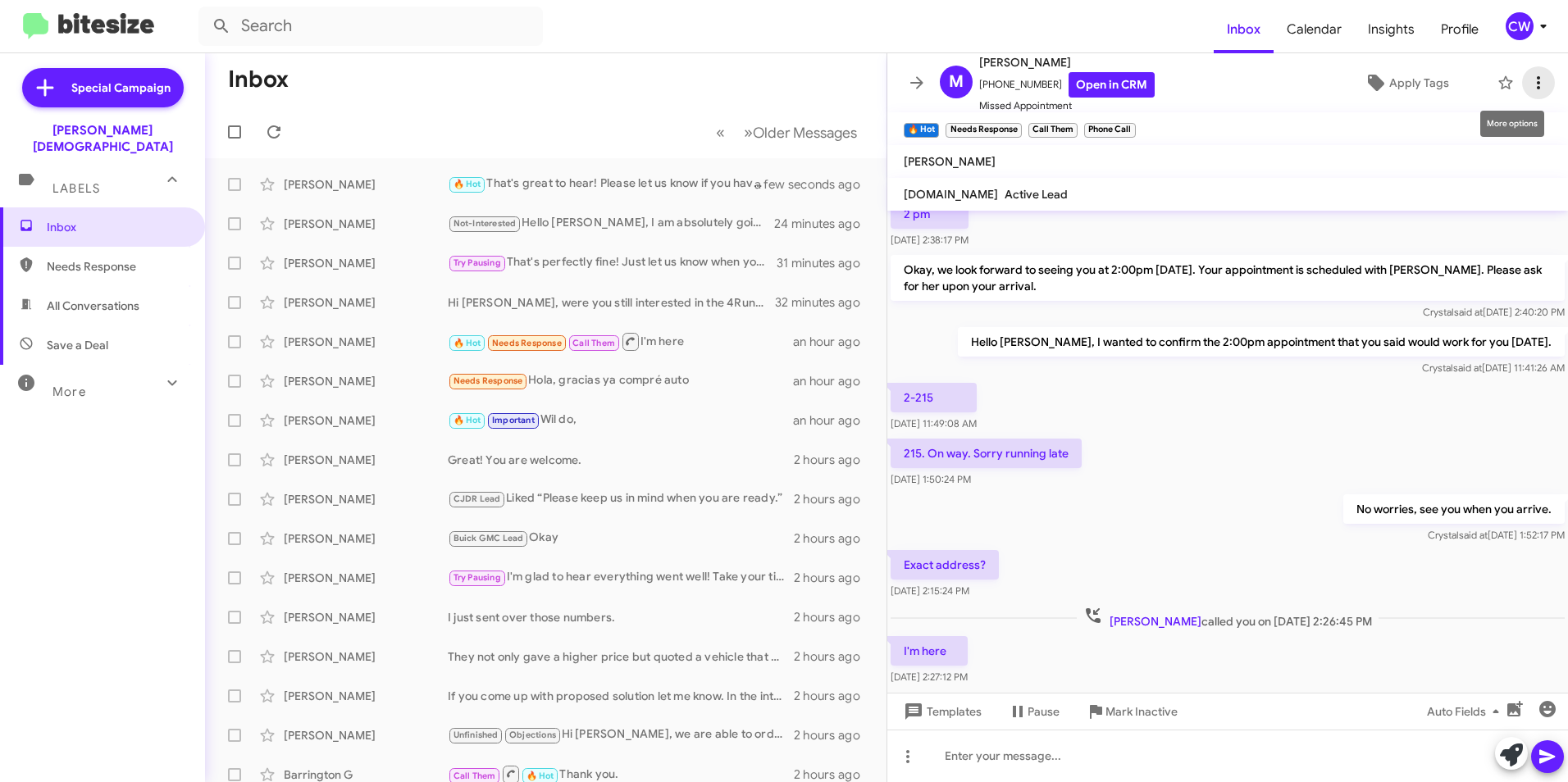
click at [1528, 82] on icon at bounding box center [1538, 83] width 20 height 20
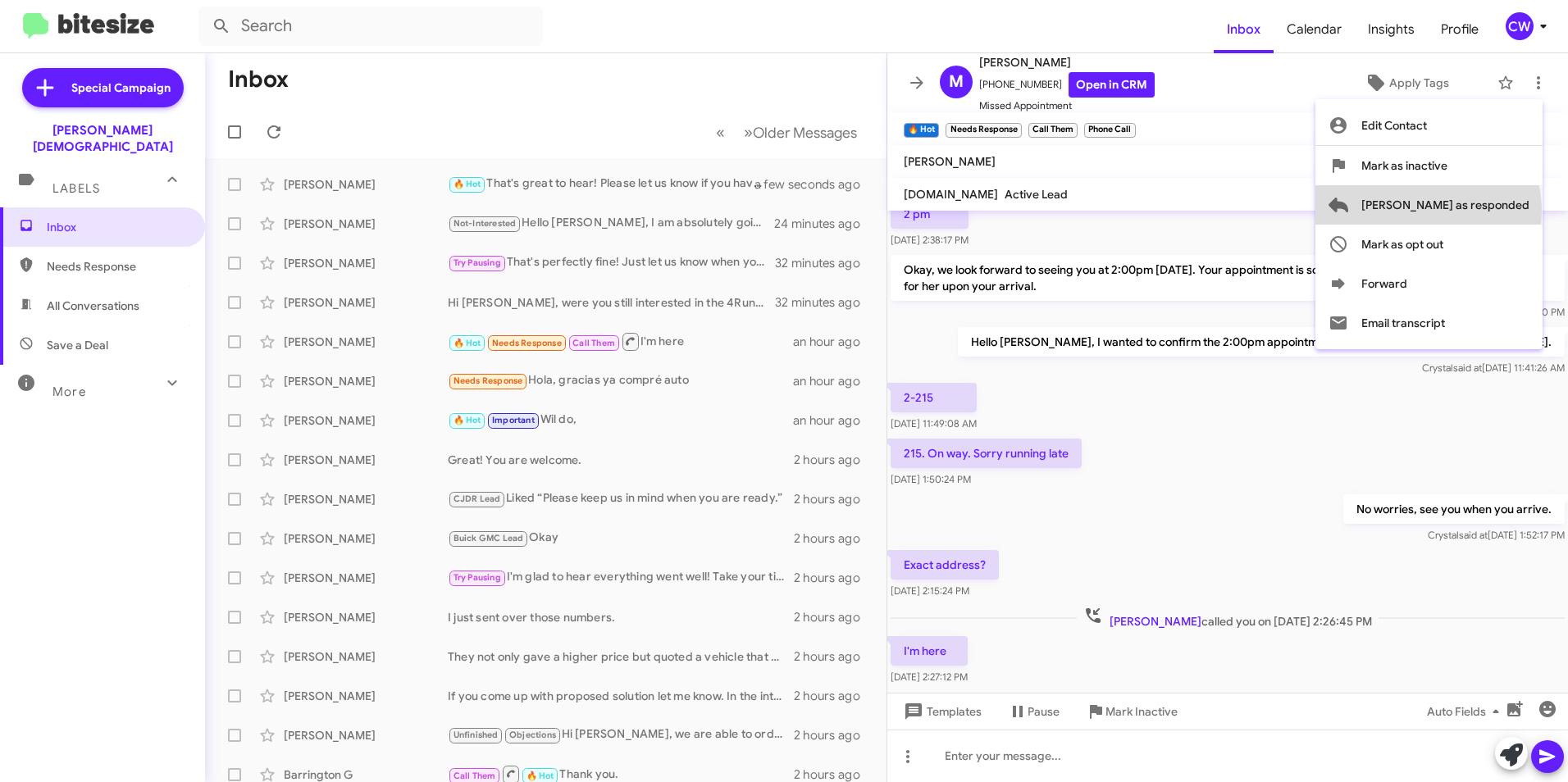
click at [1493, 211] on span "[PERSON_NAME] as responded" at bounding box center [1445, 205] width 168 height 40
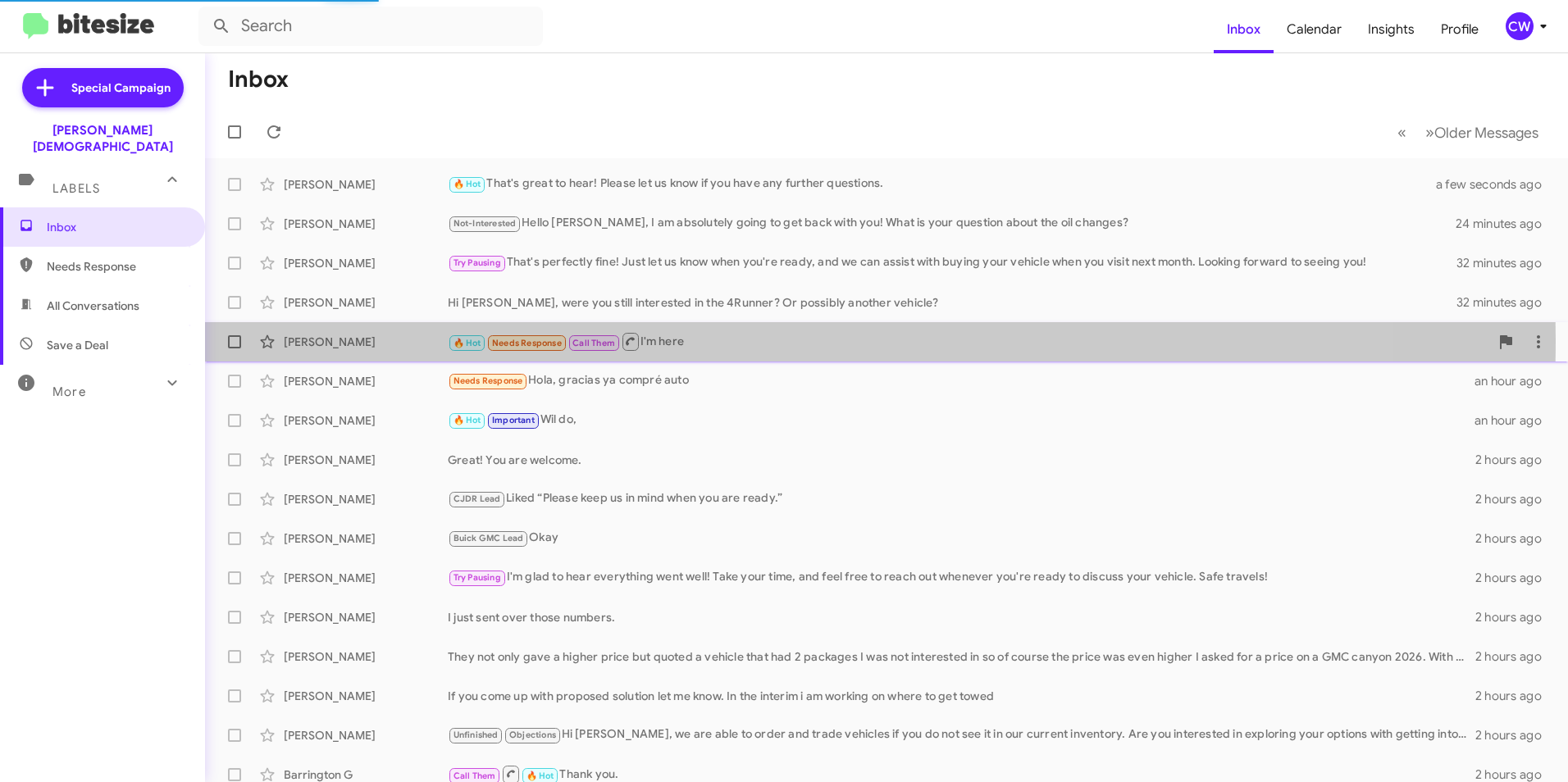
click at [536, 340] on span "Needs Response" at bounding box center [526, 342] width 70 height 11
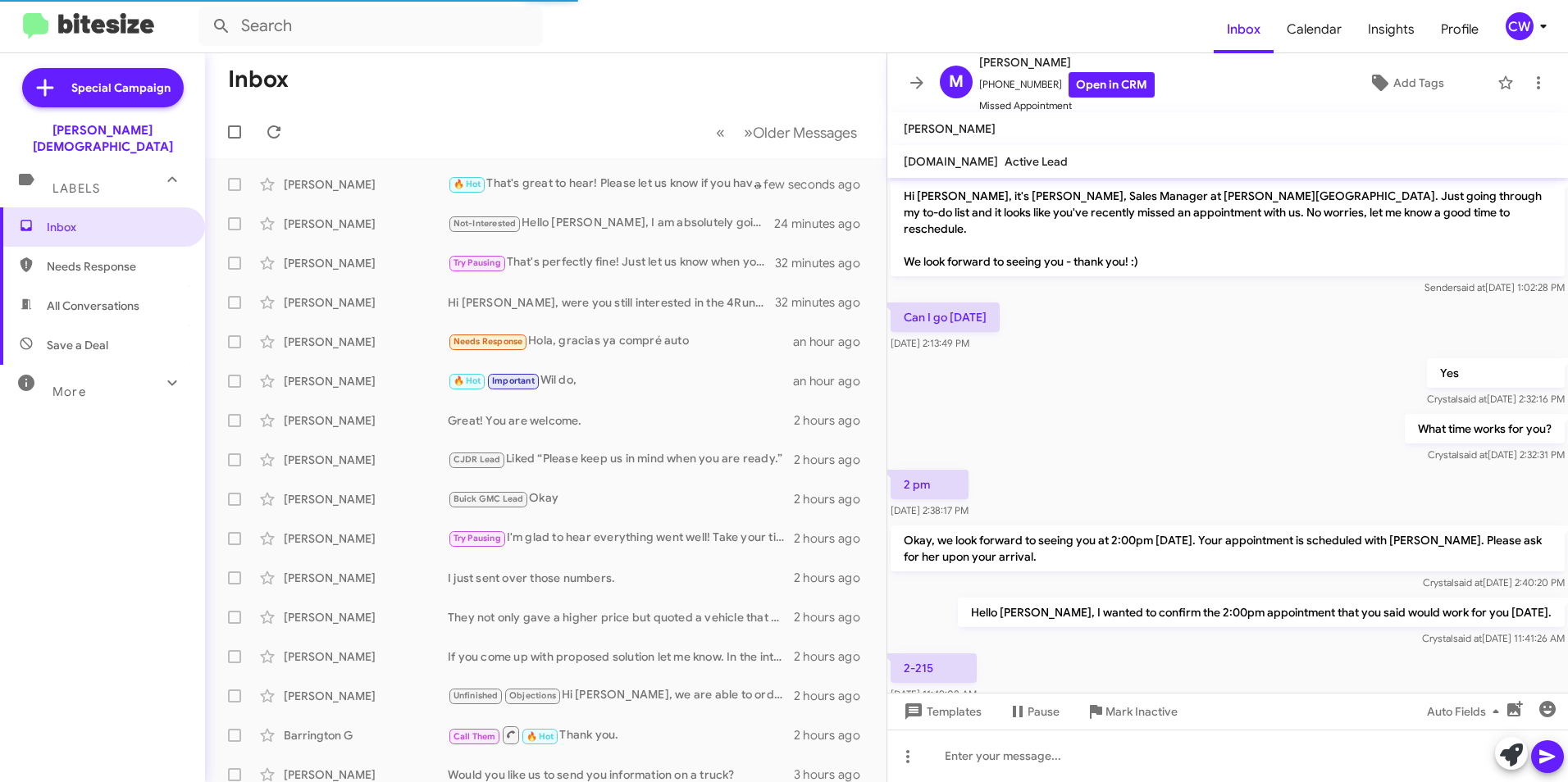
scroll to position [303, 0]
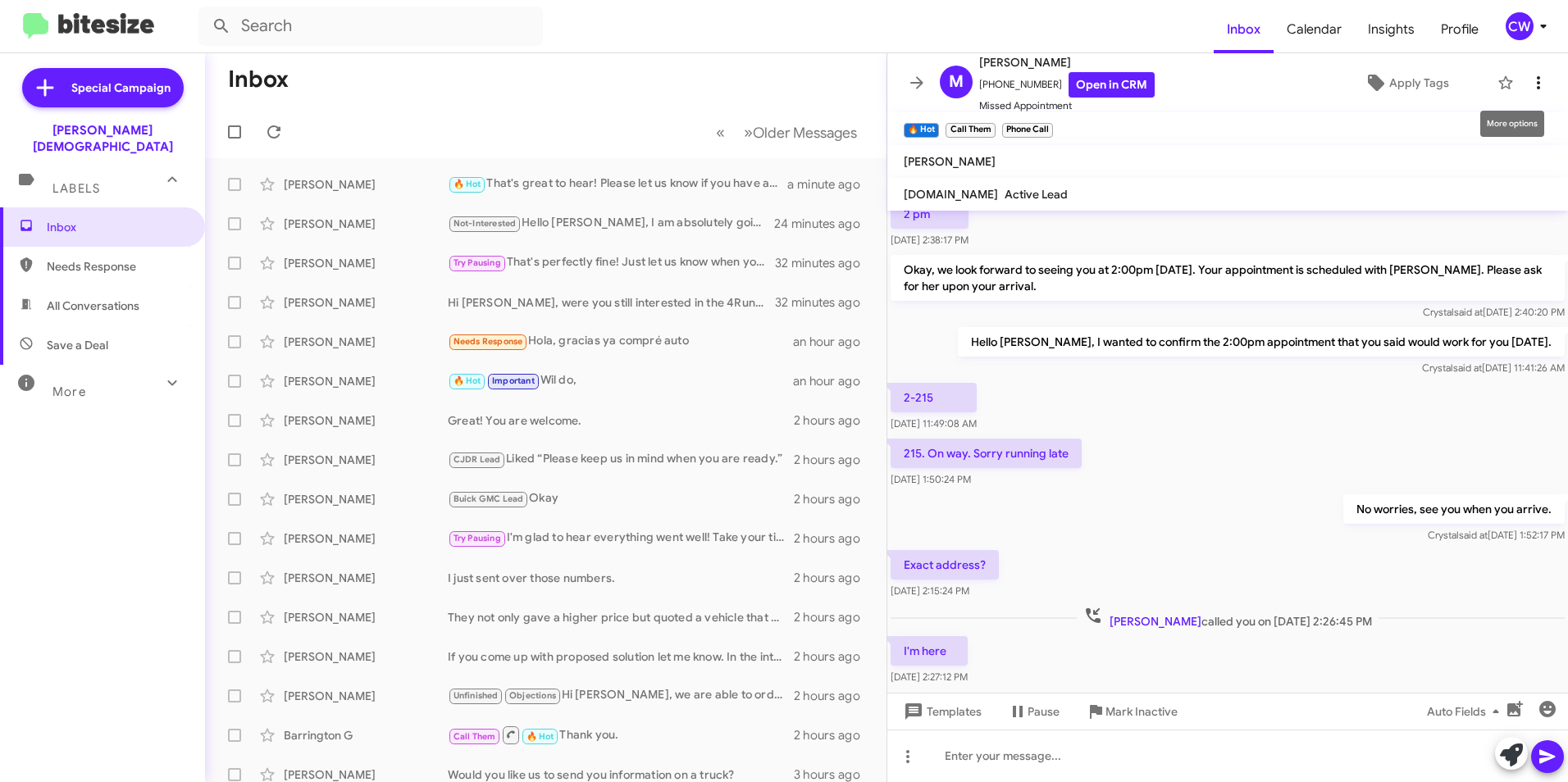
click at [1528, 82] on icon at bounding box center [1538, 83] width 20 height 20
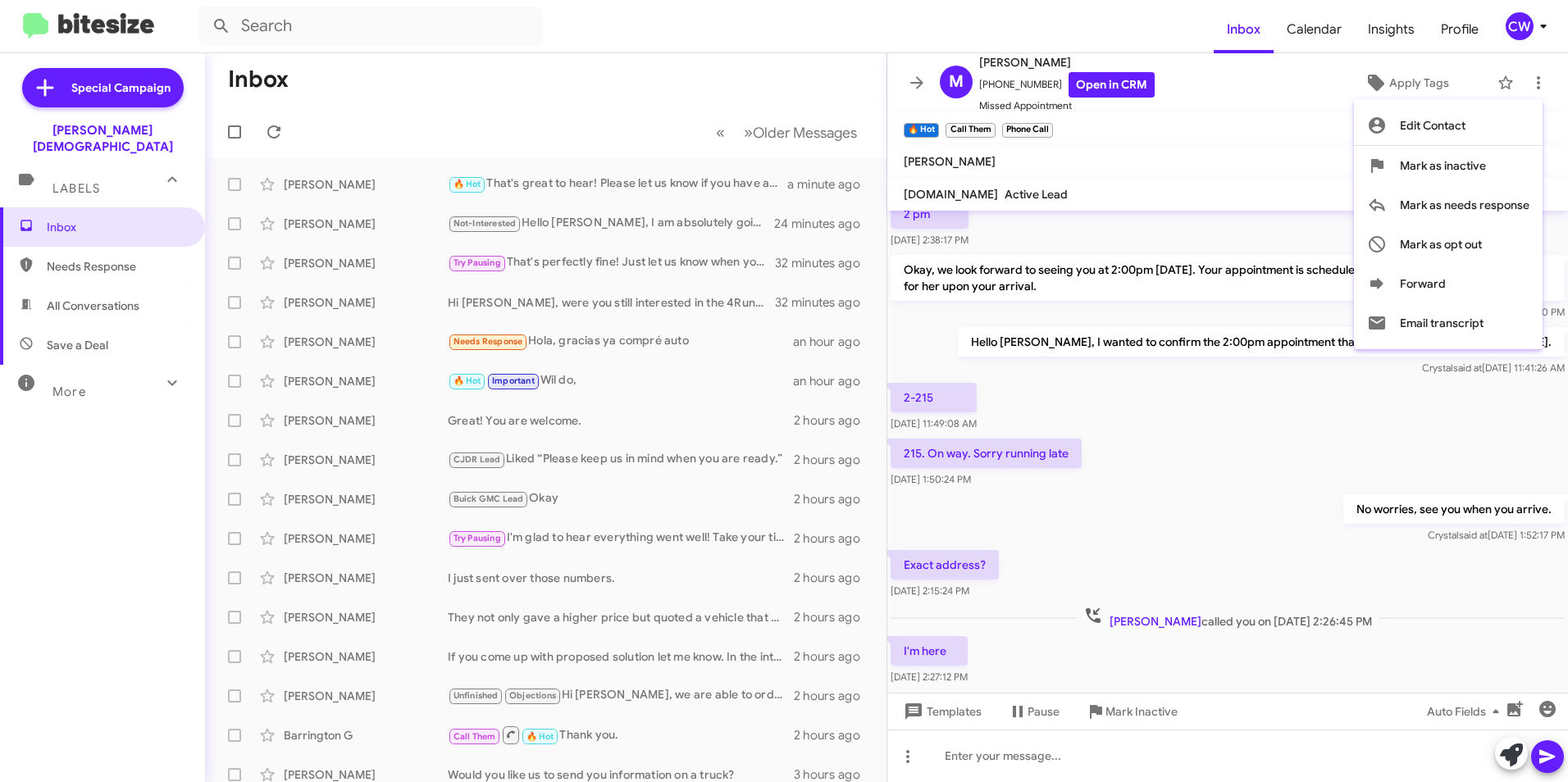
click at [1228, 401] on div at bounding box center [784, 391] width 1568 height 782
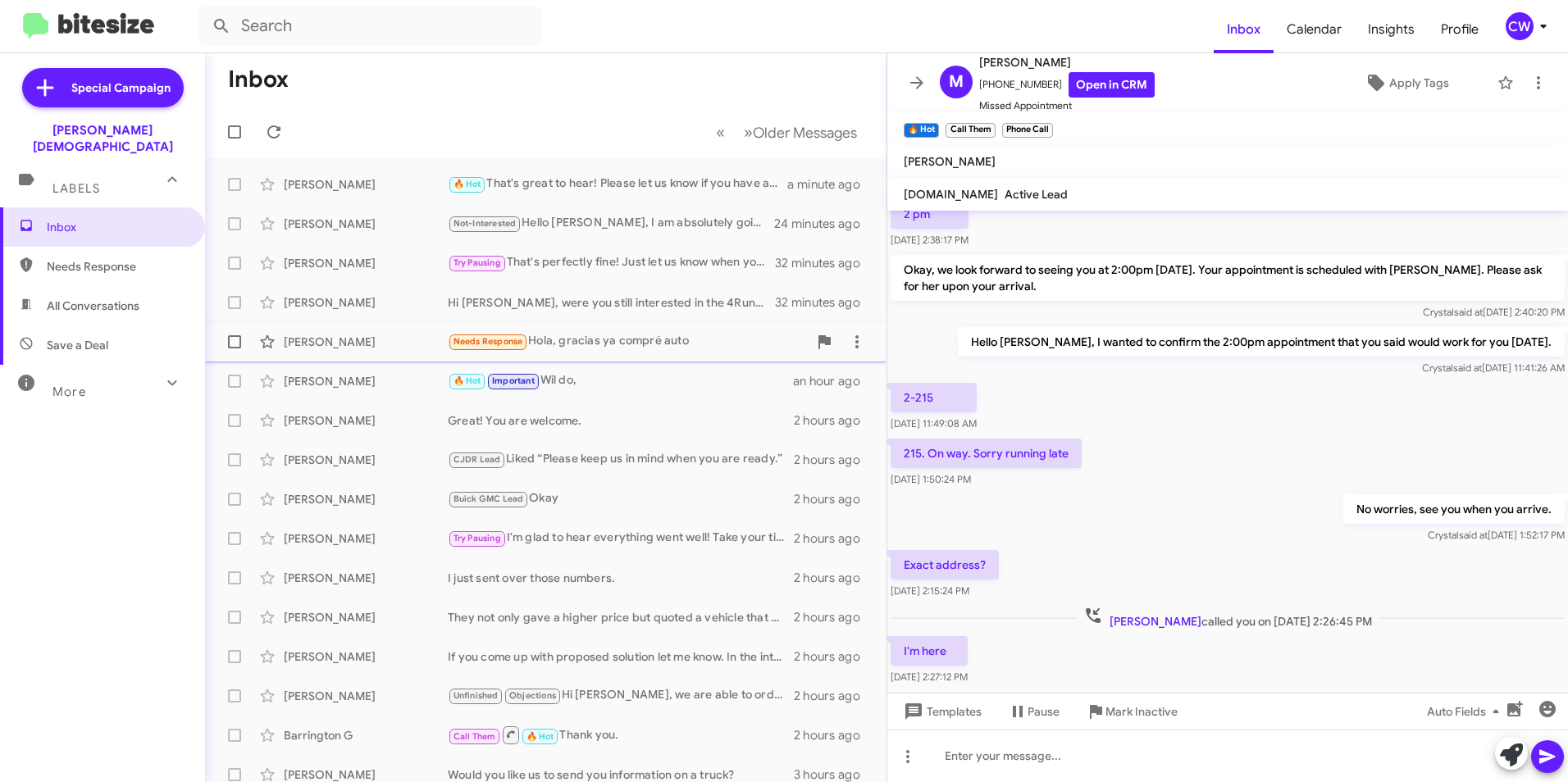
click at [569, 337] on div "Needs Response Hola, gracias ya compré auto" at bounding box center [628, 341] width 360 height 19
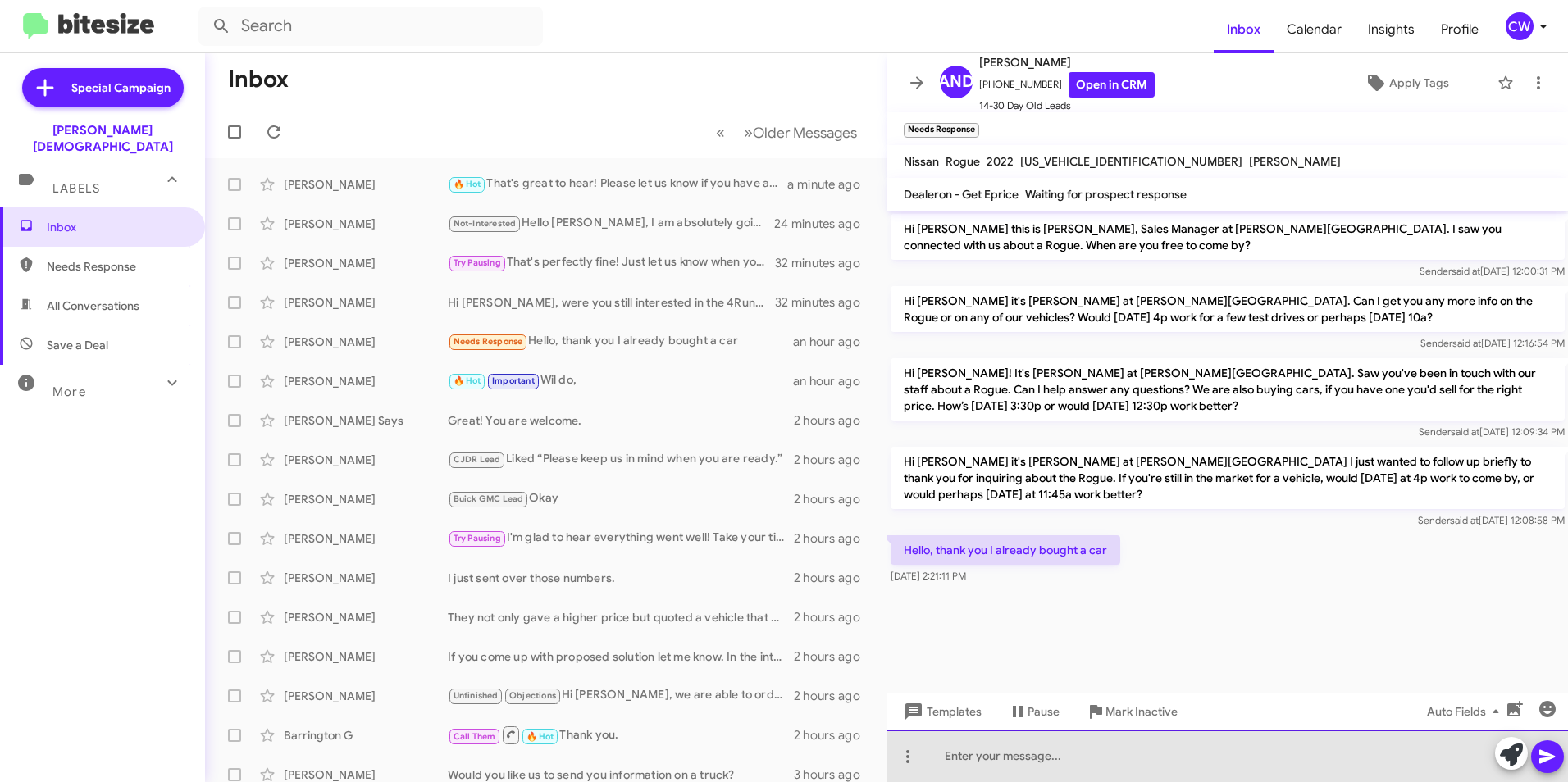
click at [1037, 759] on div at bounding box center [1228, 755] width 681 height 53
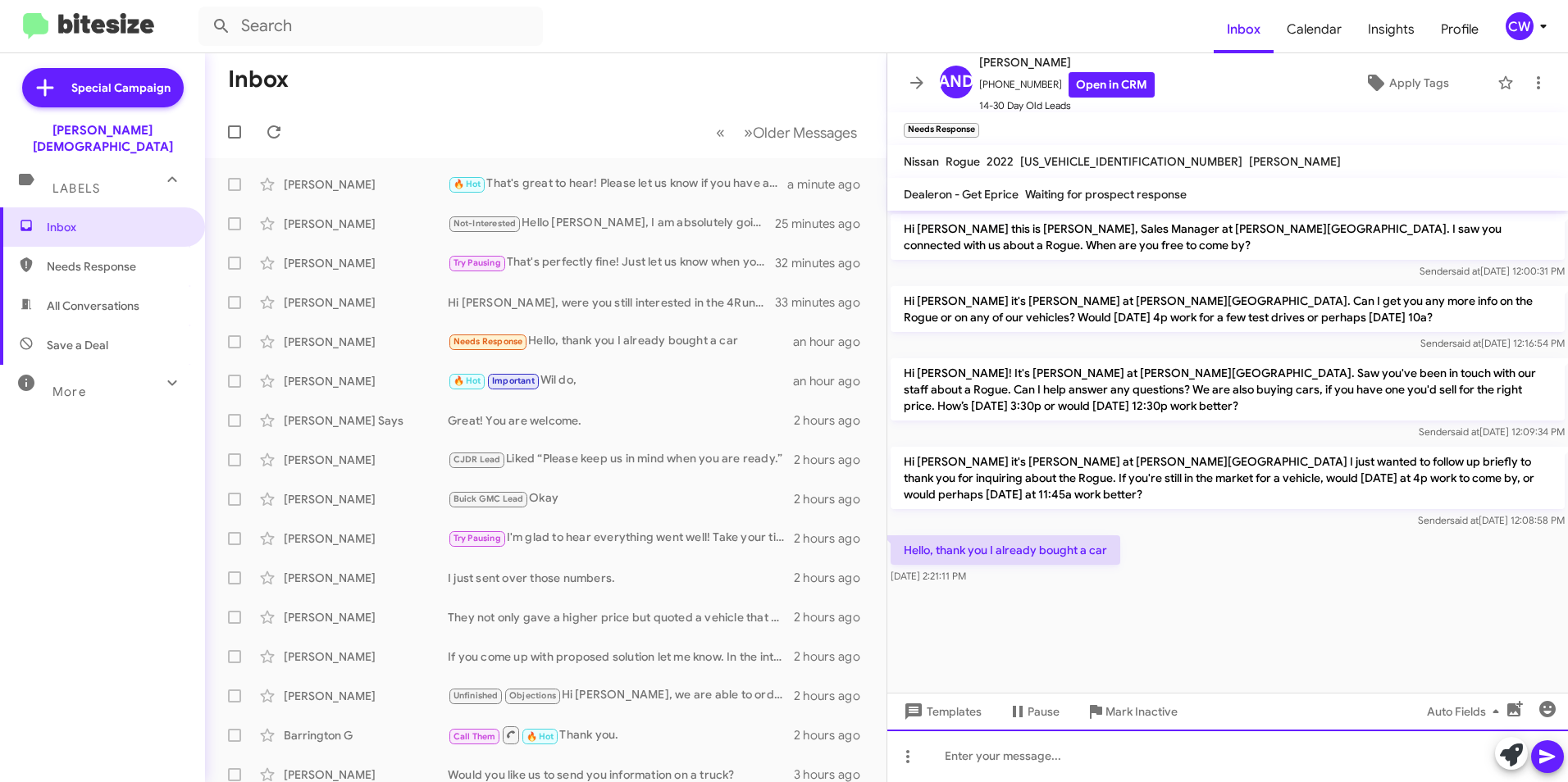
drag, startPoint x: 1027, startPoint y: 746, endPoint x: 975, endPoint y: 766, distance: 55.7
click at [975, 766] on div at bounding box center [1228, 755] width 681 height 53
click at [1543, 757] on icon at bounding box center [1547, 757] width 20 height 20
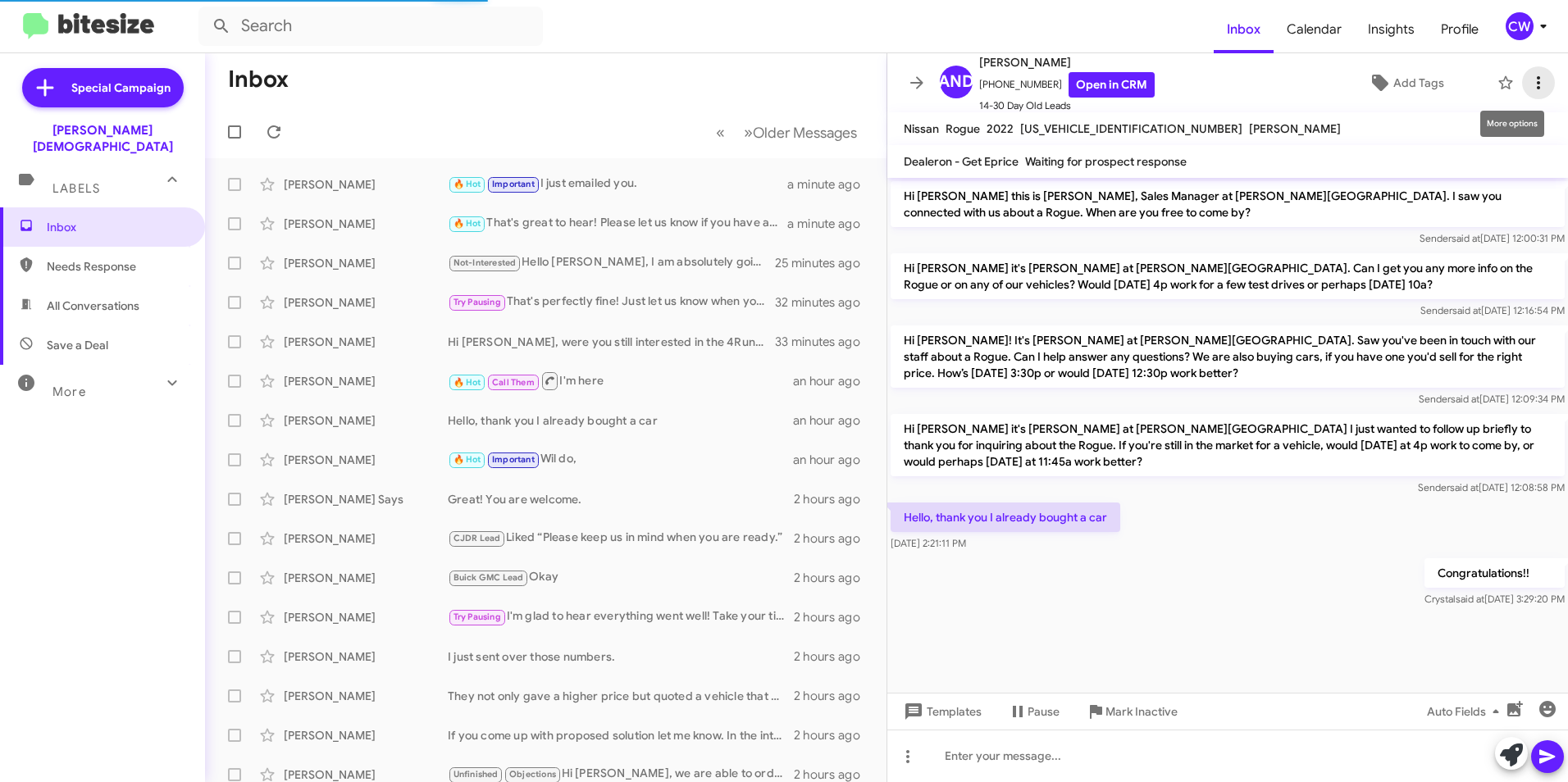
click at [1536, 82] on icon at bounding box center [1537, 83] width 3 height 13
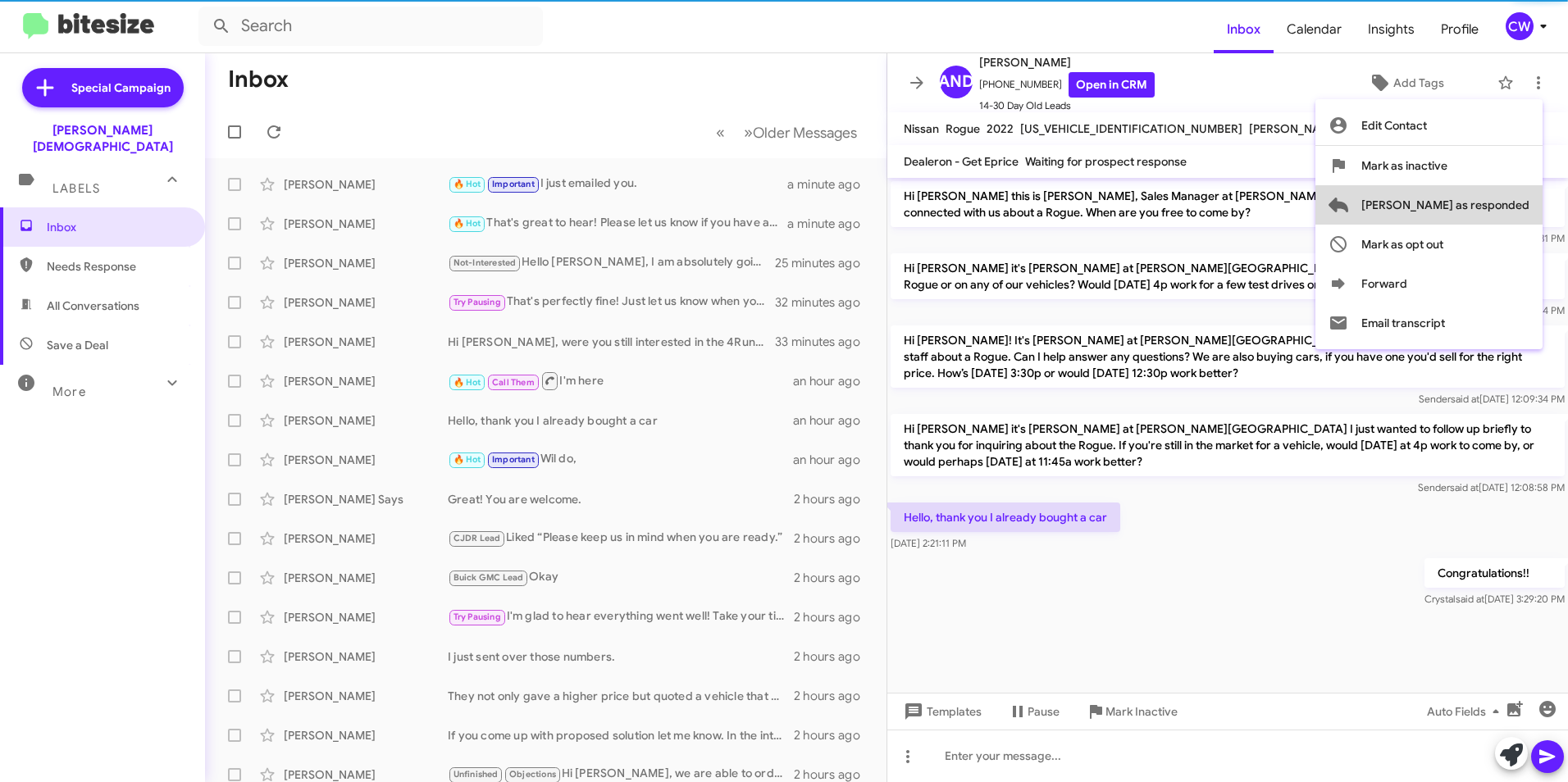
click at [1507, 207] on span "[PERSON_NAME] as responded" at bounding box center [1445, 205] width 168 height 40
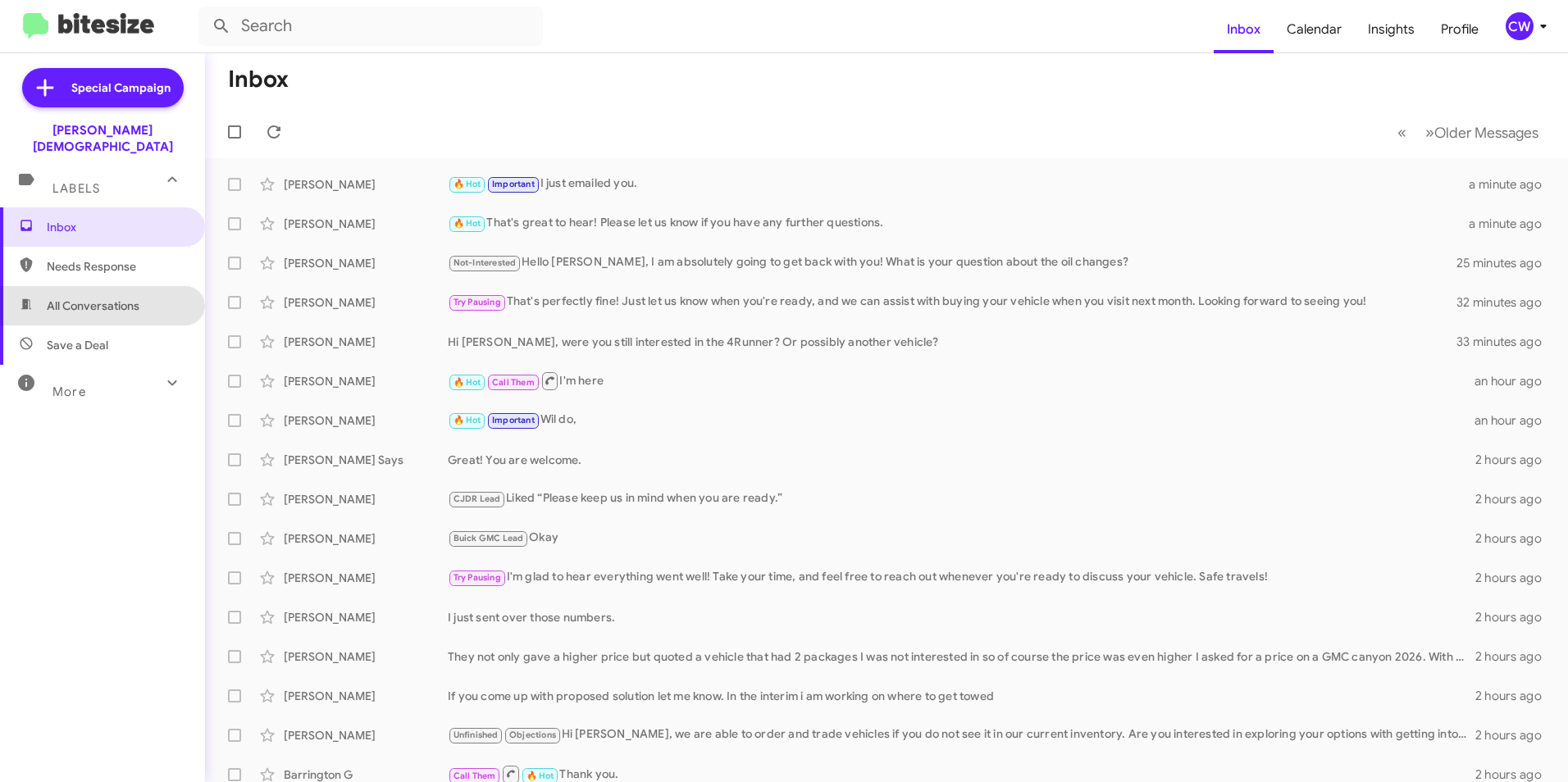
click at [123, 297] on span "All Conversations" at bounding box center [93, 305] width 93 height 16
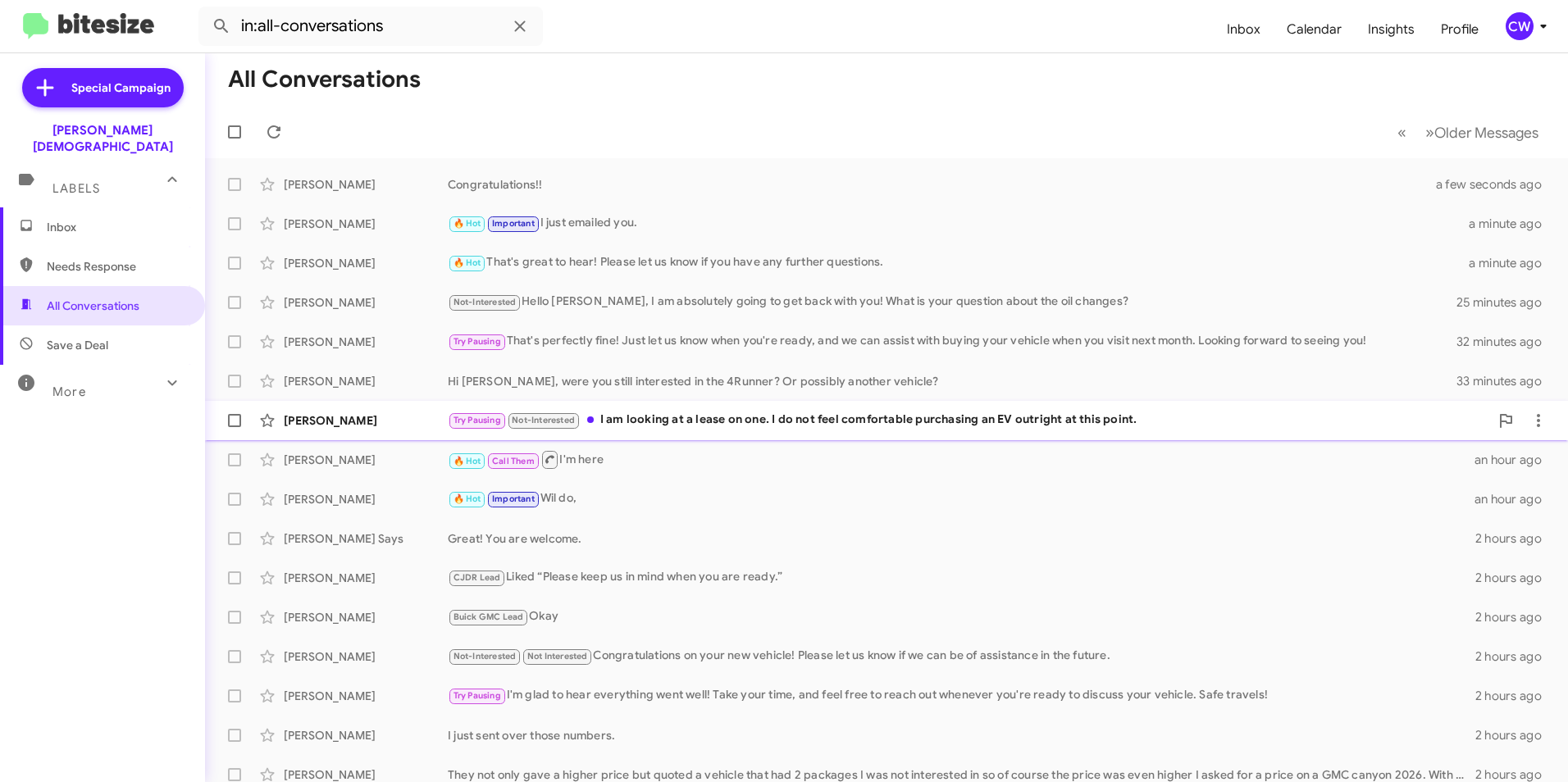
click at [631, 426] on font "I am looking at a lease on one. I do not feel comfortable purchasing an EV outr…" at bounding box center [869, 419] width 537 height 15
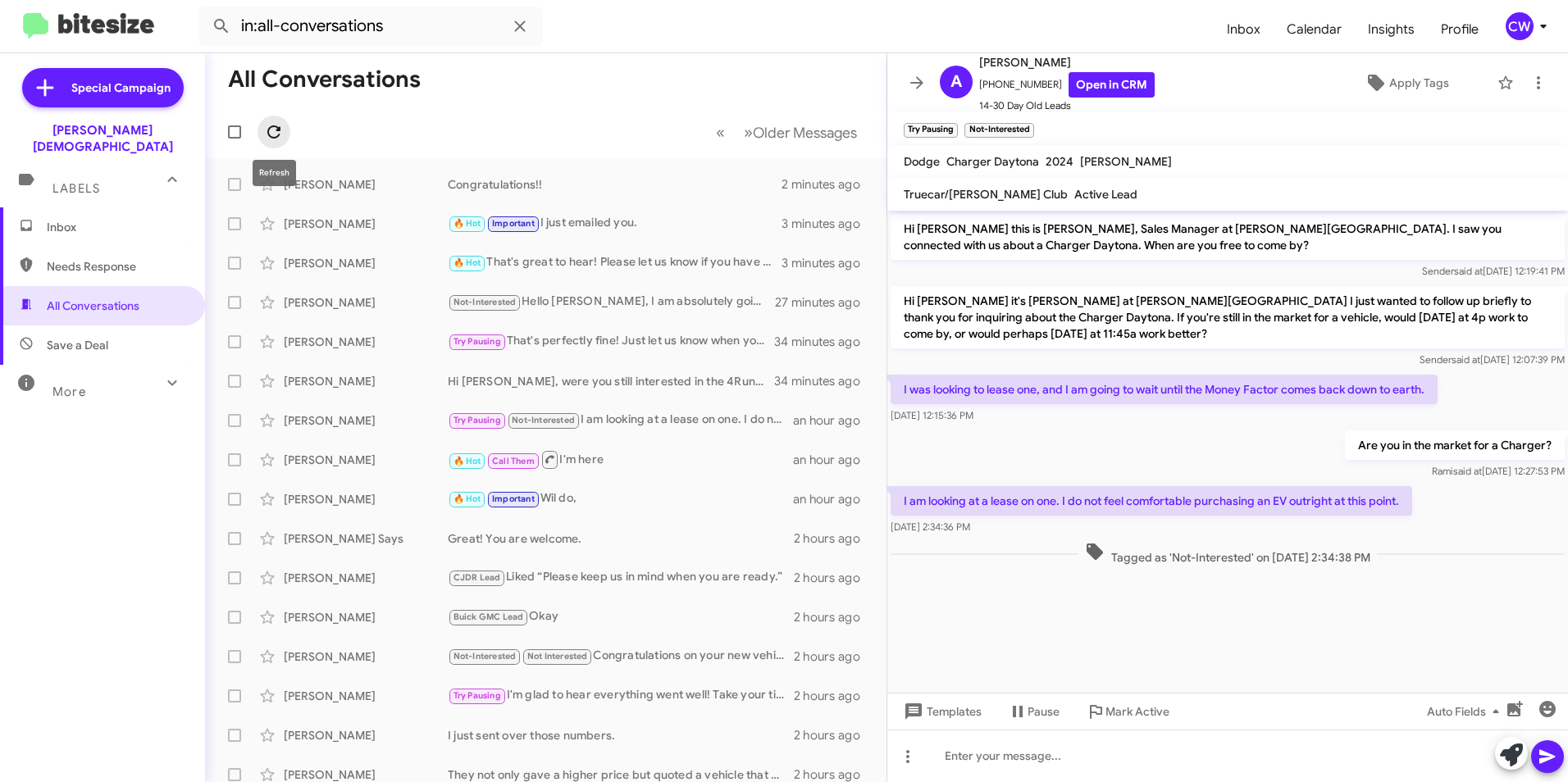
click at [270, 129] on icon at bounding box center [274, 132] width 20 height 20
click at [86, 259] on span "Needs Response" at bounding box center [116, 267] width 139 height 16
type input "in:needs-response"
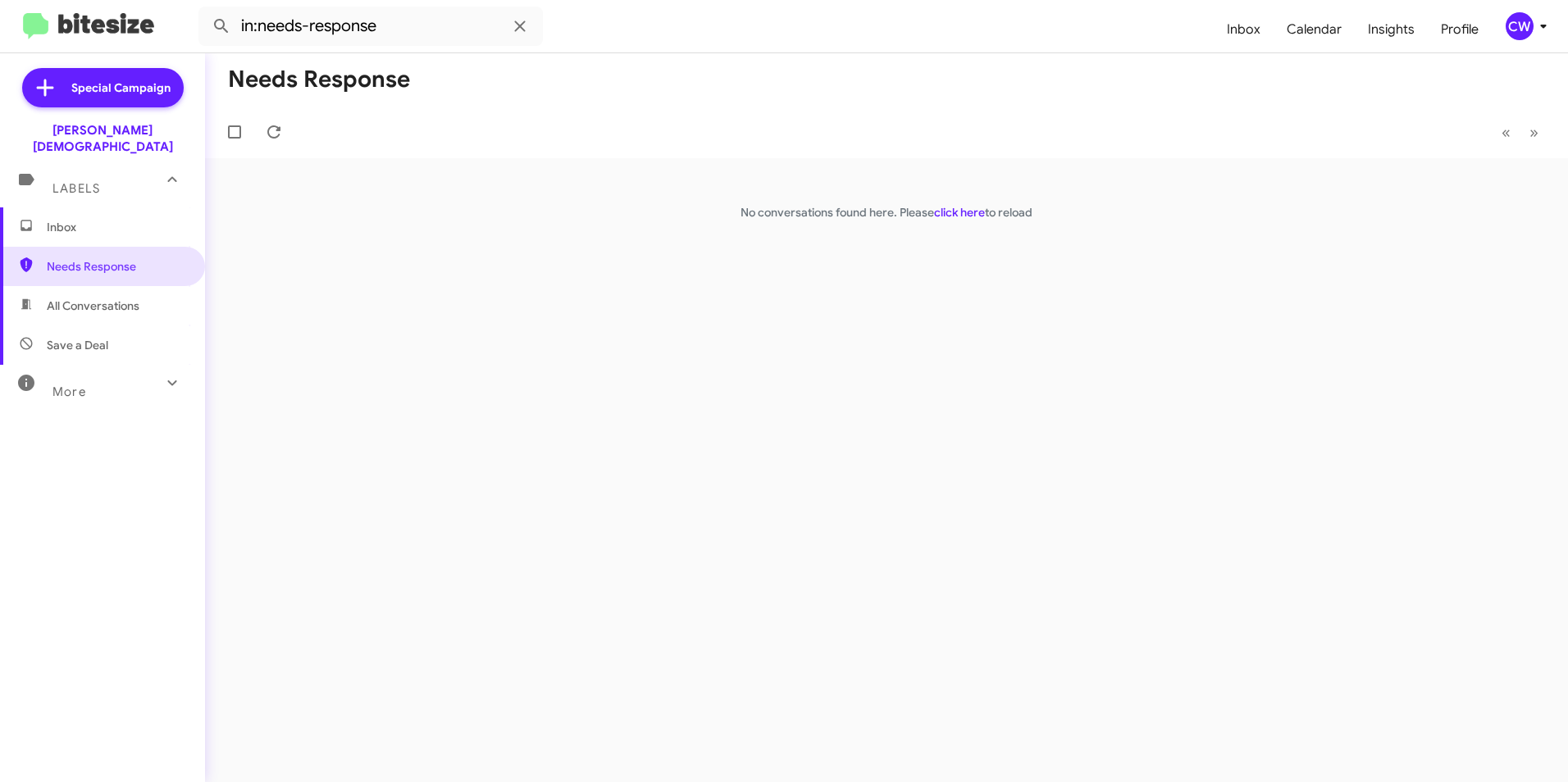
click at [77, 219] on span "Inbox" at bounding box center [102, 227] width 205 height 40
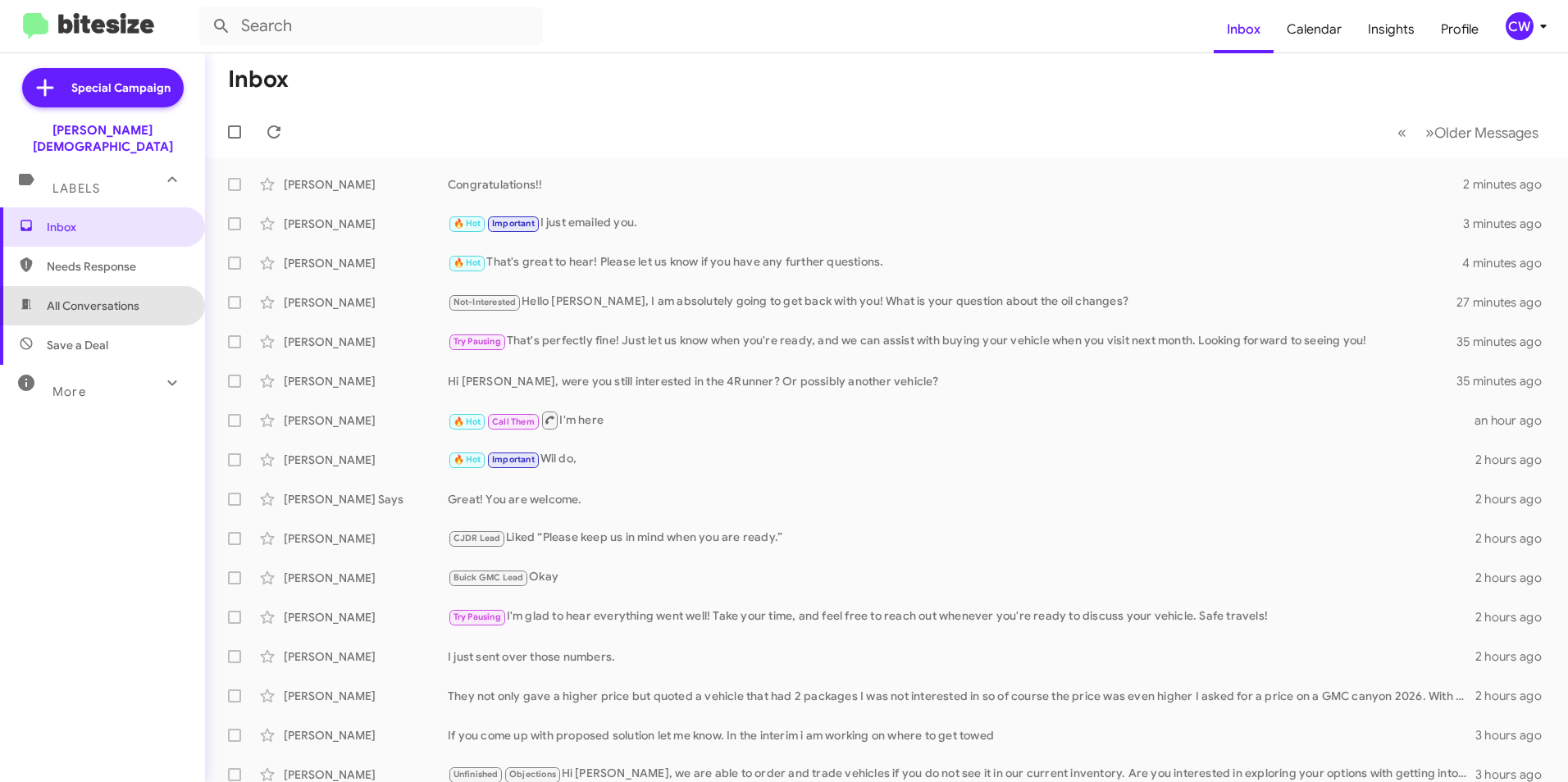
click at [109, 297] on span "All Conversations" at bounding box center [93, 305] width 93 height 16
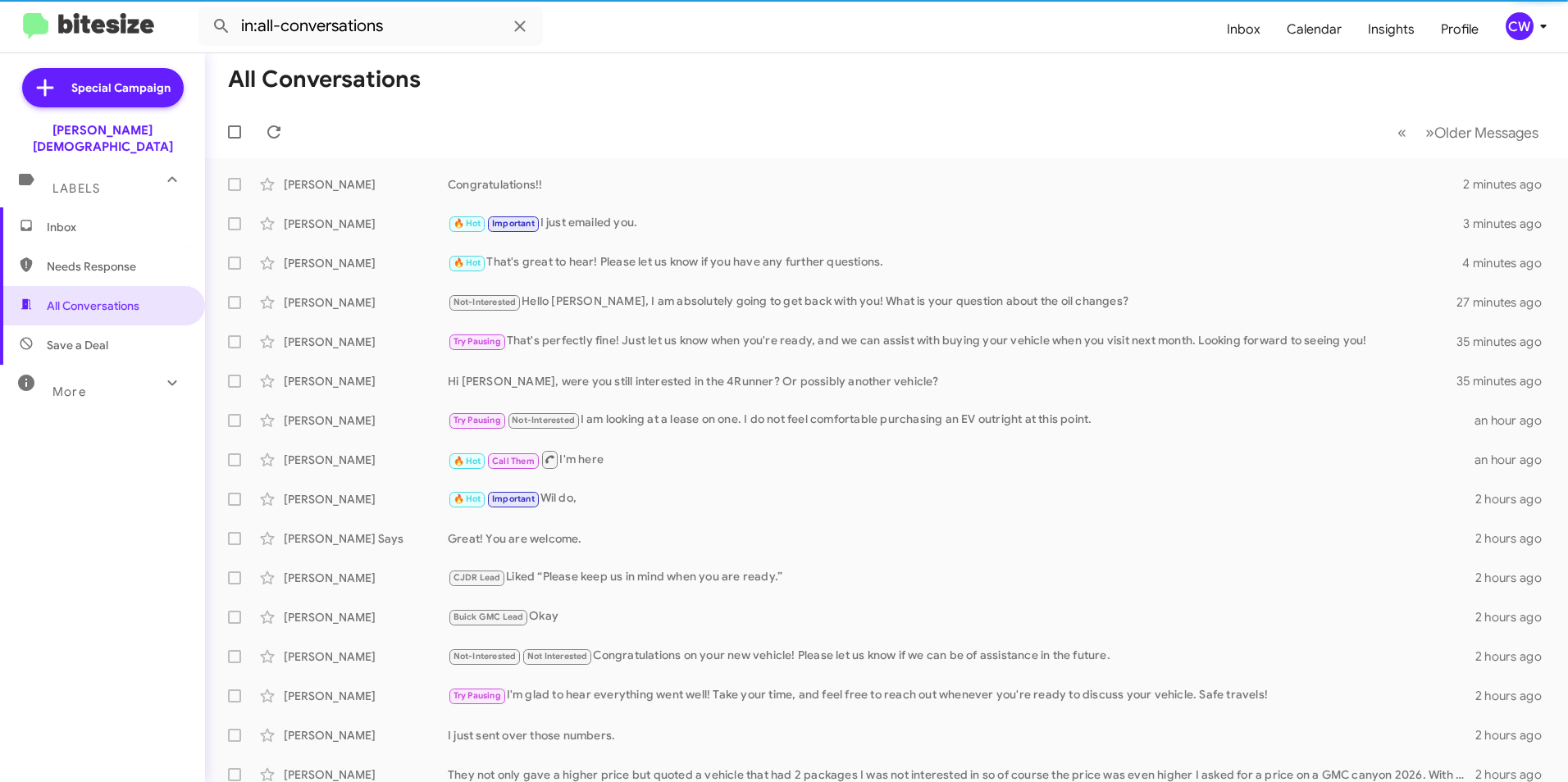
click at [108, 259] on span "Needs Response" at bounding box center [116, 267] width 139 height 16
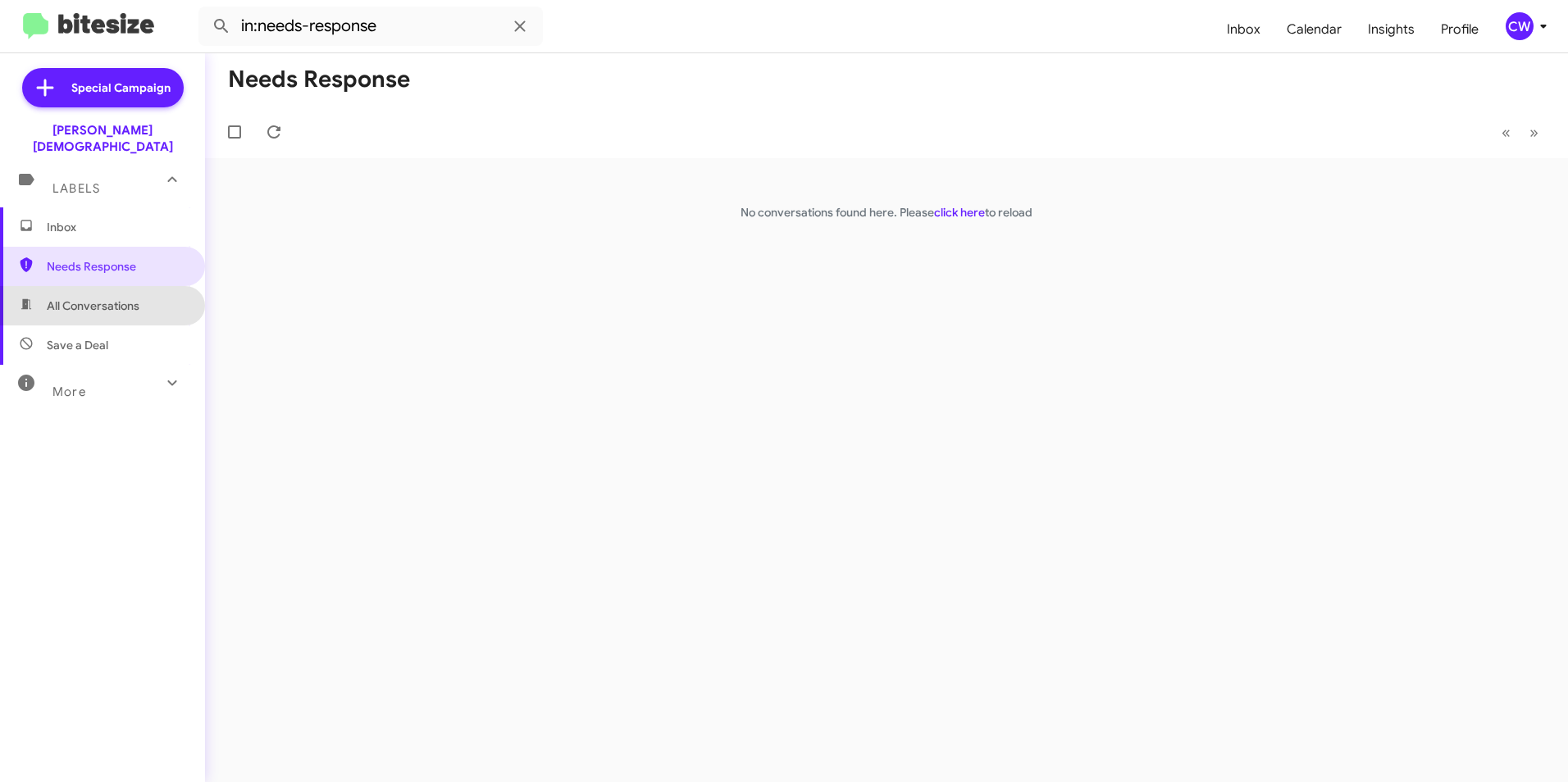
click at [110, 297] on span "All Conversations" at bounding box center [93, 305] width 93 height 16
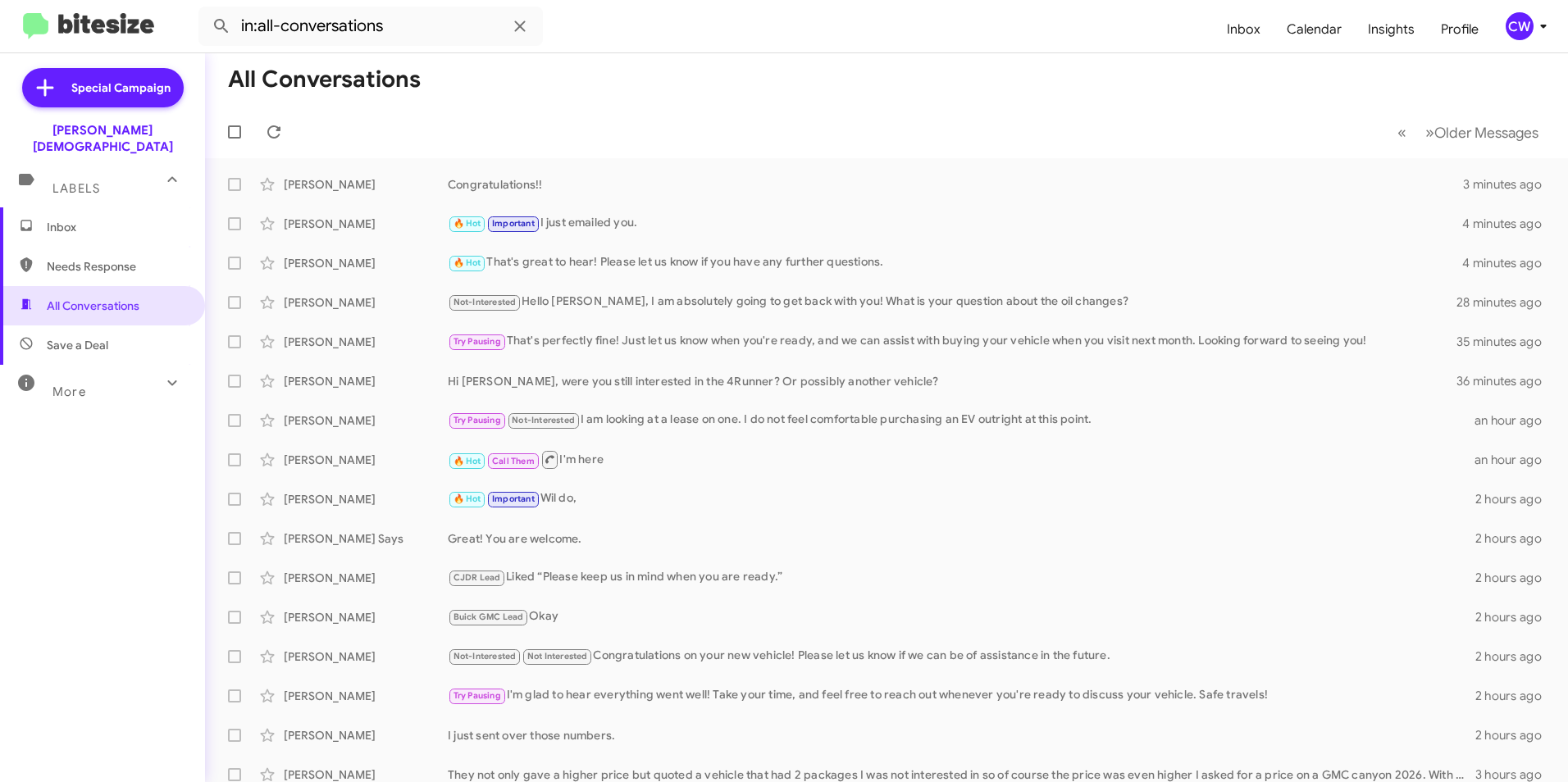
click at [123, 259] on span "Needs Response" at bounding box center [116, 267] width 139 height 16
type input "in:needs-response"
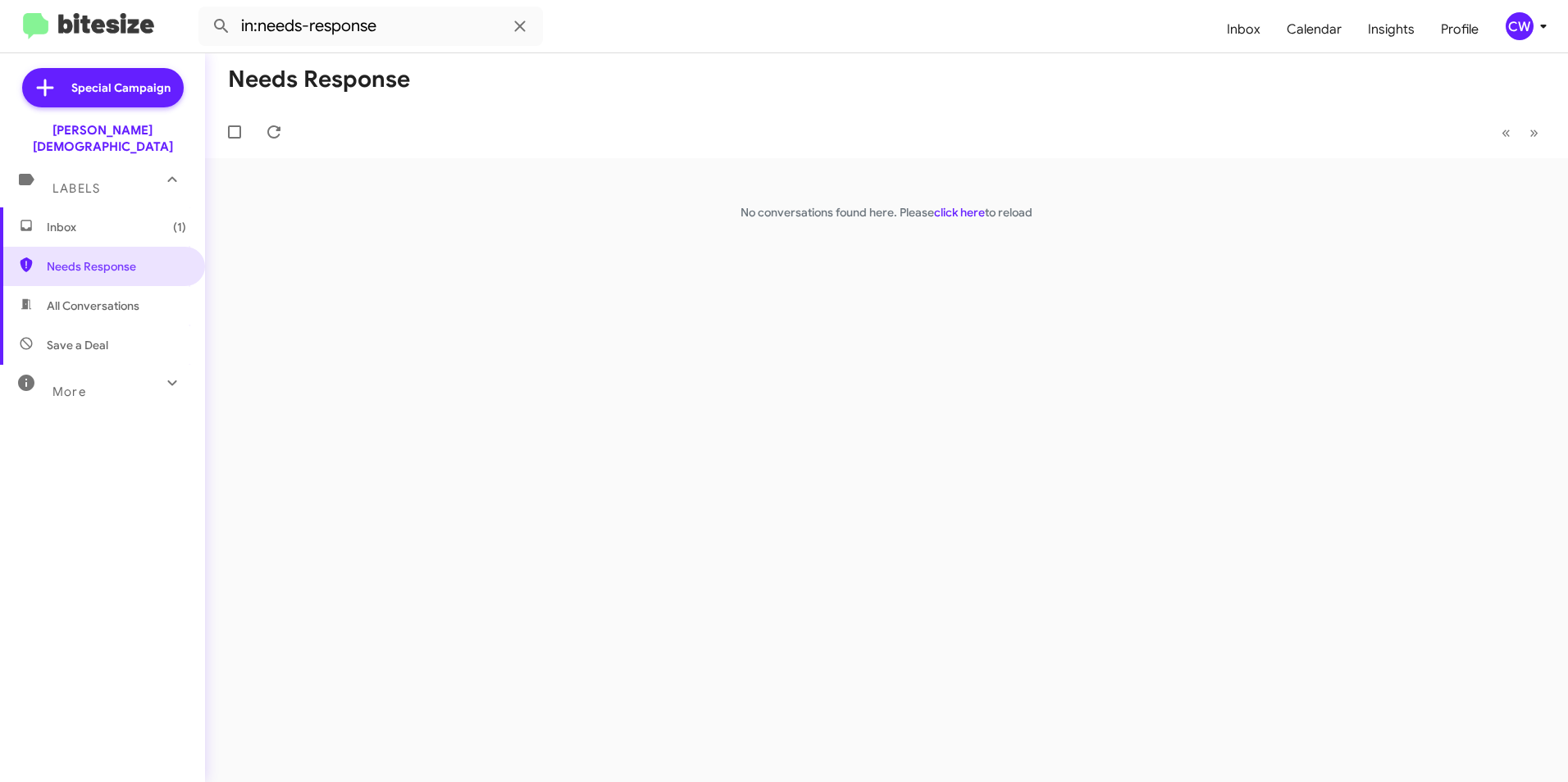
click at [60, 220] on font "Inbox" at bounding box center [62, 227] width 30 height 15
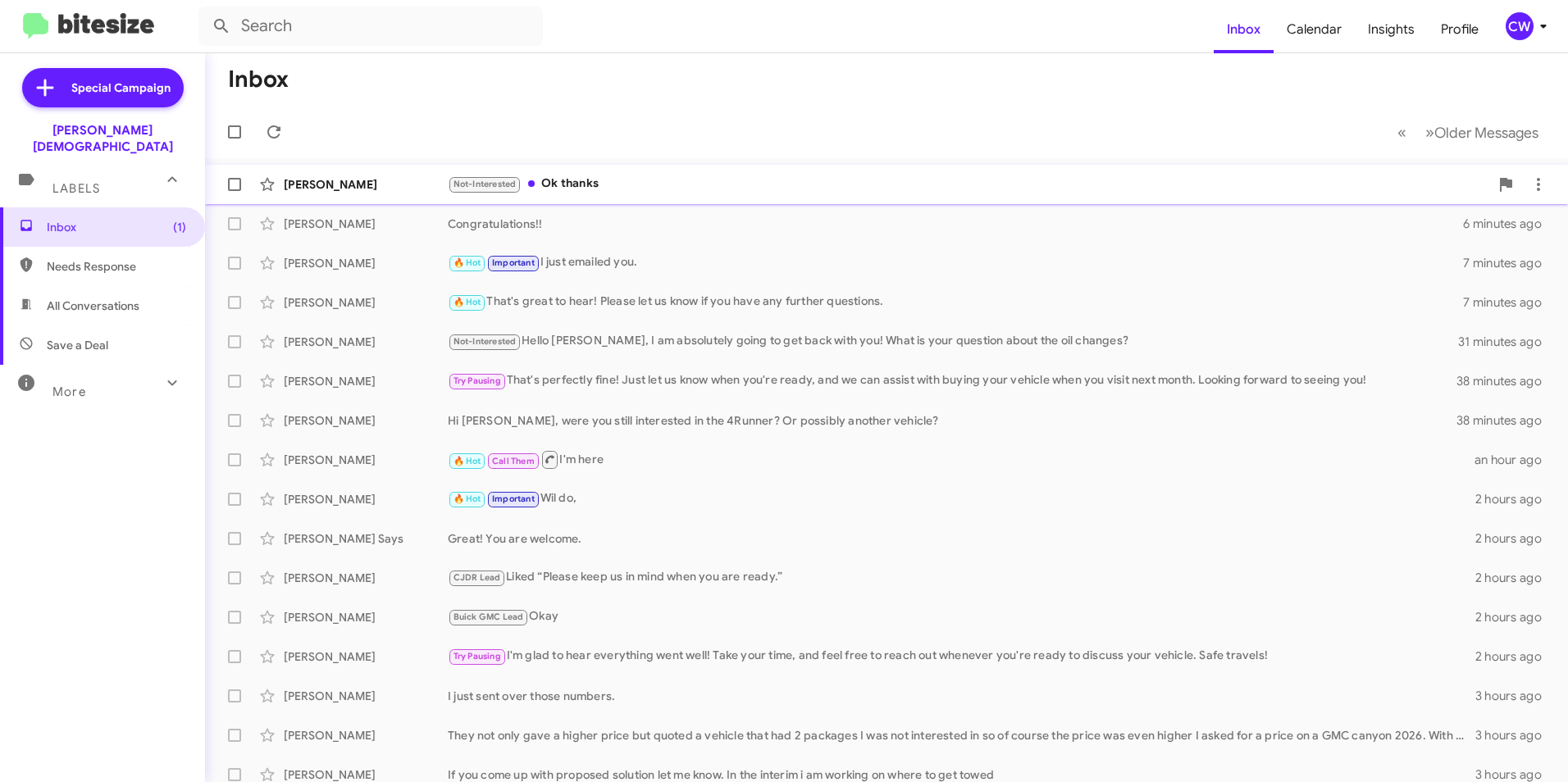
click at [567, 183] on font "Ok thanks" at bounding box center [570, 182] width 58 height 15
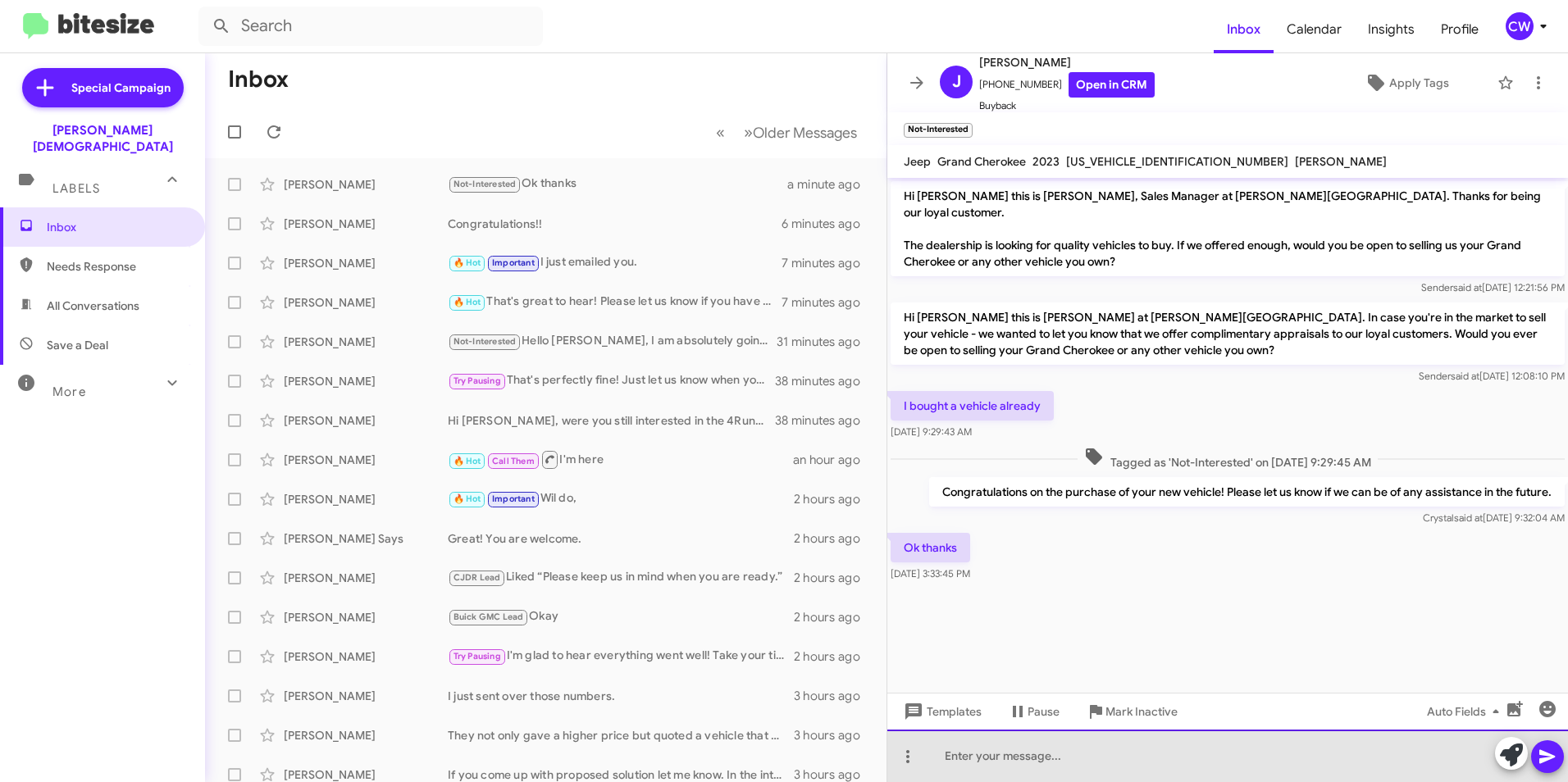
click at [973, 756] on div at bounding box center [1228, 755] width 681 height 53
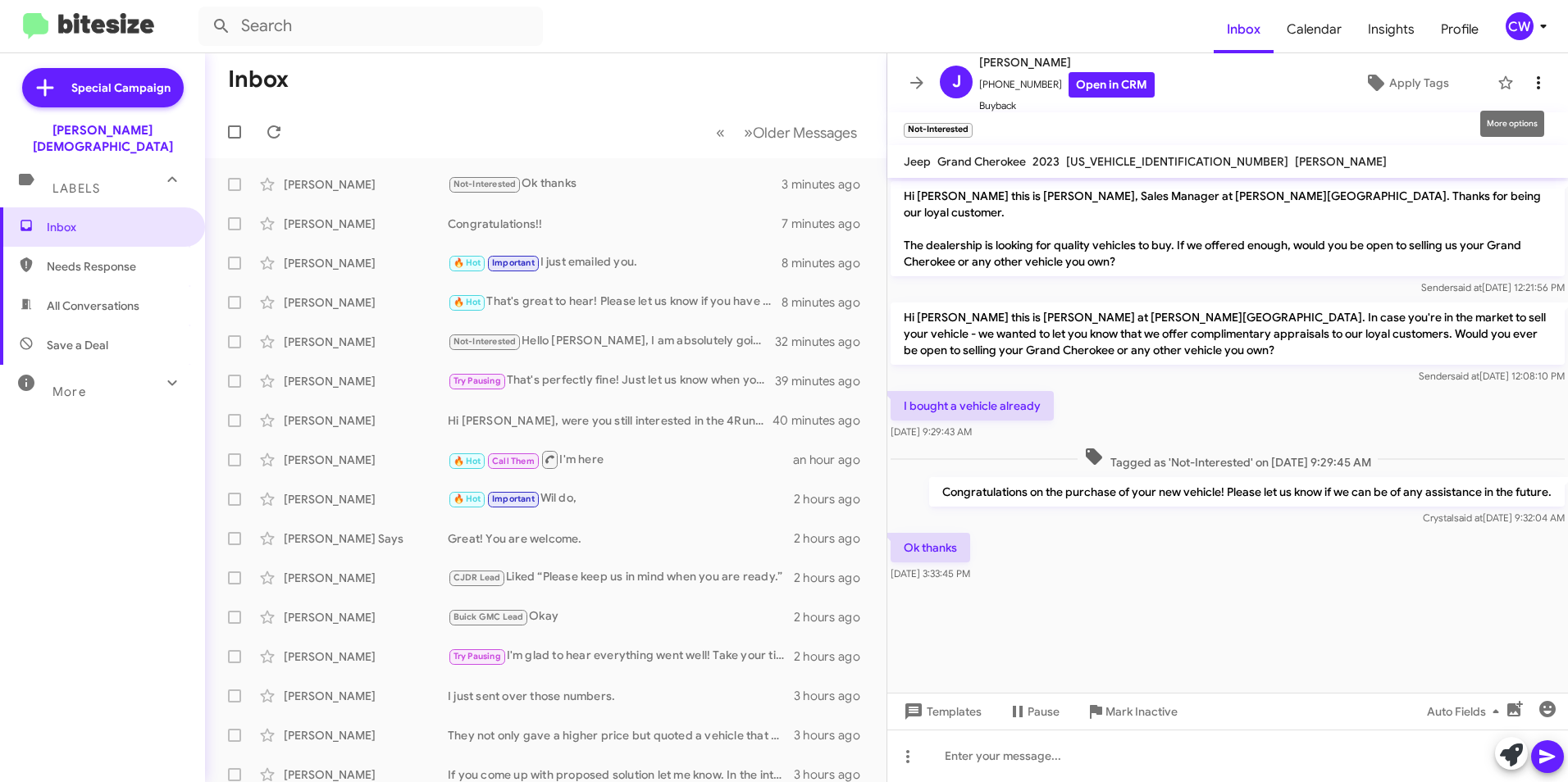
click at [1528, 84] on icon at bounding box center [1538, 83] width 20 height 20
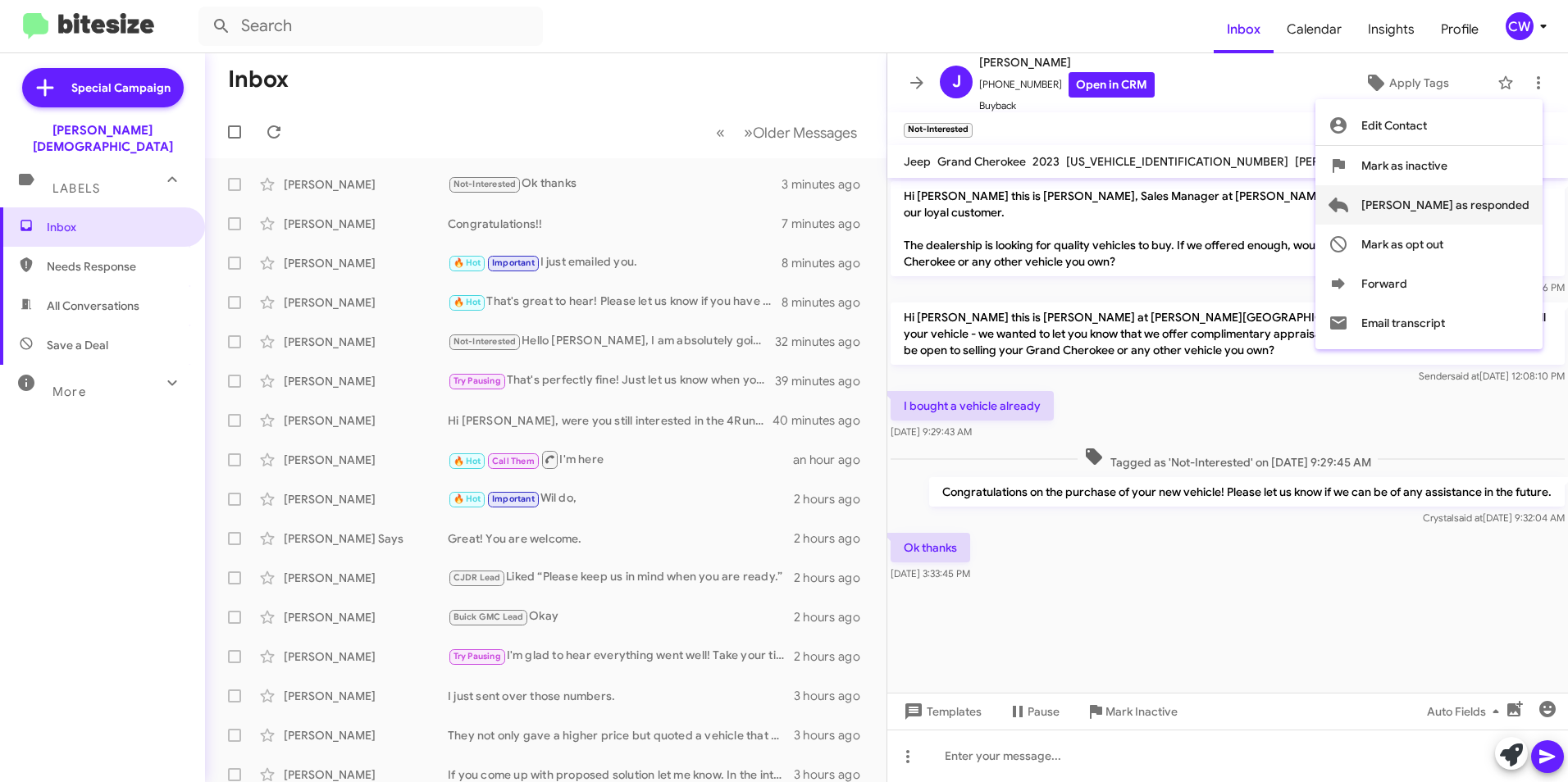
click at [1514, 193] on span "[PERSON_NAME] as responded" at bounding box center [1445, 205] width 168 height 40
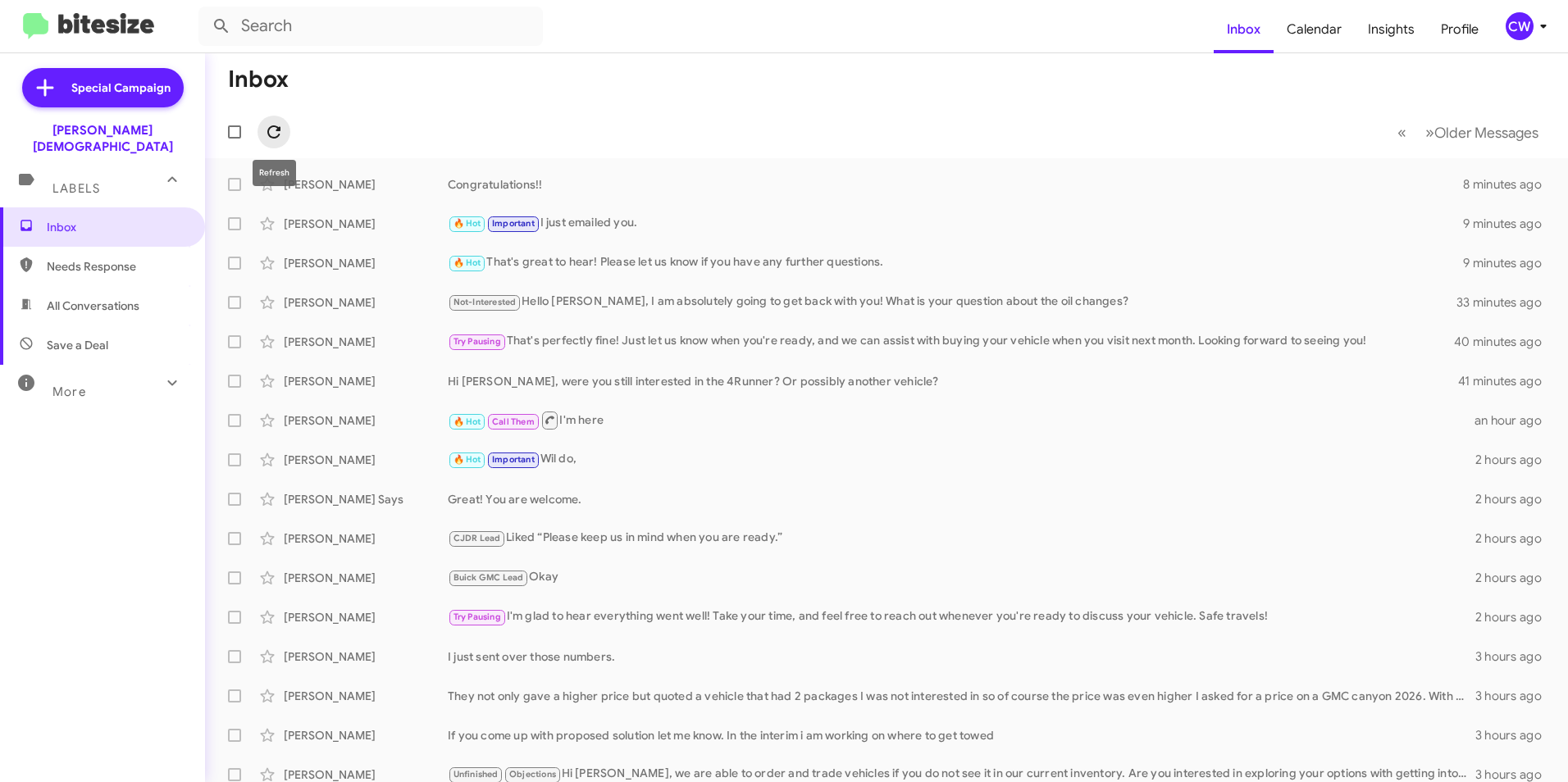
click at [273, 135] on icon at bounding box center [274, 132] width 20 height 20
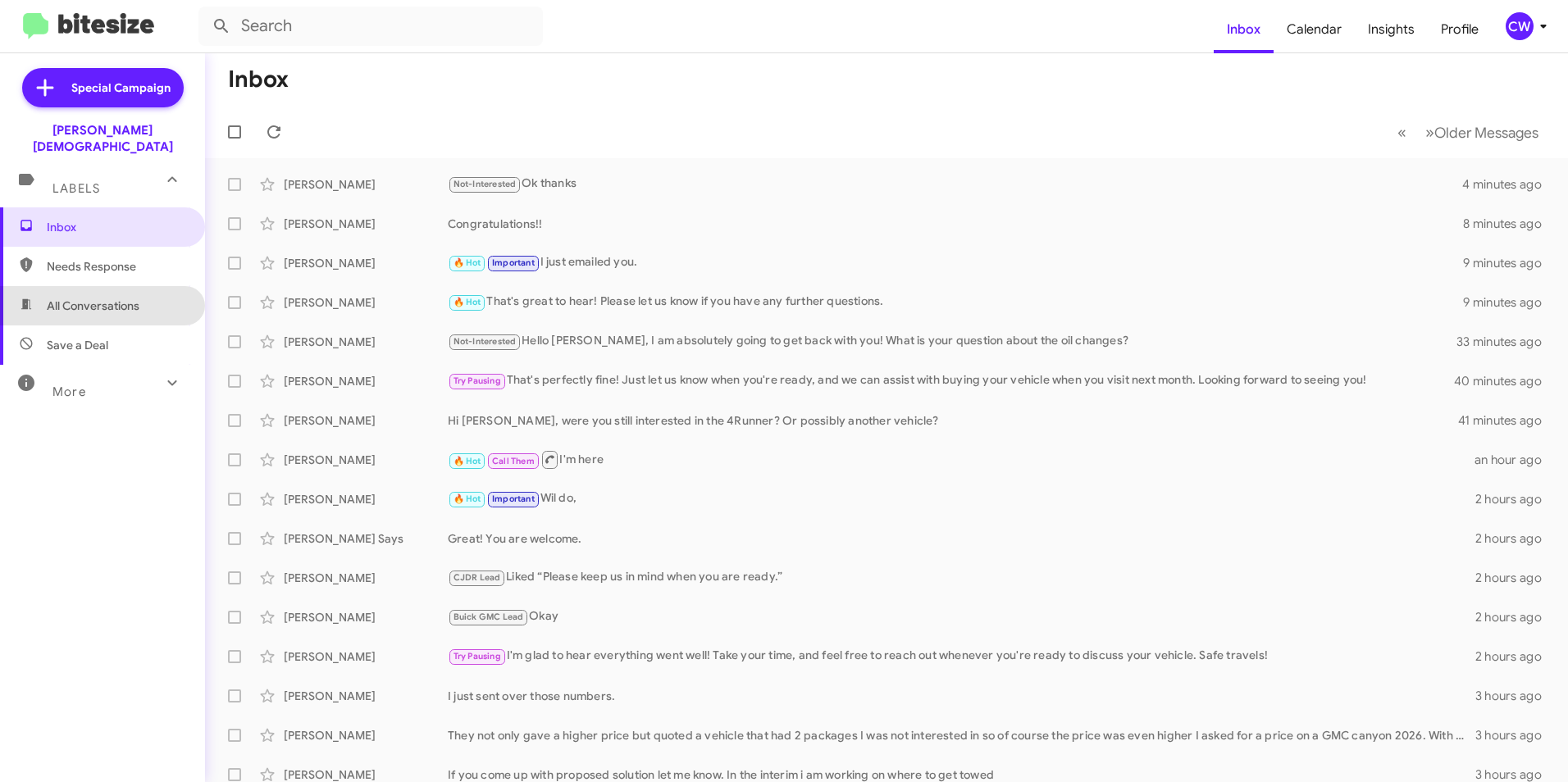
click at [137, 299] on span "All Conversations" at bounding box center [102, 306] width 205 height 40
type input "in:all-conversations"
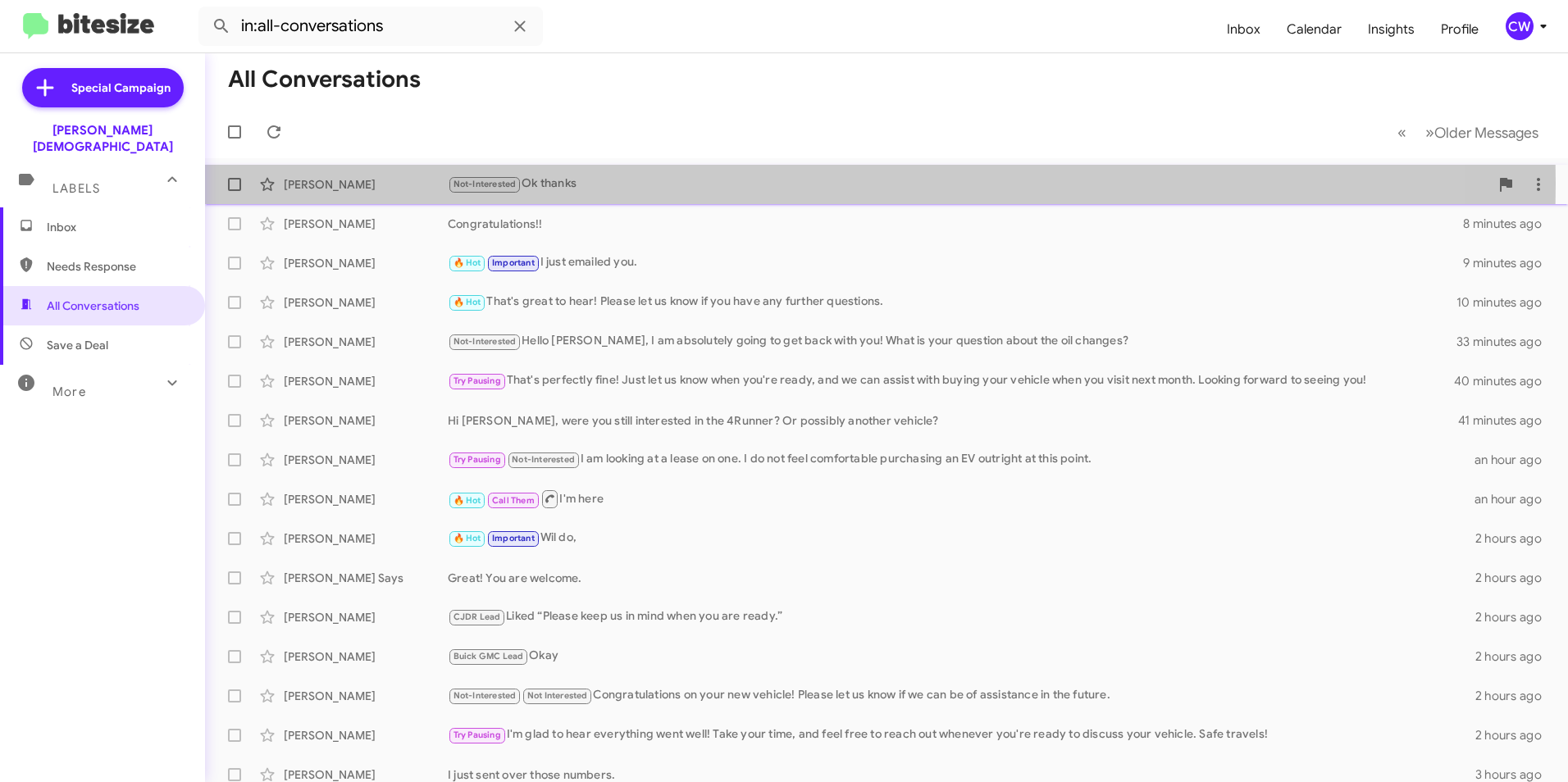
click at [572, 184] on font "Ok thanks" at bounding box center [548, 182] width 55 height 15
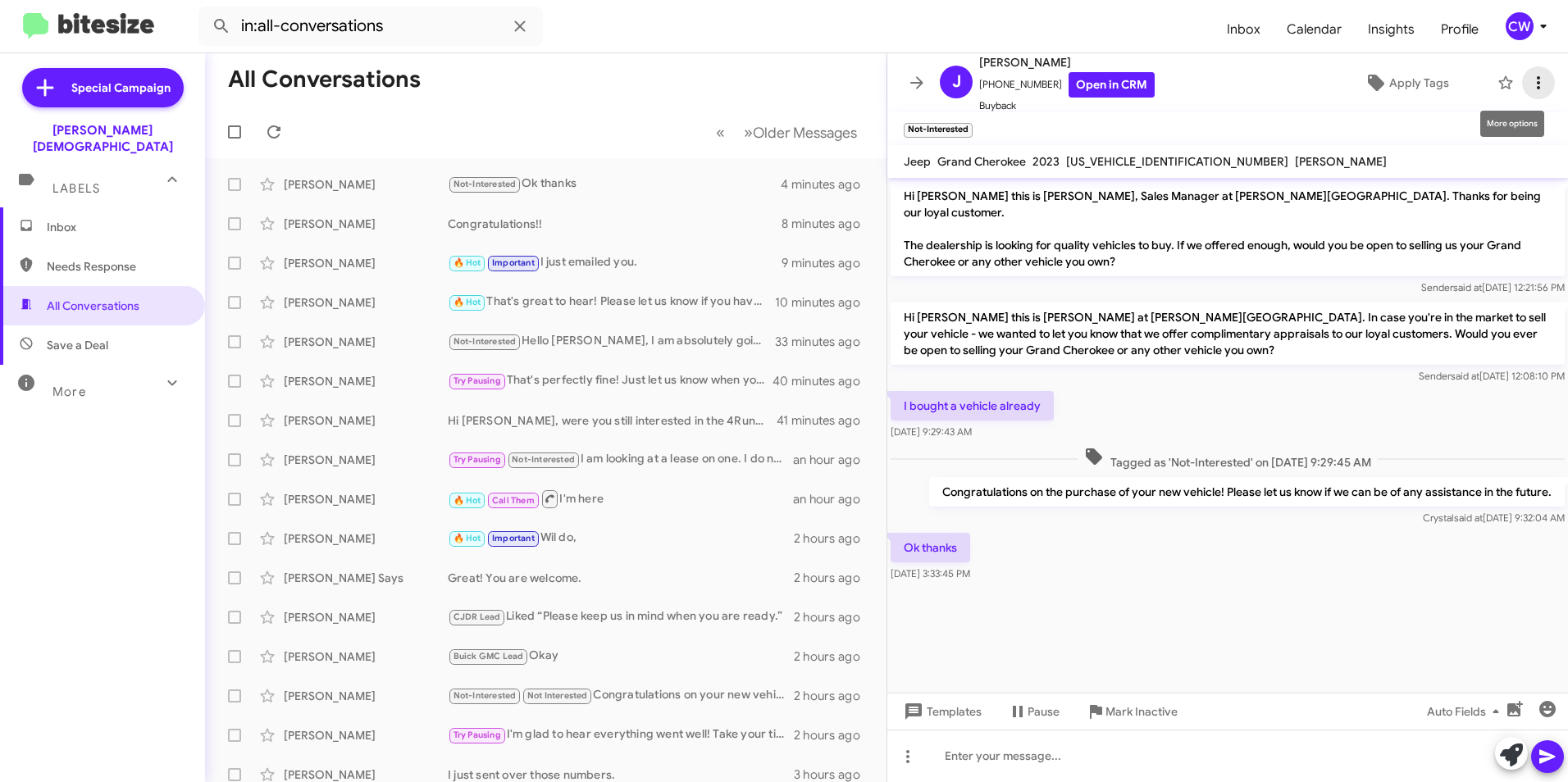
click at [1528, 92] on icon at bounding box center [1538, 83] width 20 height 20
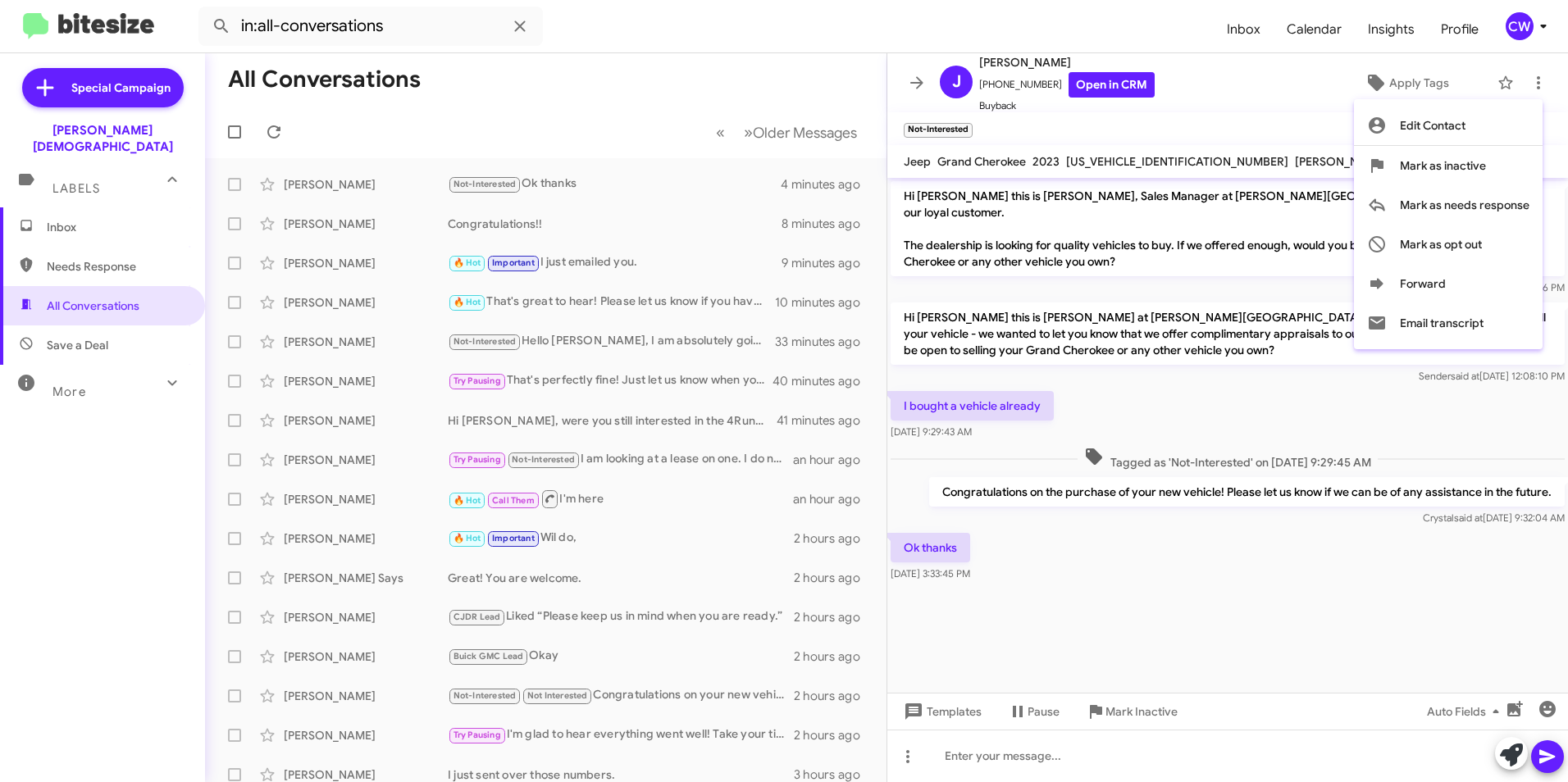
click at [700, 49] on div at bounding box center [784, 391] width 1568 height 782
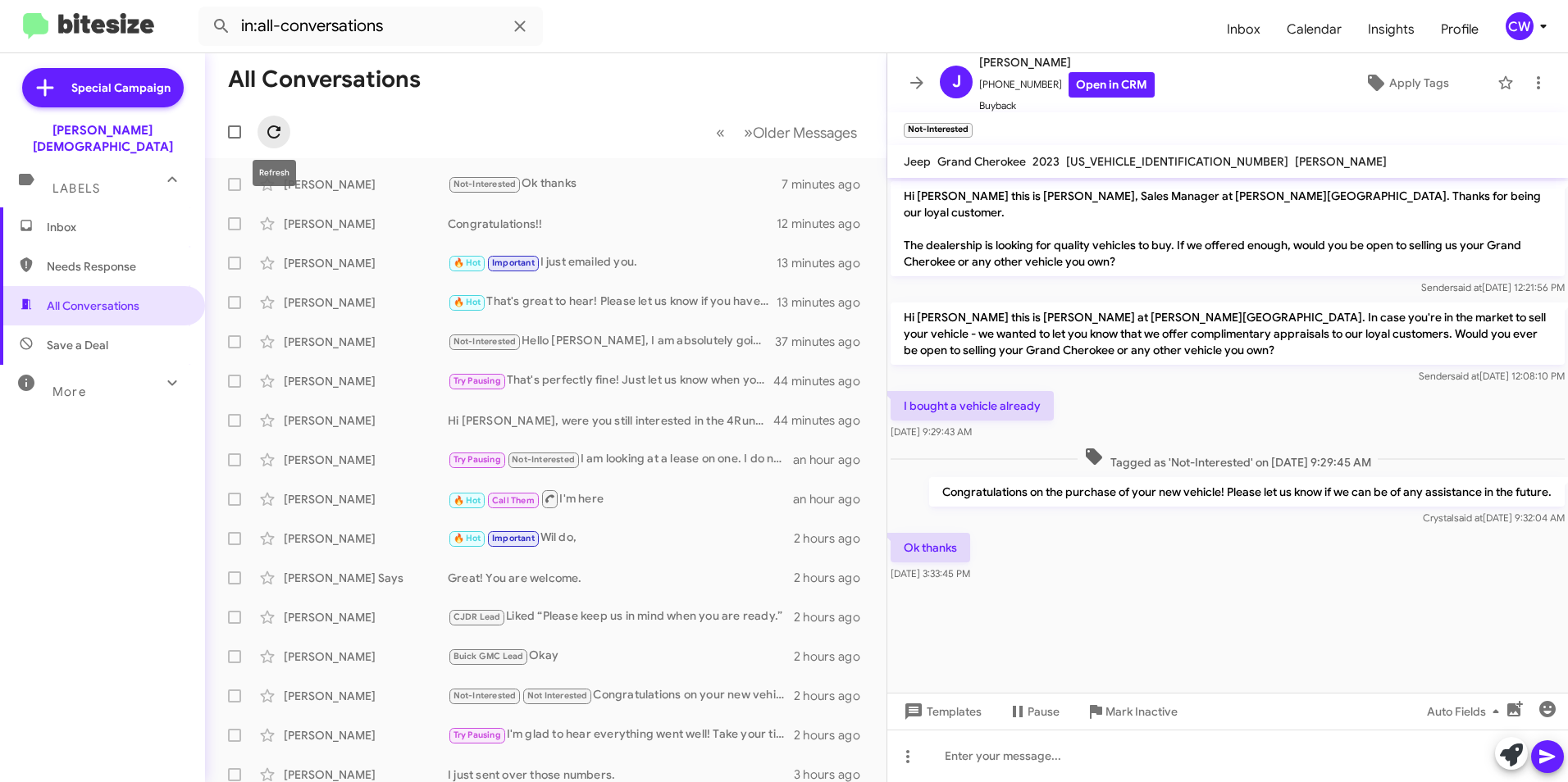
click at [276, 137] on icon at bounding box center [274, 131] width 13 height 13
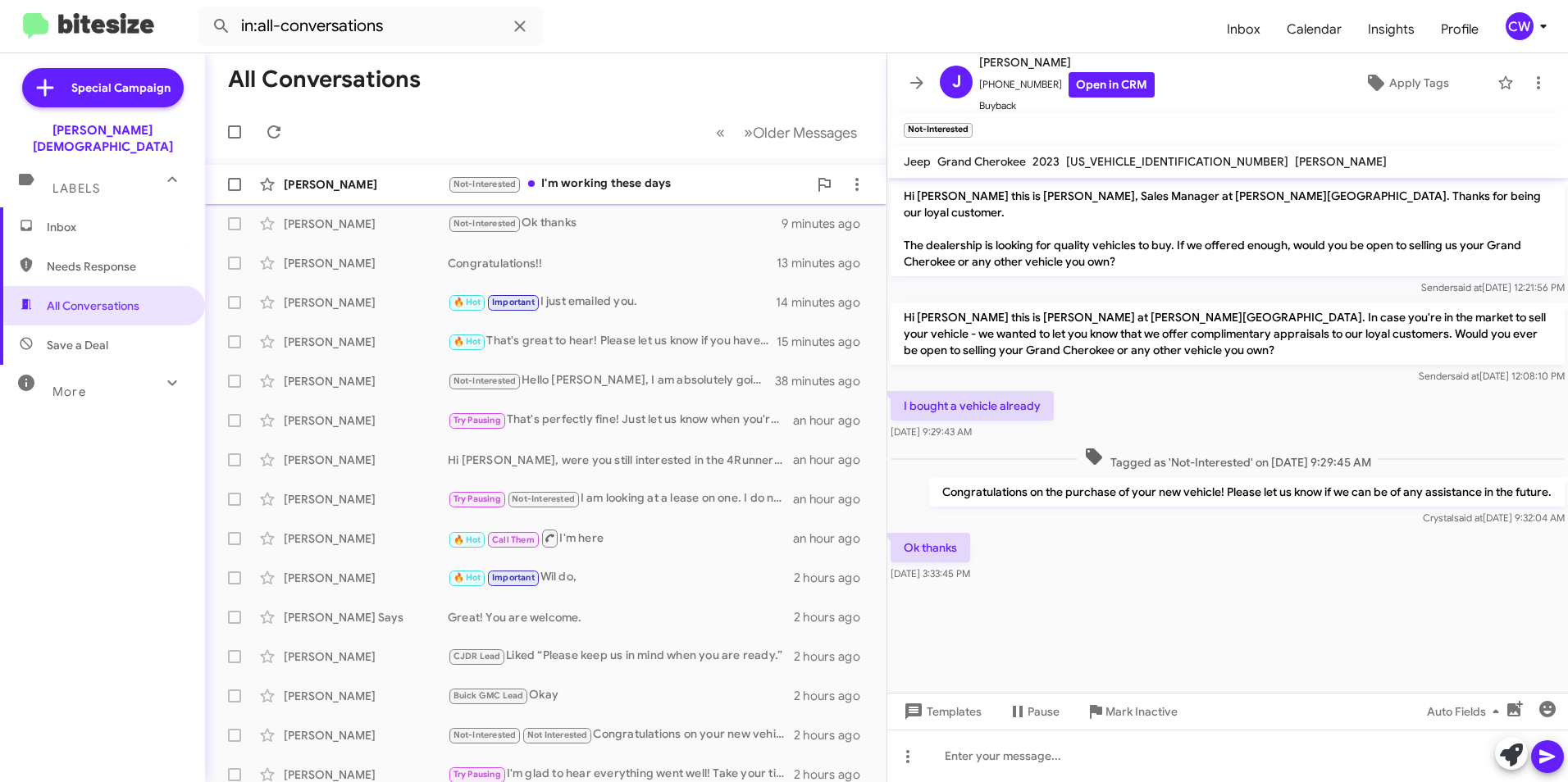
click at [617, 186] on font "I'm working these days" at bounding box center [606, 182] width 129 height 15
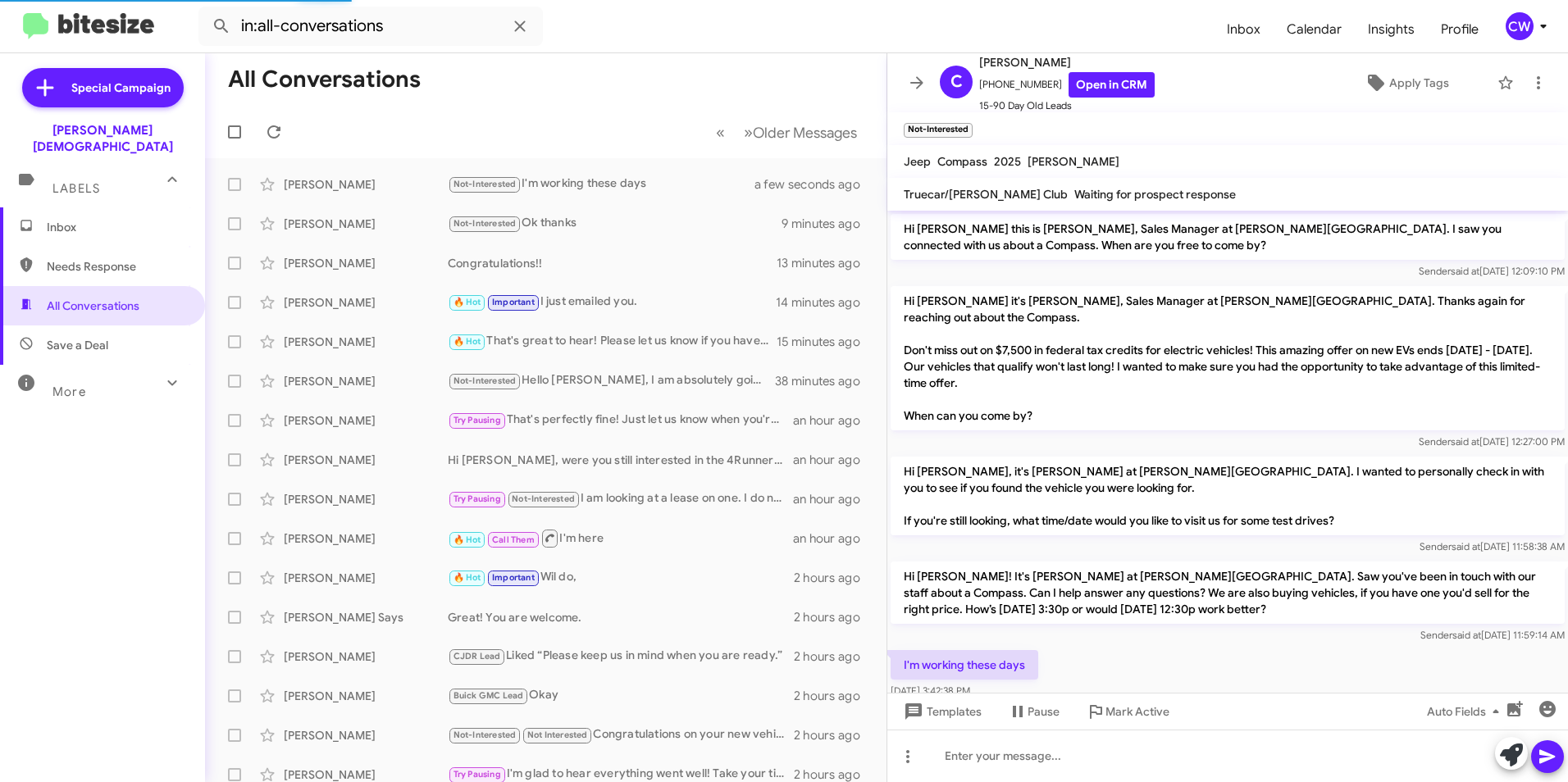
scroll to position [65, 0]
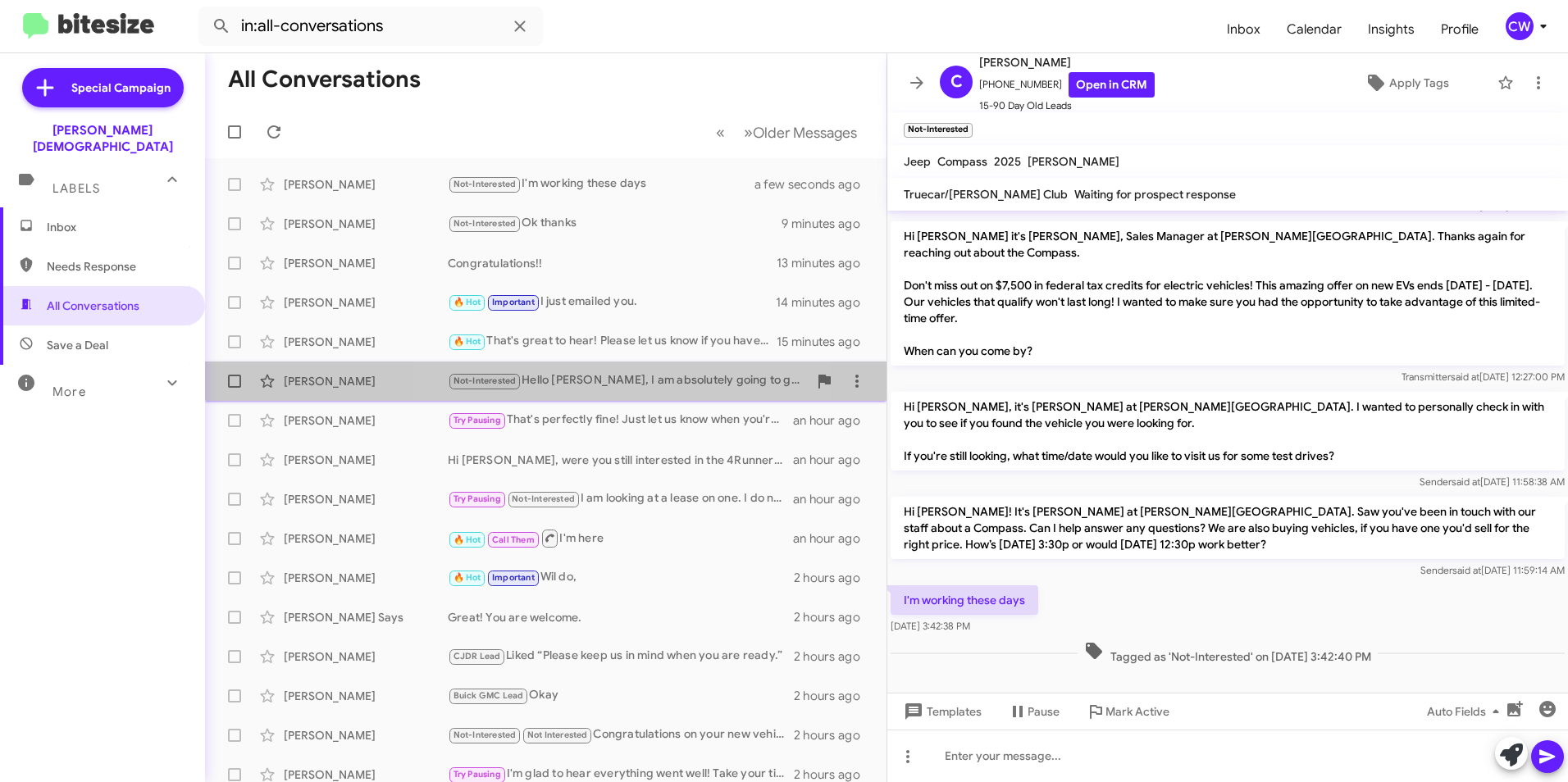
click at [580, 375] on font "Hello [PERSON_NAME], I am absolutely going to get back with you! What is your q…" at bounding box center [825, 379] width 607 height 15
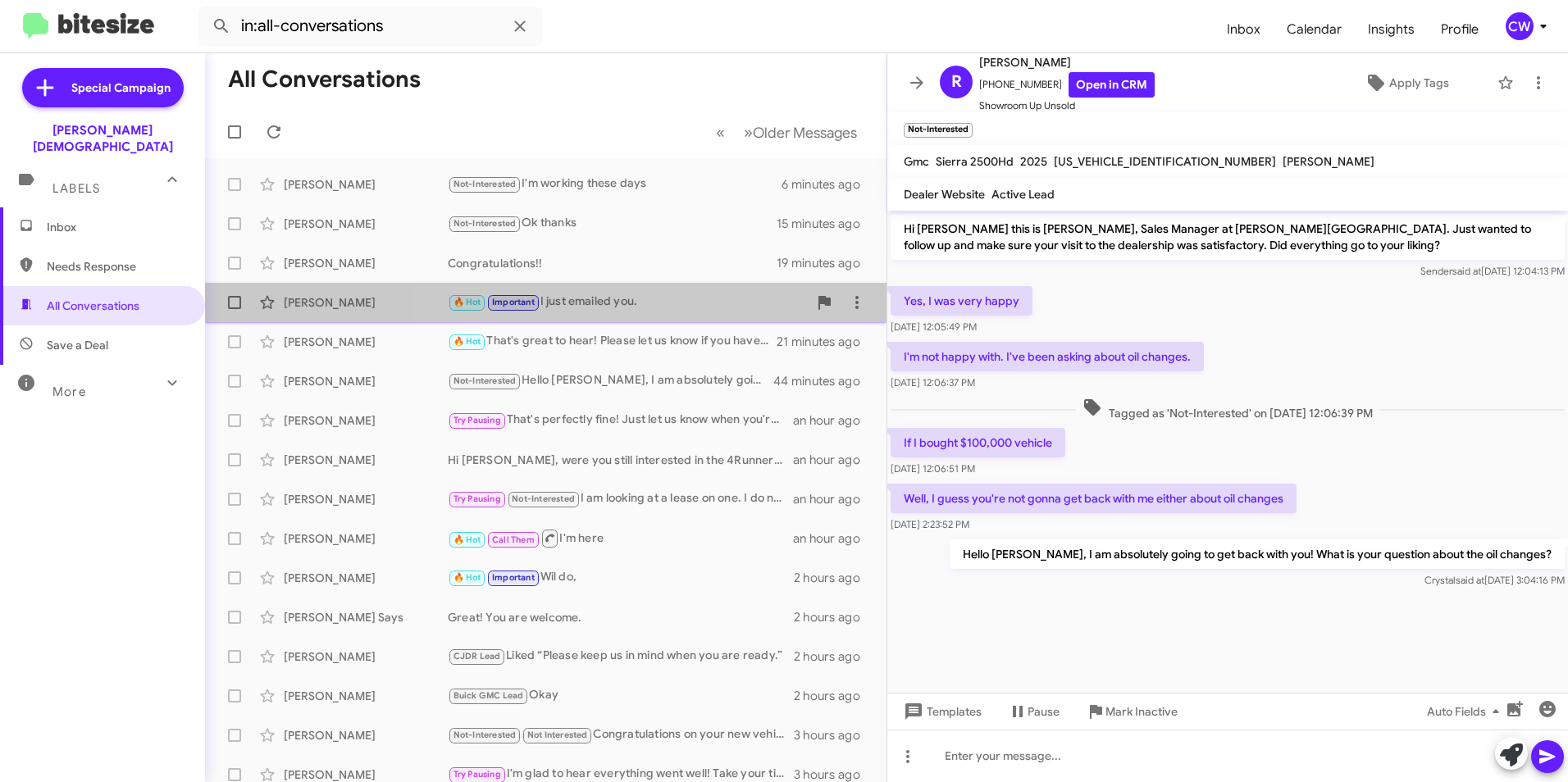
click at [657, 308] on div "🔥 Hot Important I just emailed you." at bounding box center [628, 301] width 360 height 19
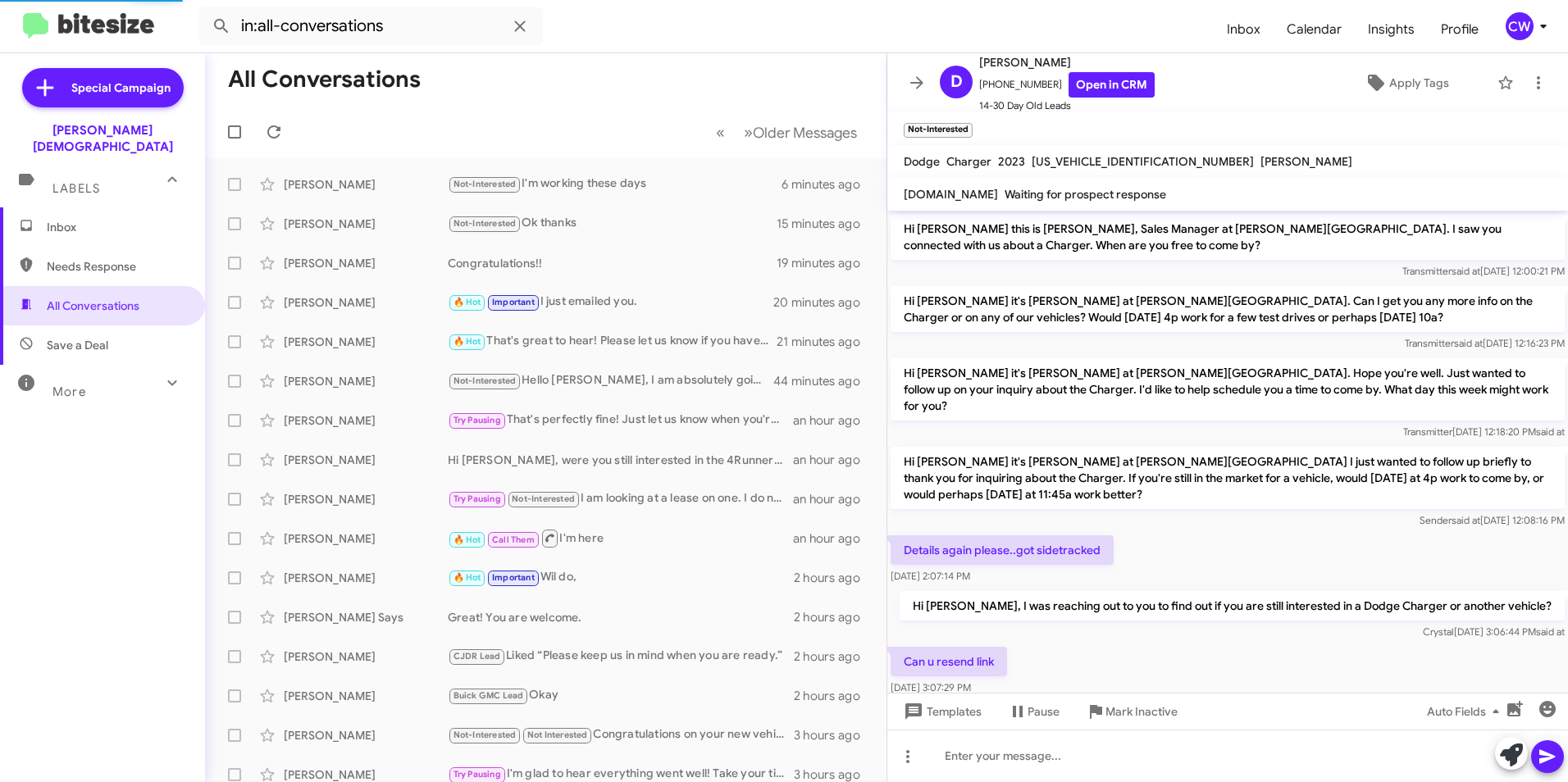
scroll to position [351, 0]
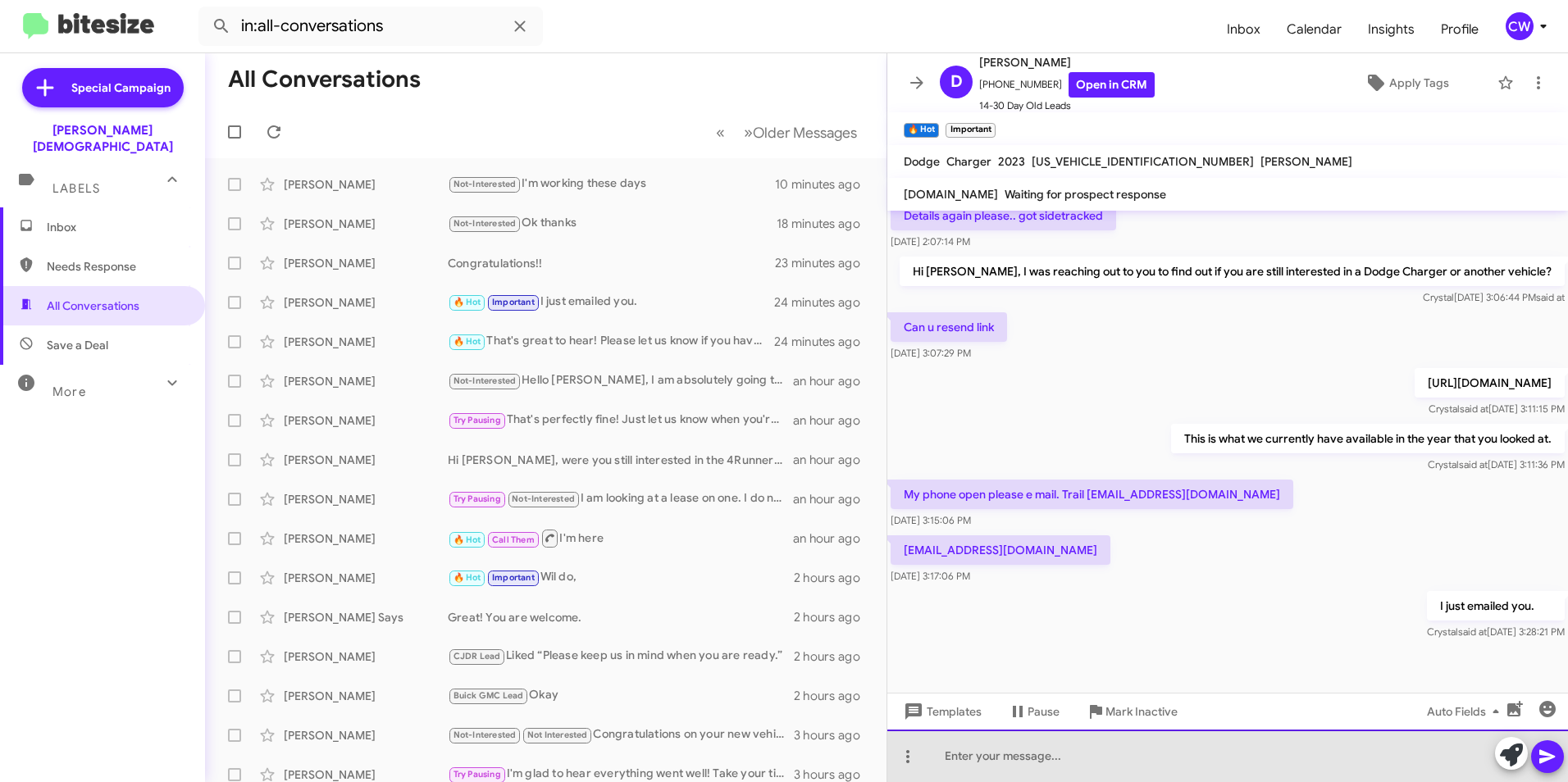
click at [1127, 758] on div at bounding box center [1228, 755] width 681 height 53
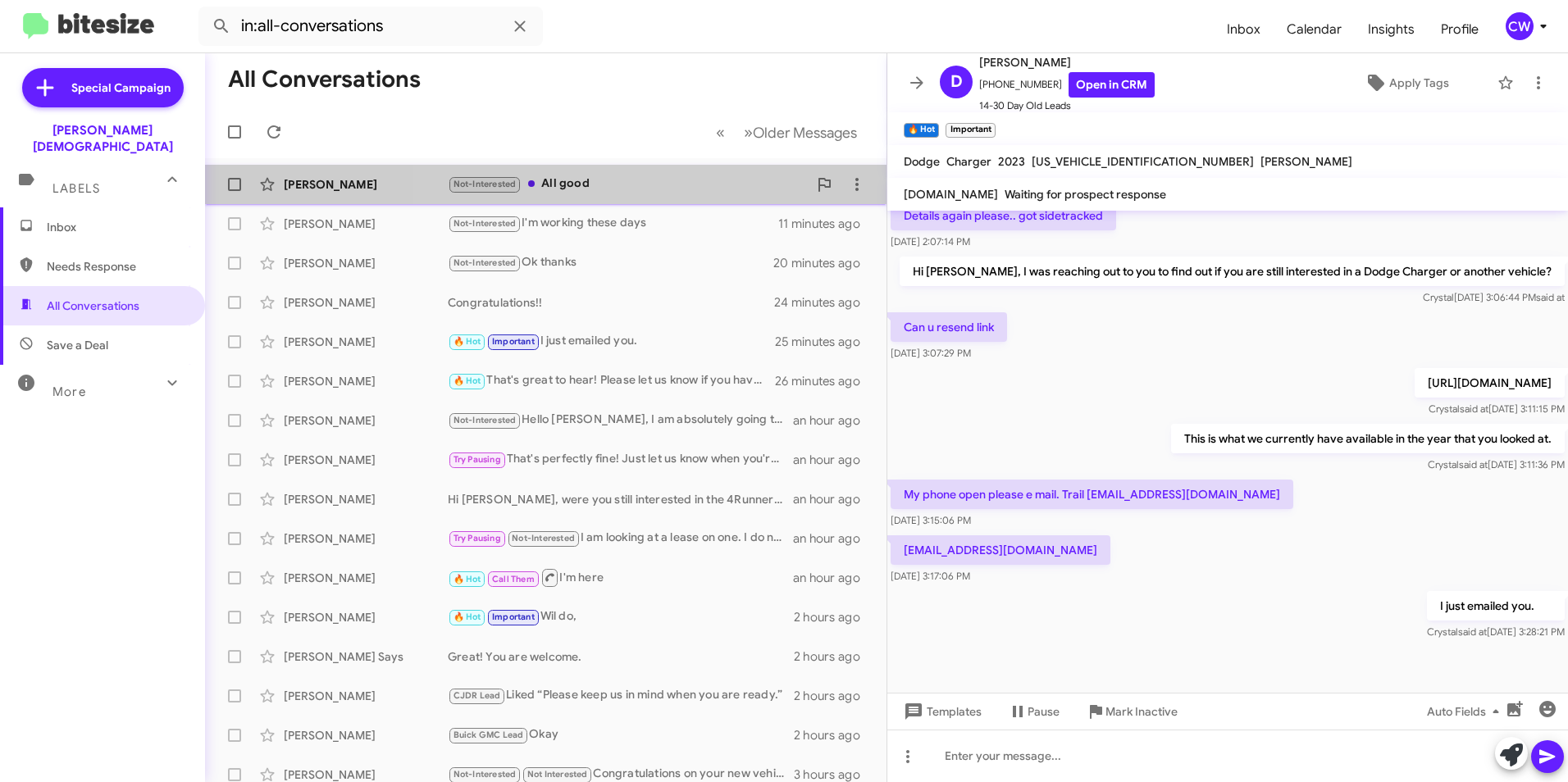
click at [575, 186] on font "All good" at bounding box center [565, 182] width 49 height 15
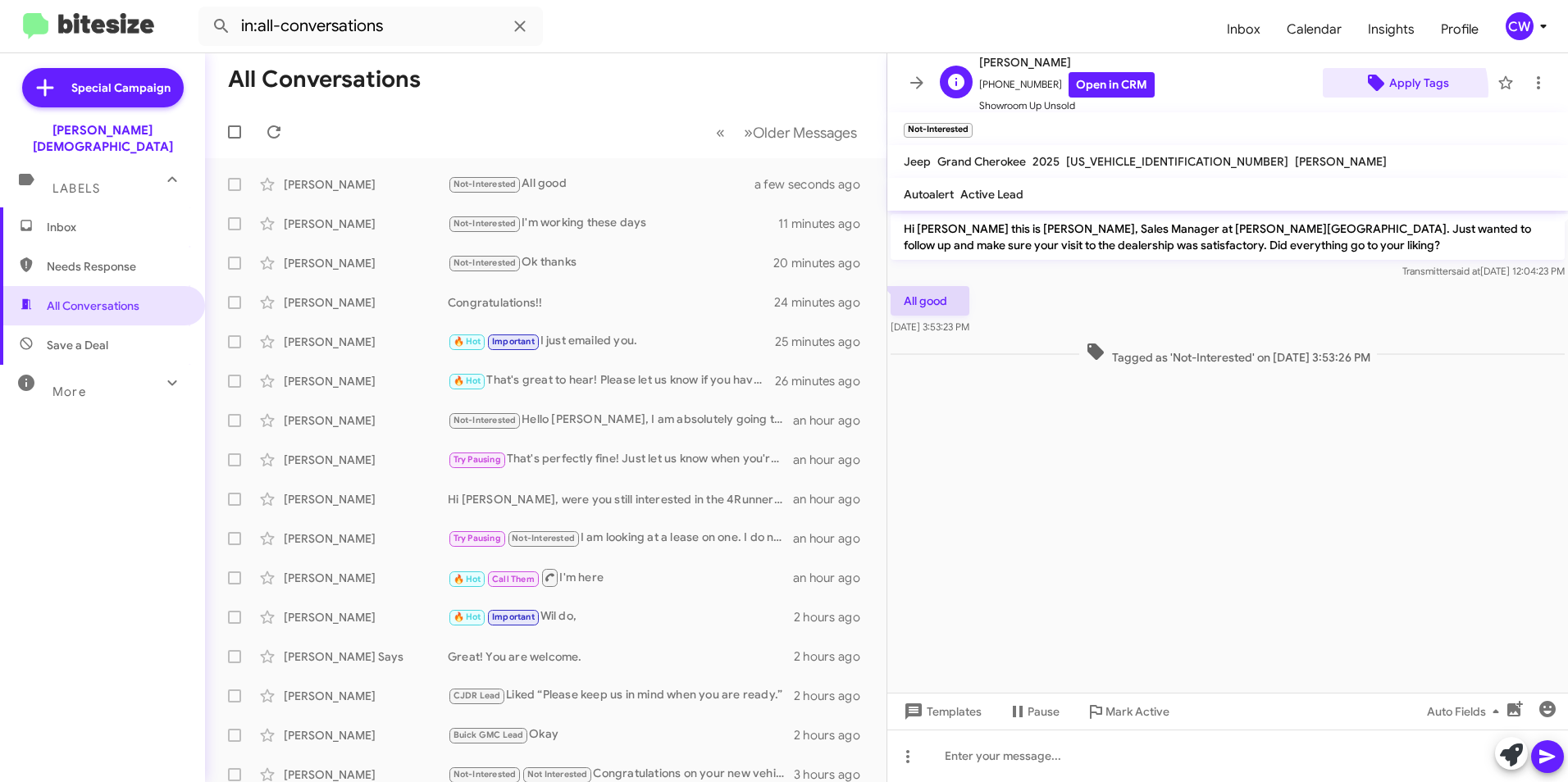
click at [1389, 91] on span "Apply Tags" at bounding box center [1419, 83] width 60 height 30
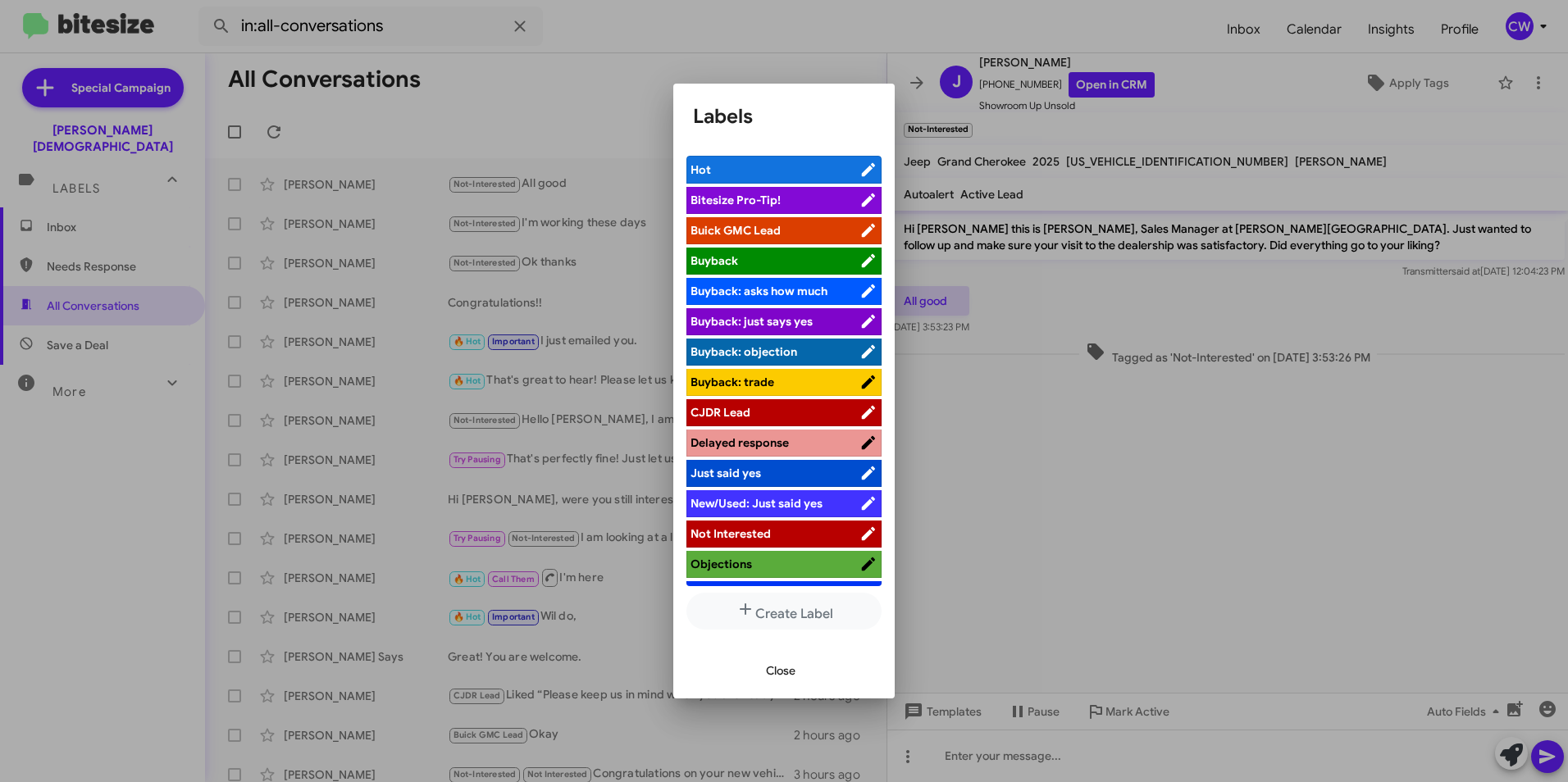
click at [758, 529] on span "Not Interested" at bounding box center [730, 533] width 81 height 15
click at [771, 676] on span "Close" at bounding box center [781, 671] width 30 height 30
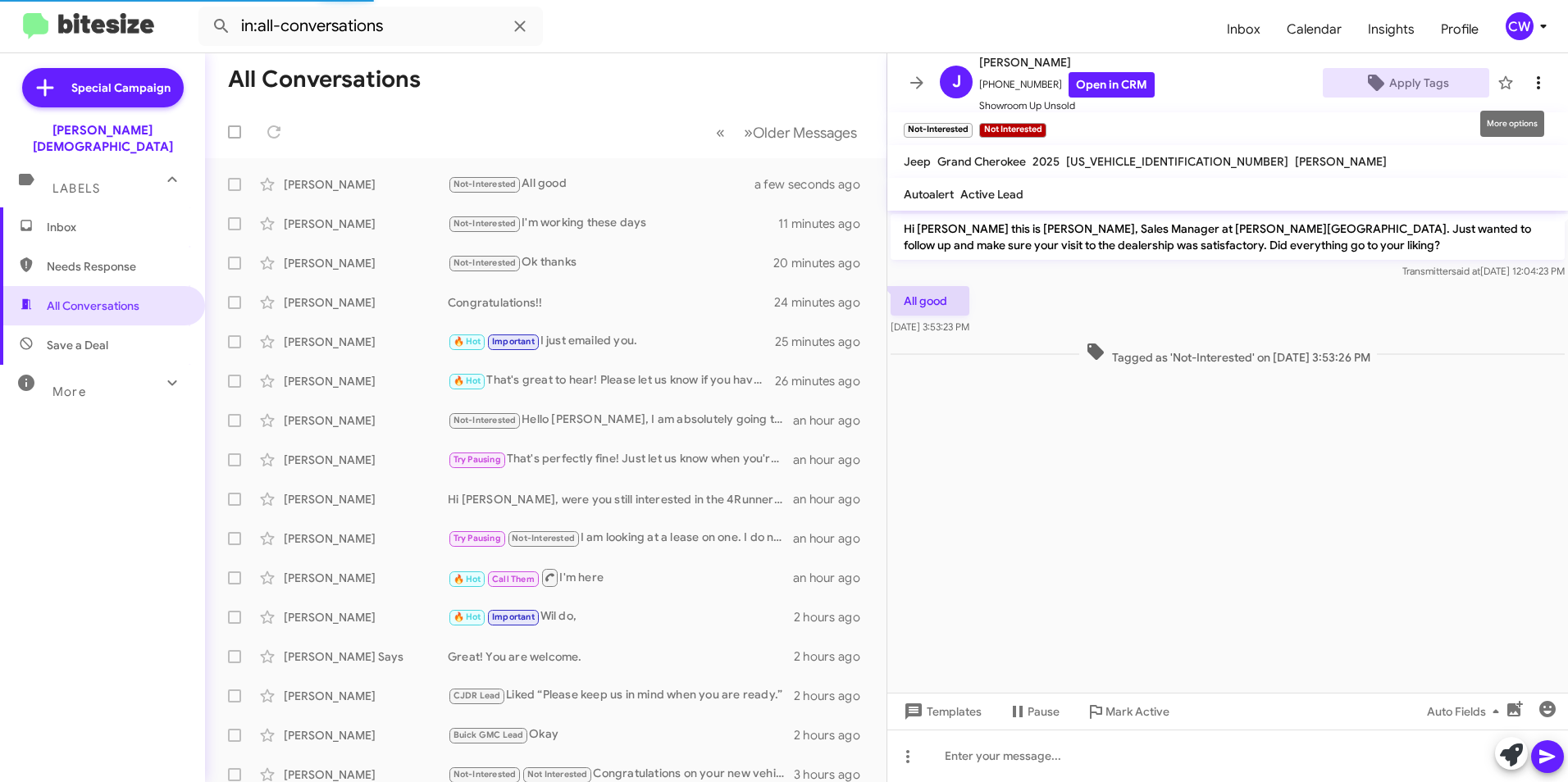
click at [1528, 88] on icon at bounding box center [1538, 83] width 20 height 20
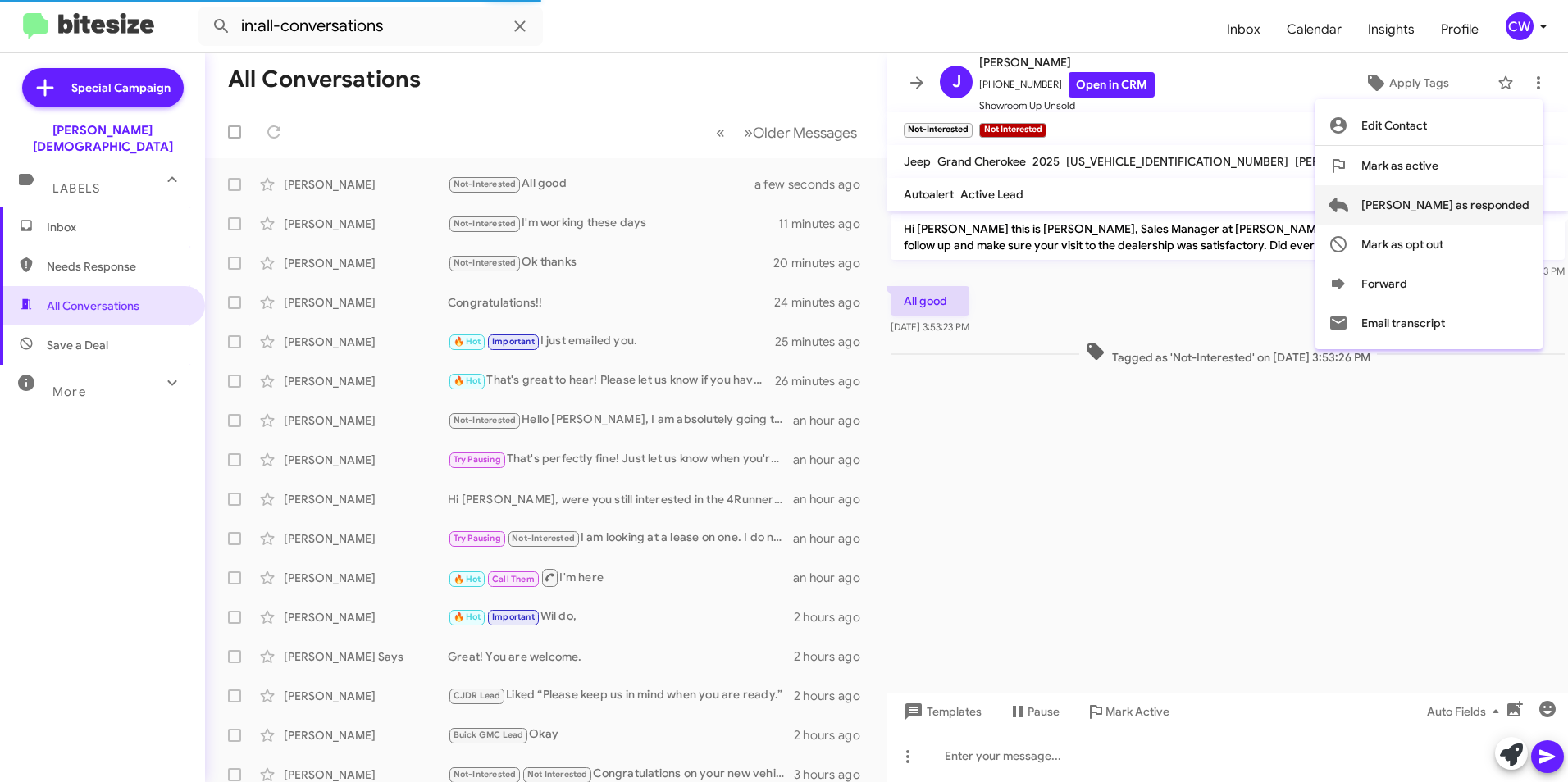
click at [1474, 206] on span "[PERSON_NAME] as responded" at bounding box center [1445, 205] width 168 height 40
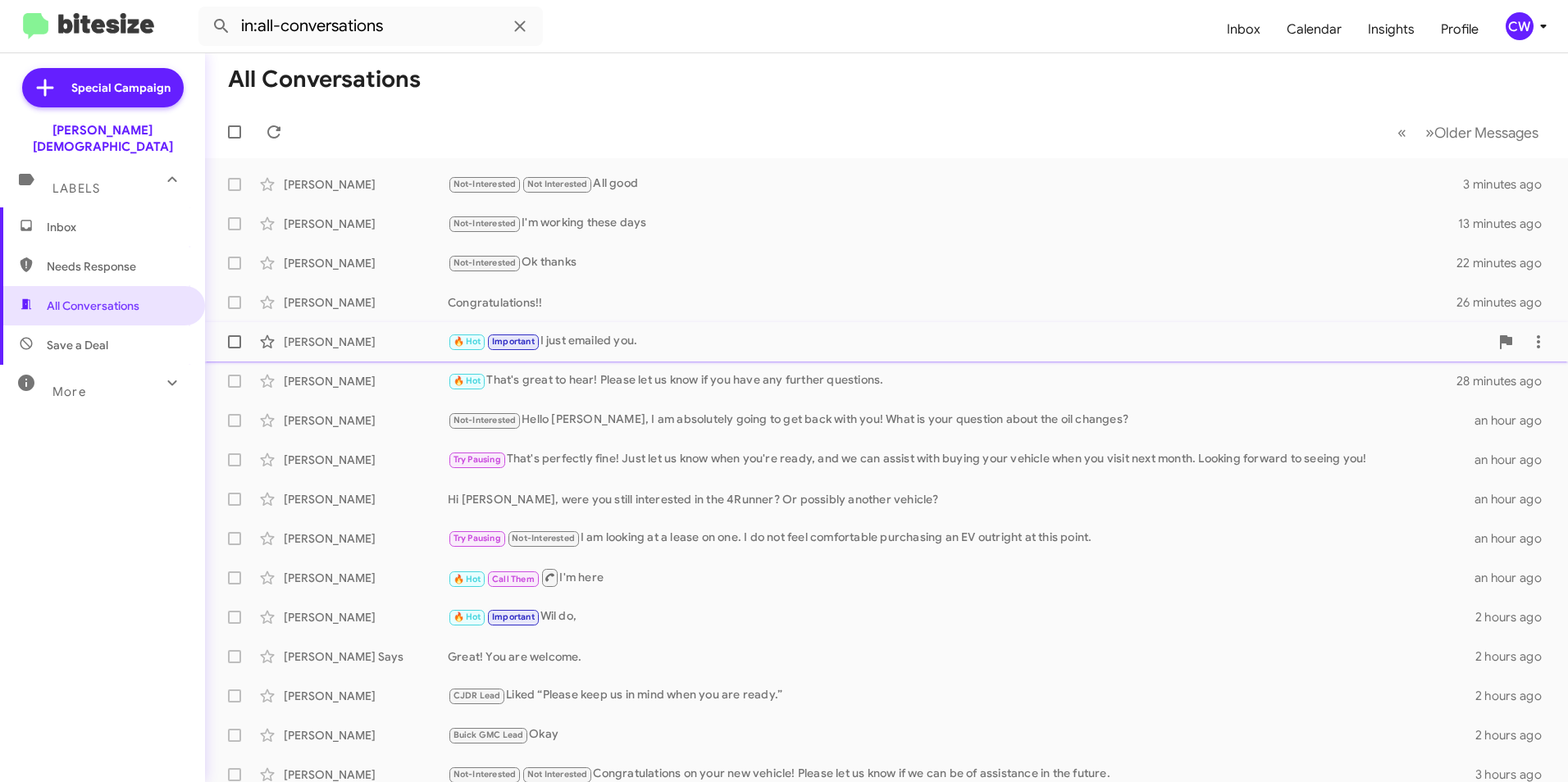
click at [607, 341] on font "I just emailed you." at bounding box center [589, 340] width 98 height 15
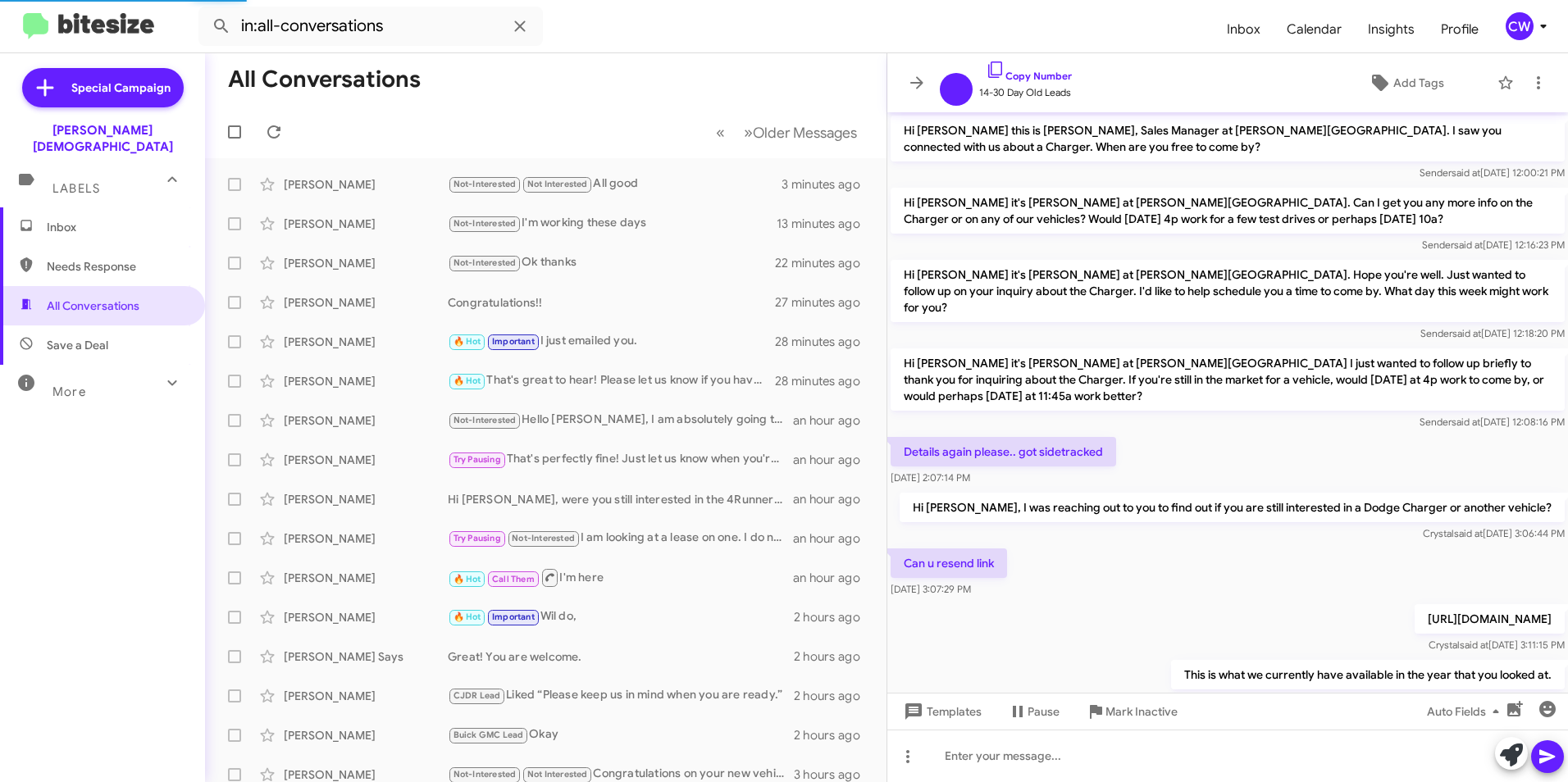
scroll to position [253, 0]
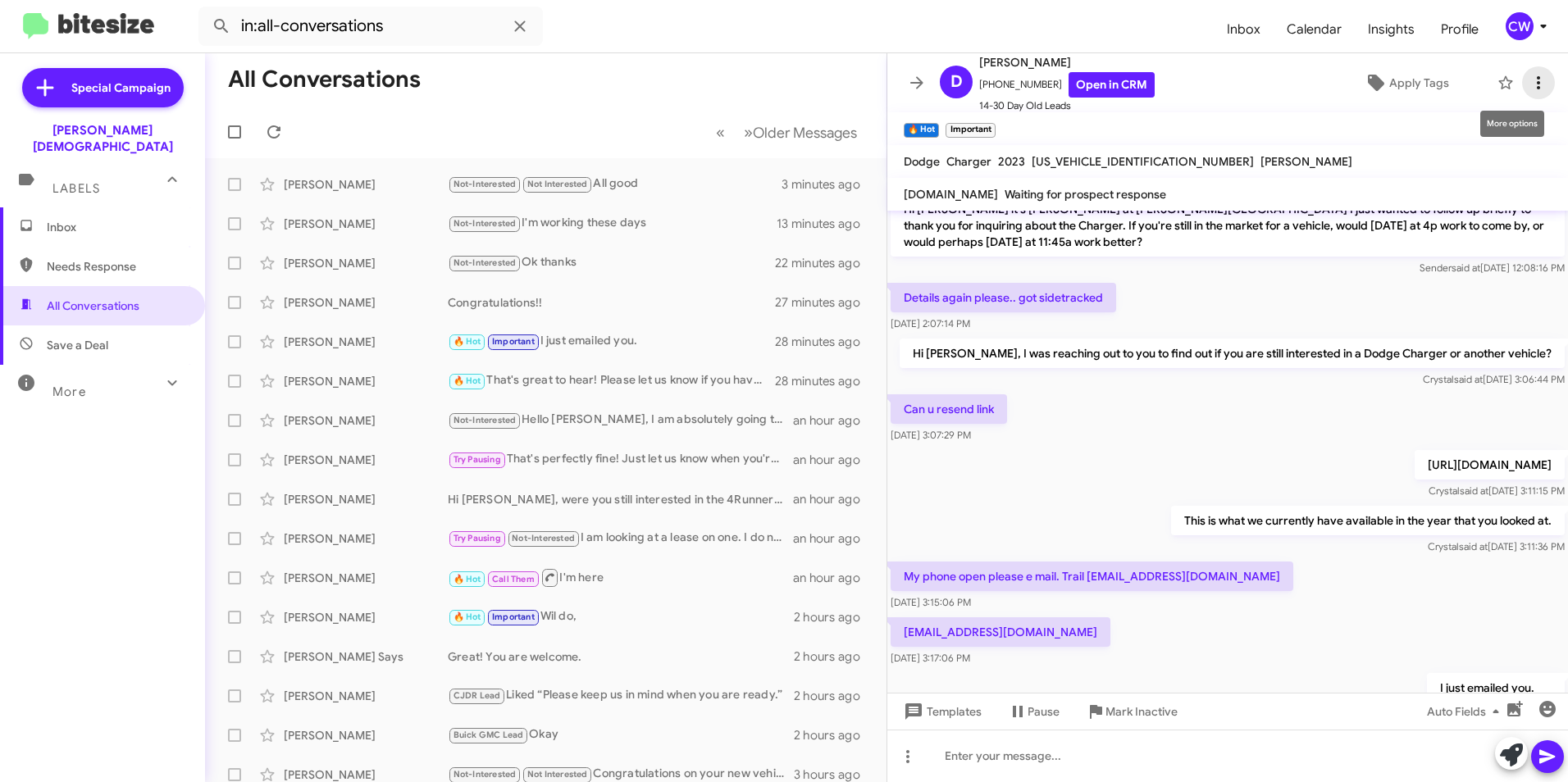
click at [1528, 83] on icon at bounding box center [1538, 83] width 20 height 20
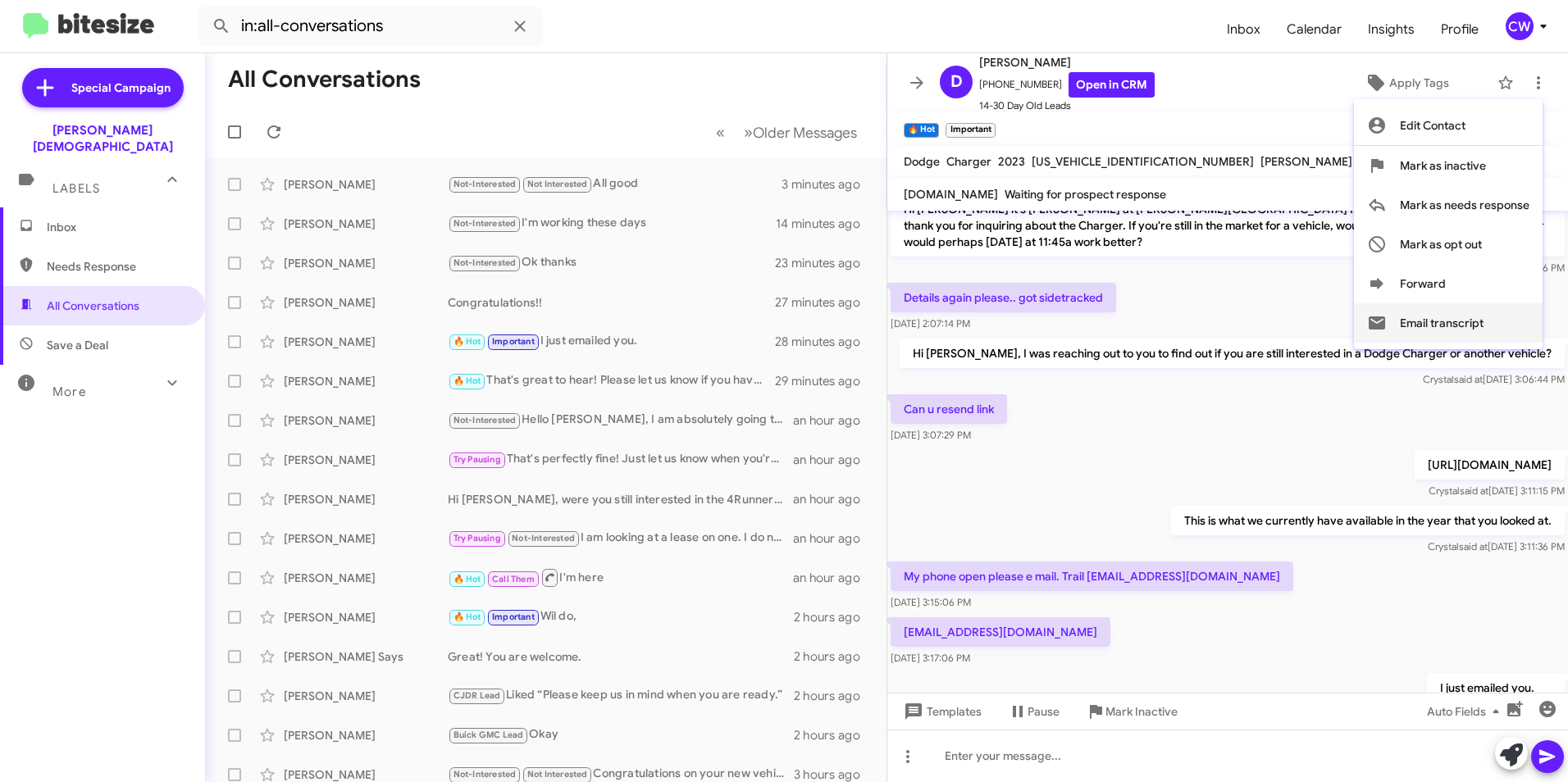
click at [1469, 327] on font "Email transcript" at bounding box center [1442, 323] width 84 height 40
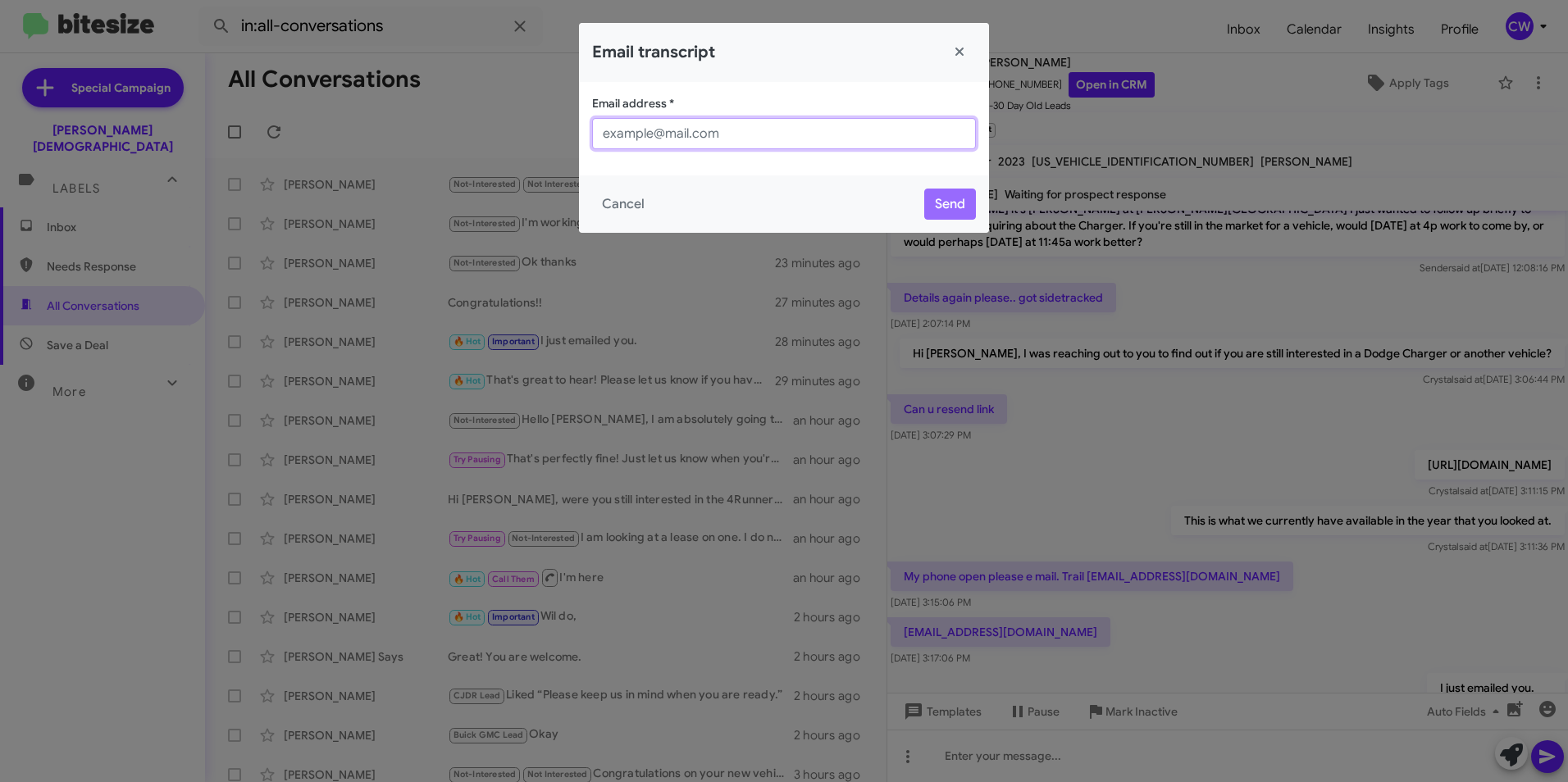
click at [706, 134] on input "Email address *" at bounding box center [784, 133] width 384 height 31
click at [962, 53] on button "Close" at bounding box center [959, 52] width 33 height 33
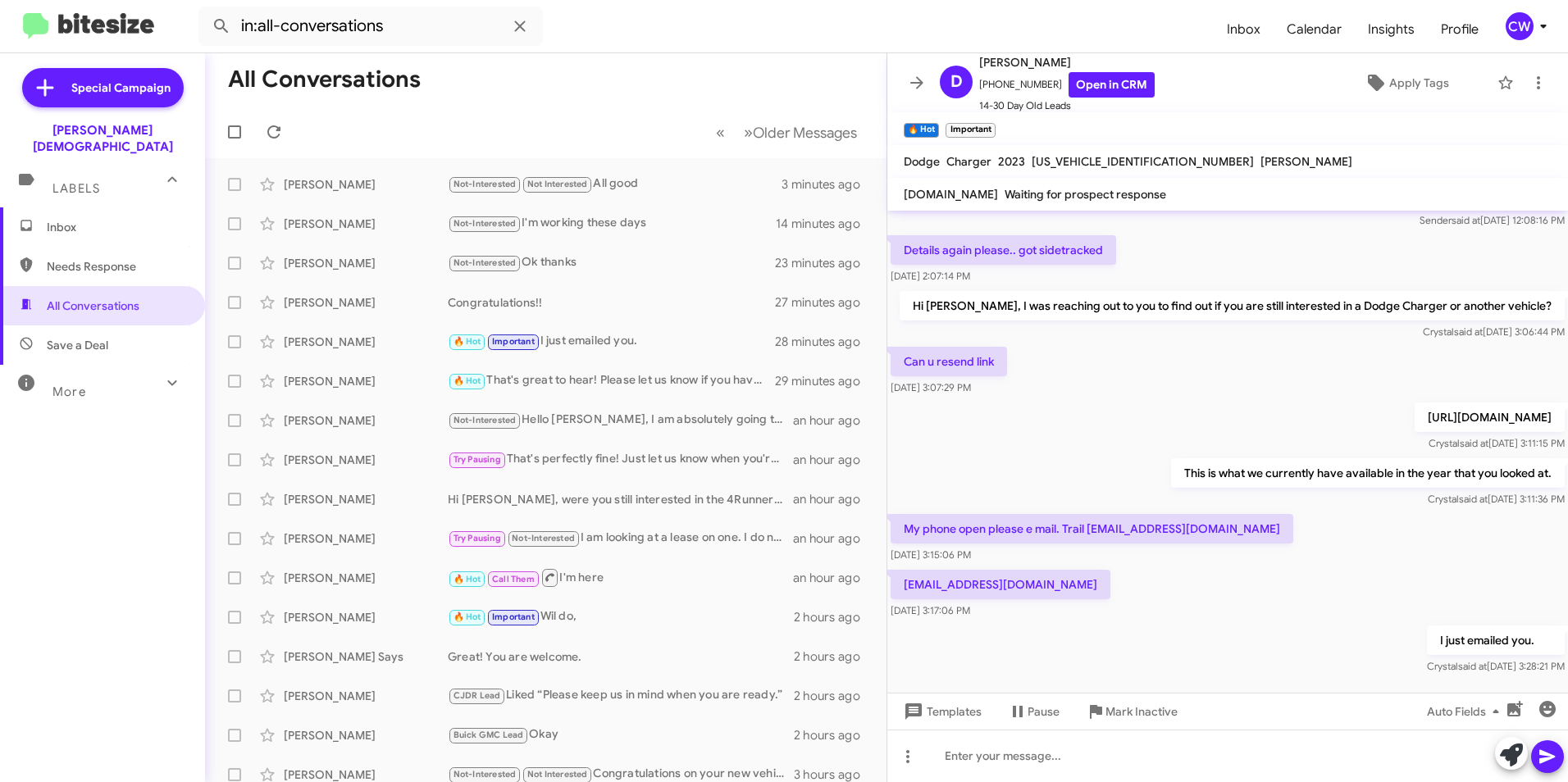
scroll to position [351, 0]
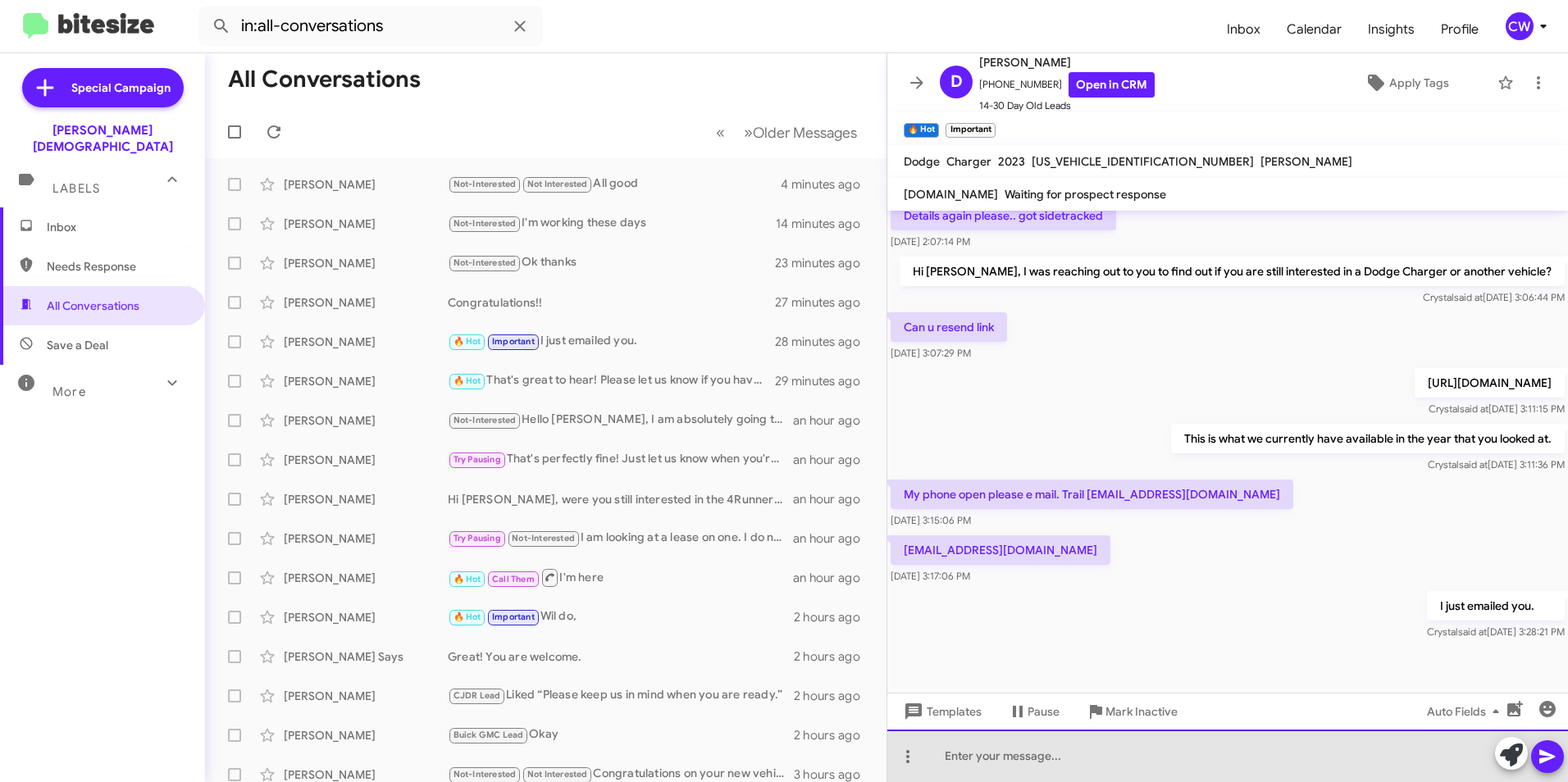
click at [1078, 758] on div at bounding box center [1228, 755] width 681 height 53
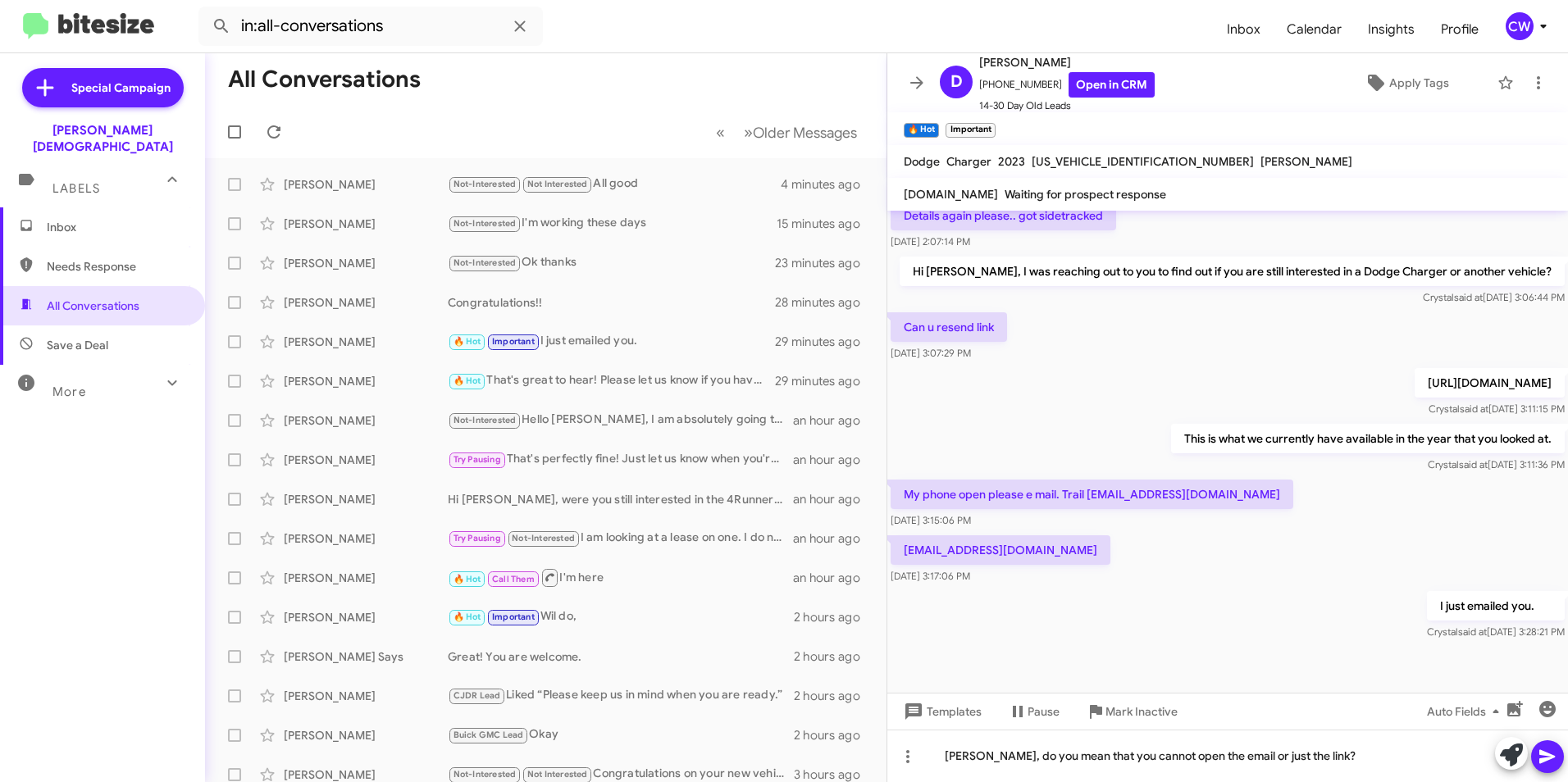
click at [1542, 759] on icon at bounding box center [1547, 757] width 16 height 14
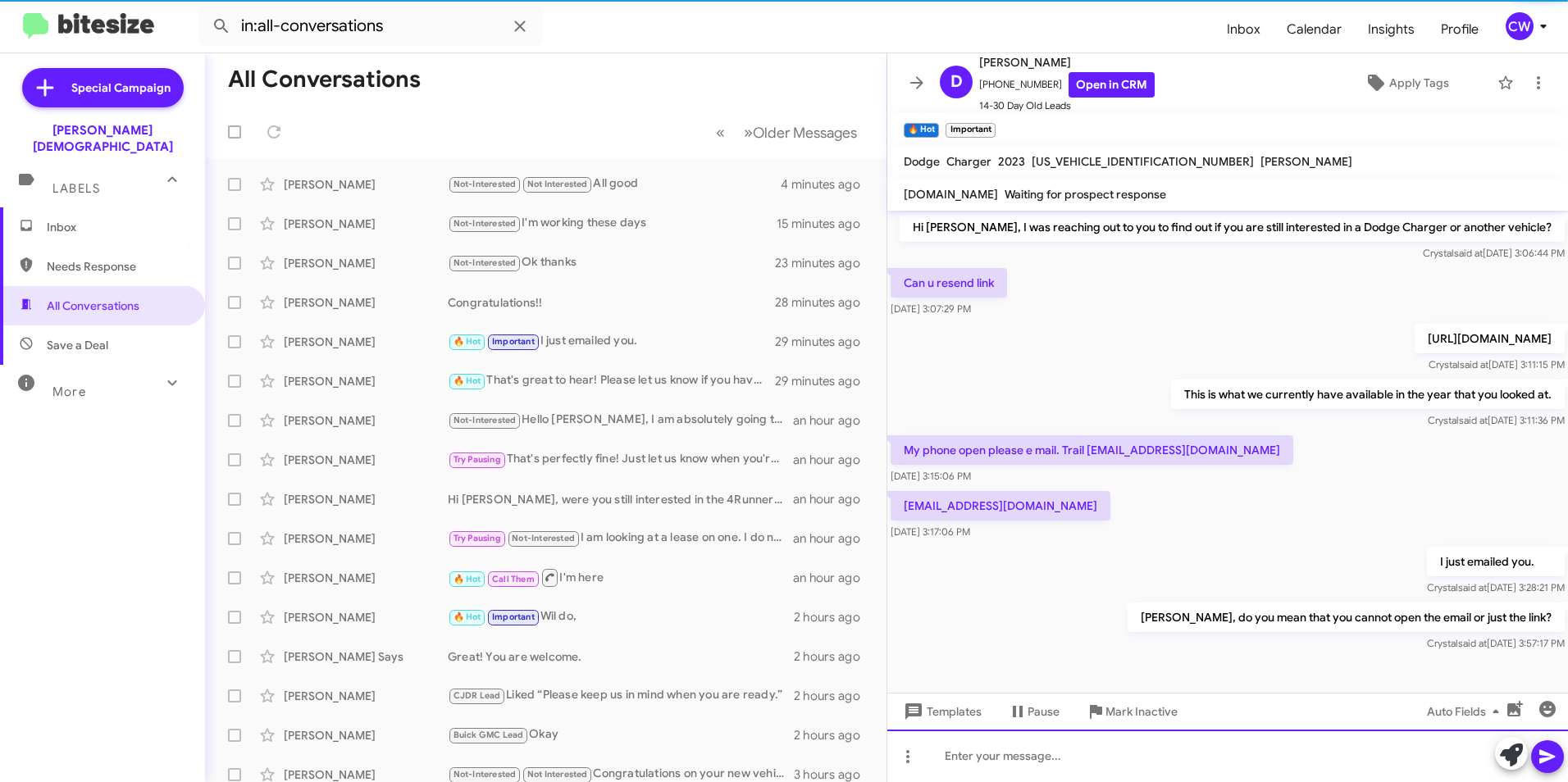
scroll to position [411, 0]
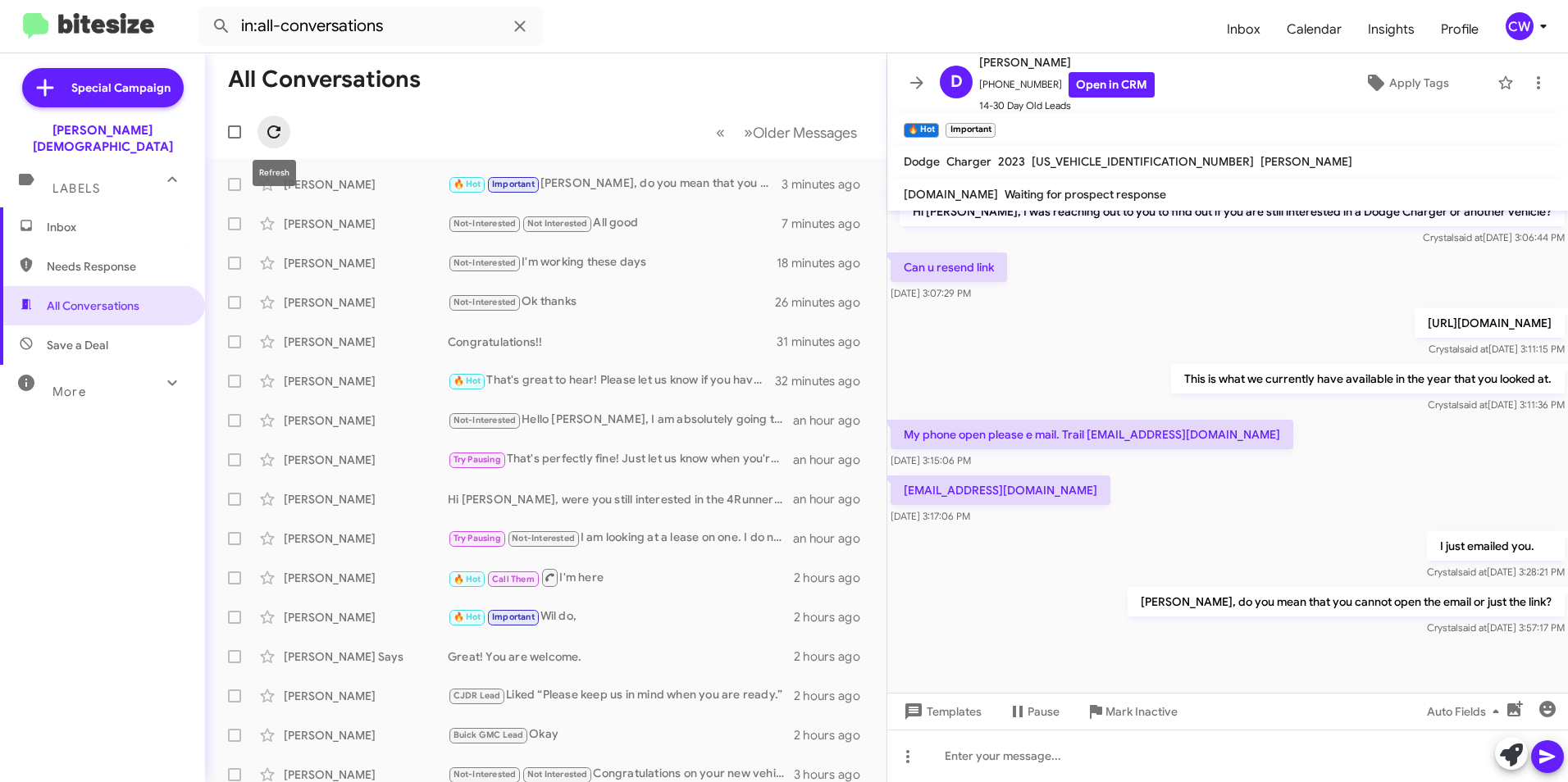
click at [274, 134] on icon at bounding box center [274, 132] width 20 height 20
